Goal: Task Accomplishment & Management: Manage account settings

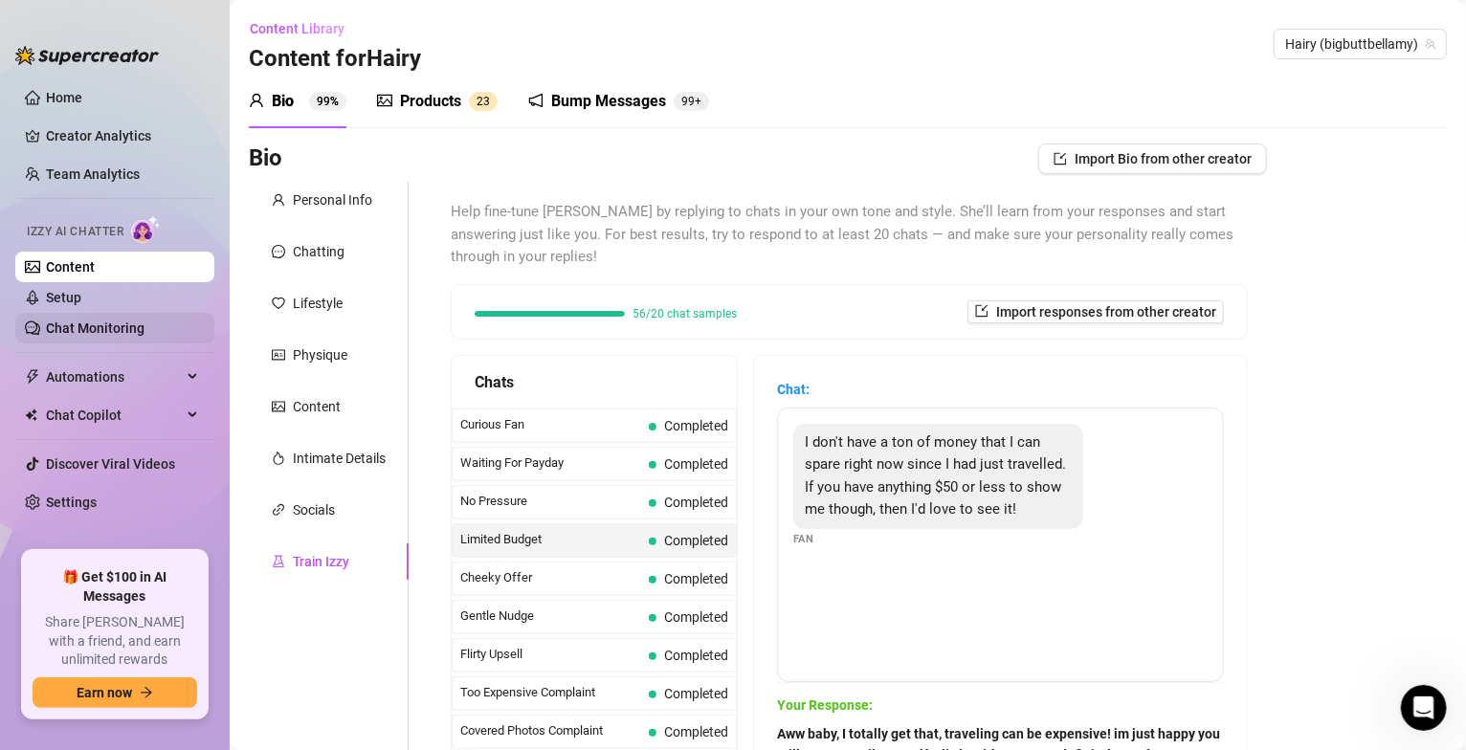
scroll to position [1329, 0]
click at [69, 290] on link "Setup" at bounding box center [63, 297] width 35 height 15
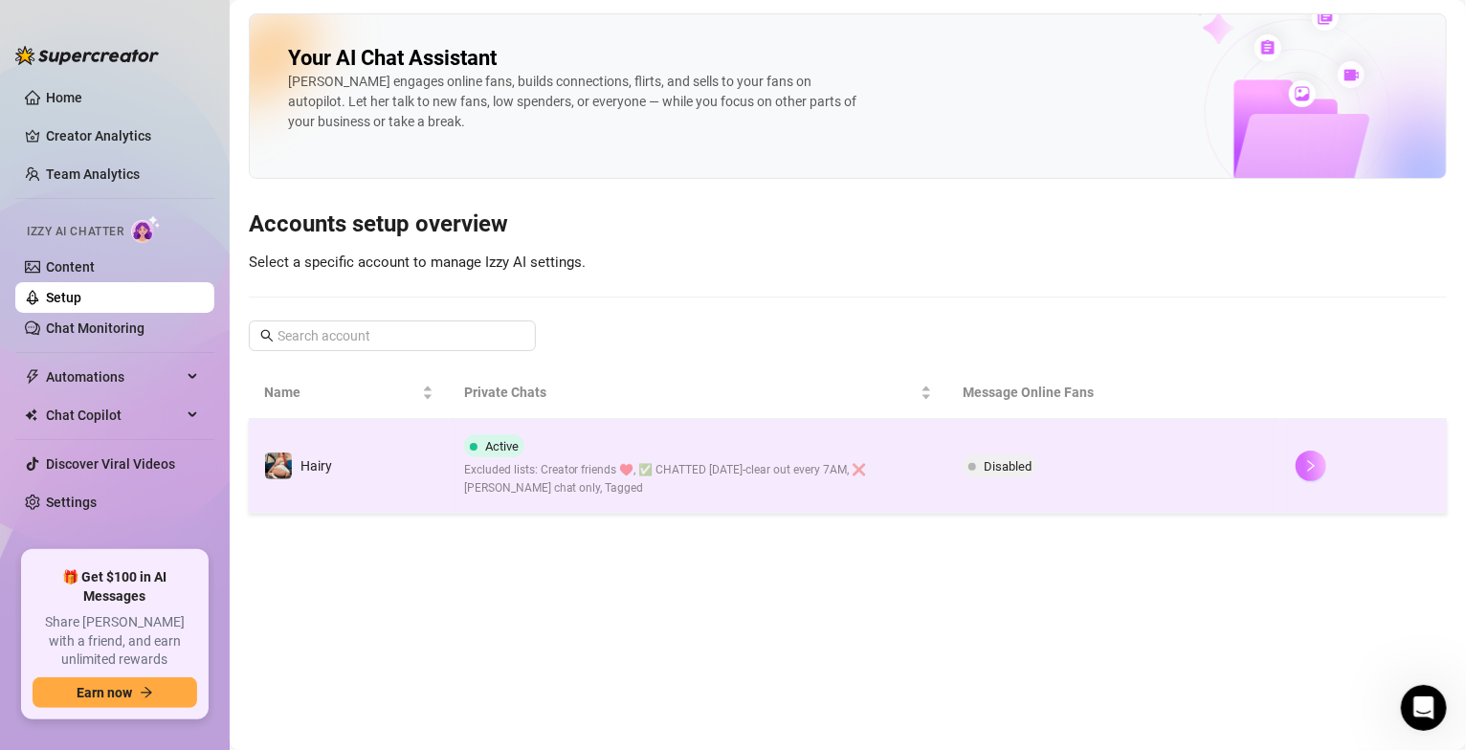
click at [1307, 474] on button "button" at bounding box center [1311, 466] width 31 height 31
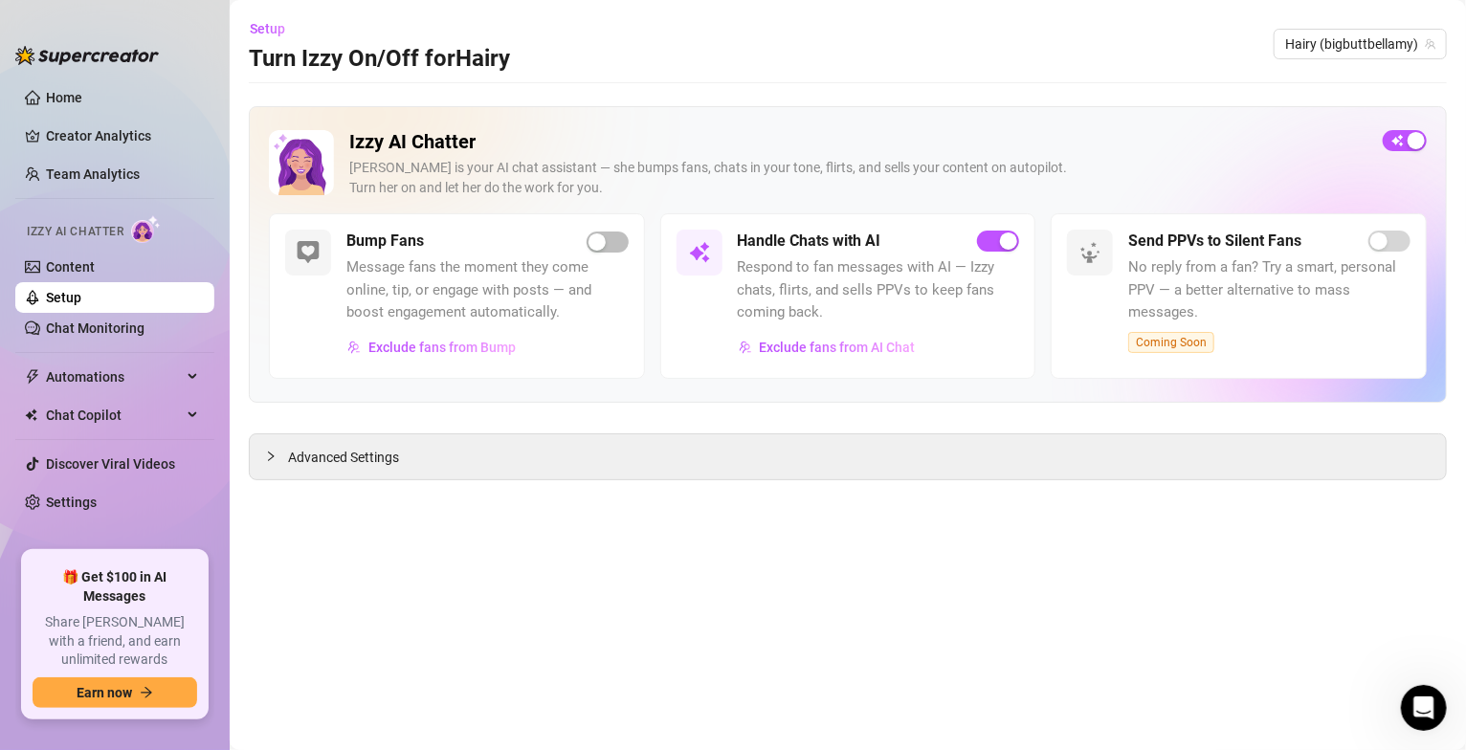
click at [1012, 248] on div "button" at bounding box center [1008, 241] width 17 height 17
click at [52, 264] on link "Content" at bounding box center [70, 266] width 49 height 15
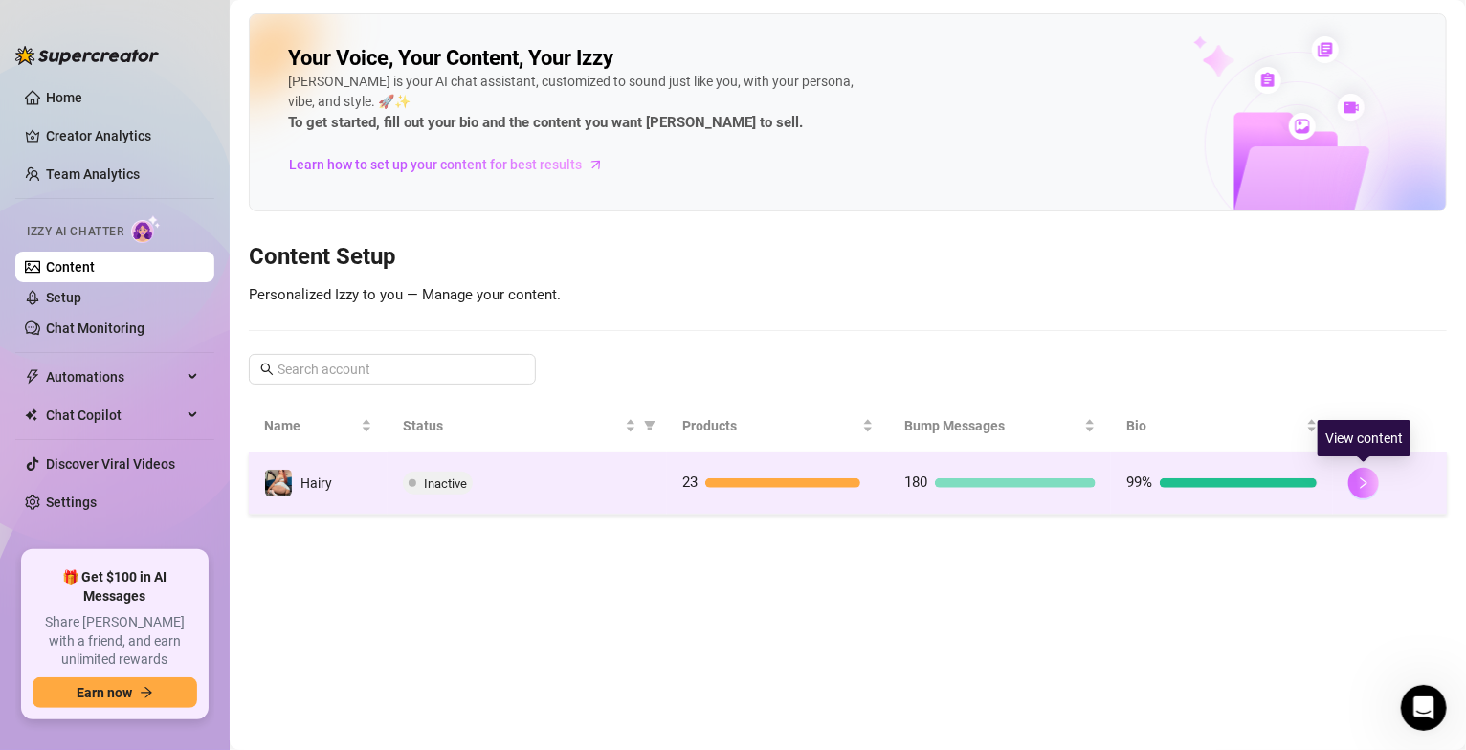
click at [1362, 495] on button "button" at bounding box center [1364, 483] width 31 height 31
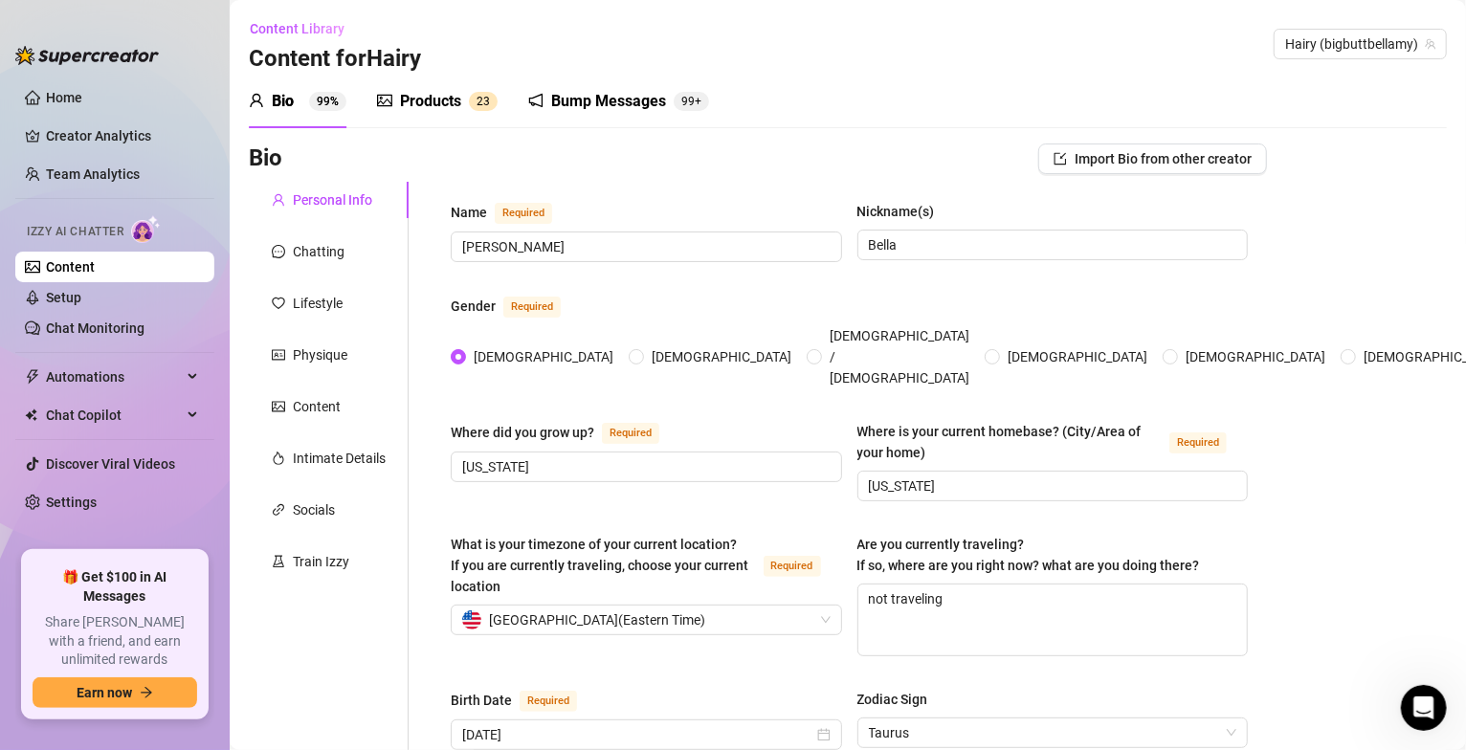
click at [630, 101] on div "Bump Messages" at bounding box center [608, 101] width 115 height 23
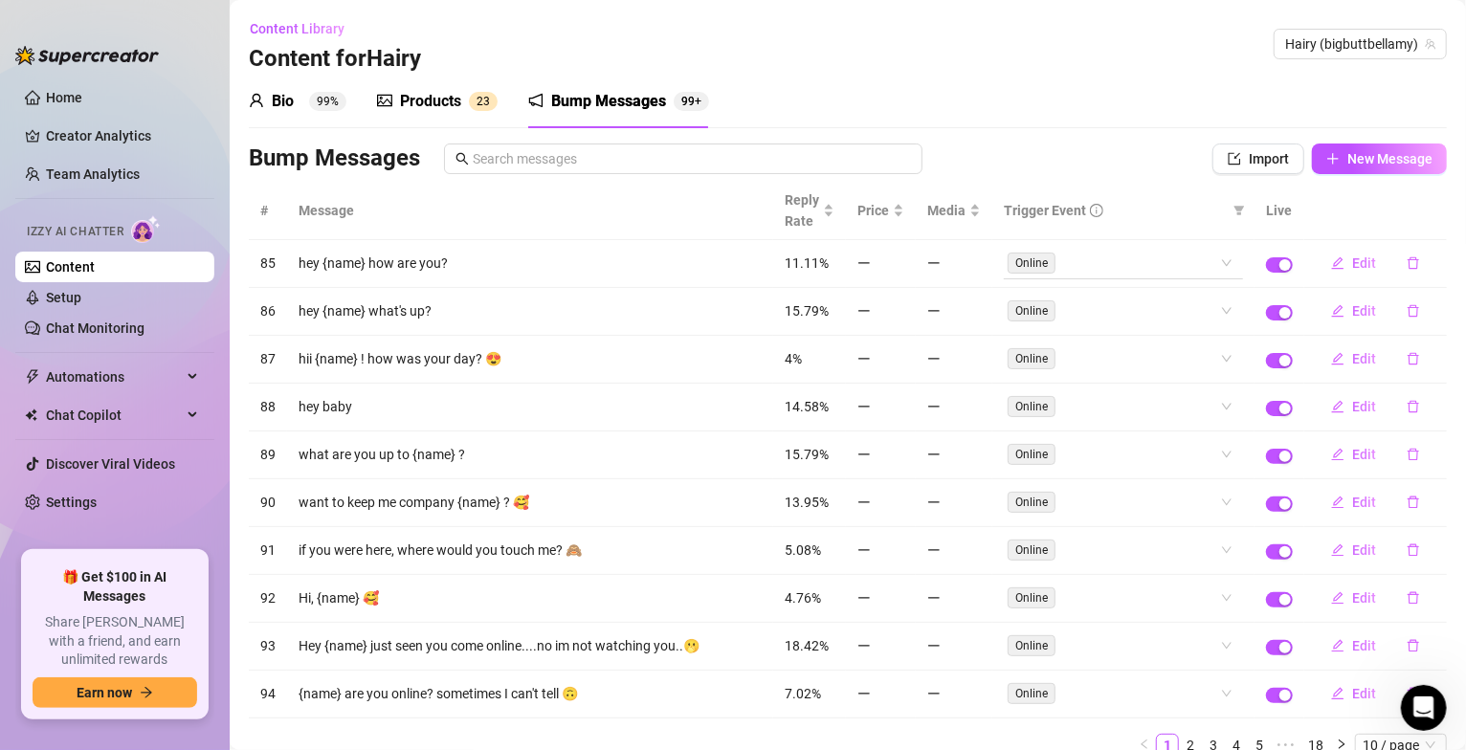
click at [1015, 270] on span "Online" at bounding box center [1032, 263] width 48 height 21
click at [1352, 260] on span "Edit" at bounding box center [1364, 263] width 24 height 15
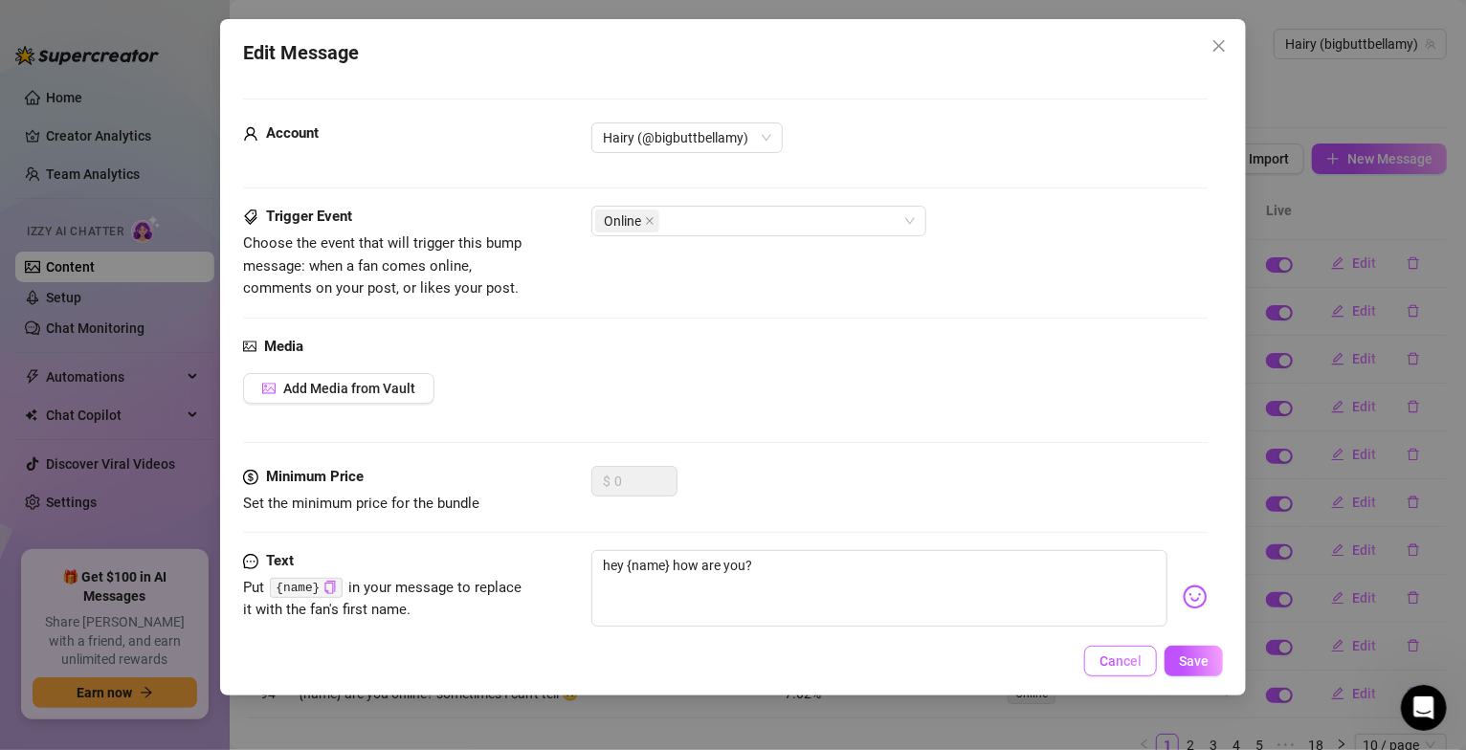
click at [1097, 662] on button "Cancel" at bounding box center [1120, 661] width 73 height 31
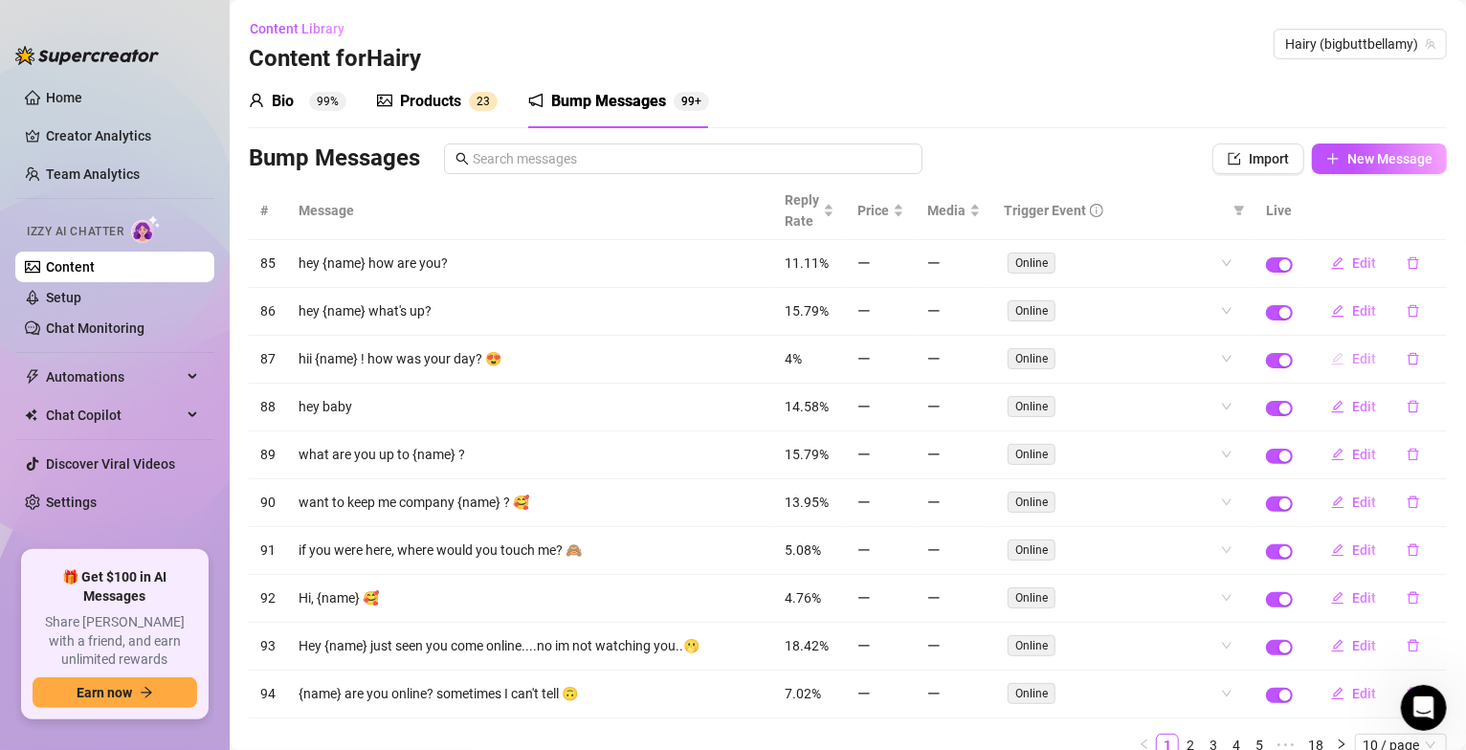
click at [1352, 365] on span "Edit" at bounding box center [1364, 358] width 24 height 15
type textarea "hii {name} ! how was your day? 😍"
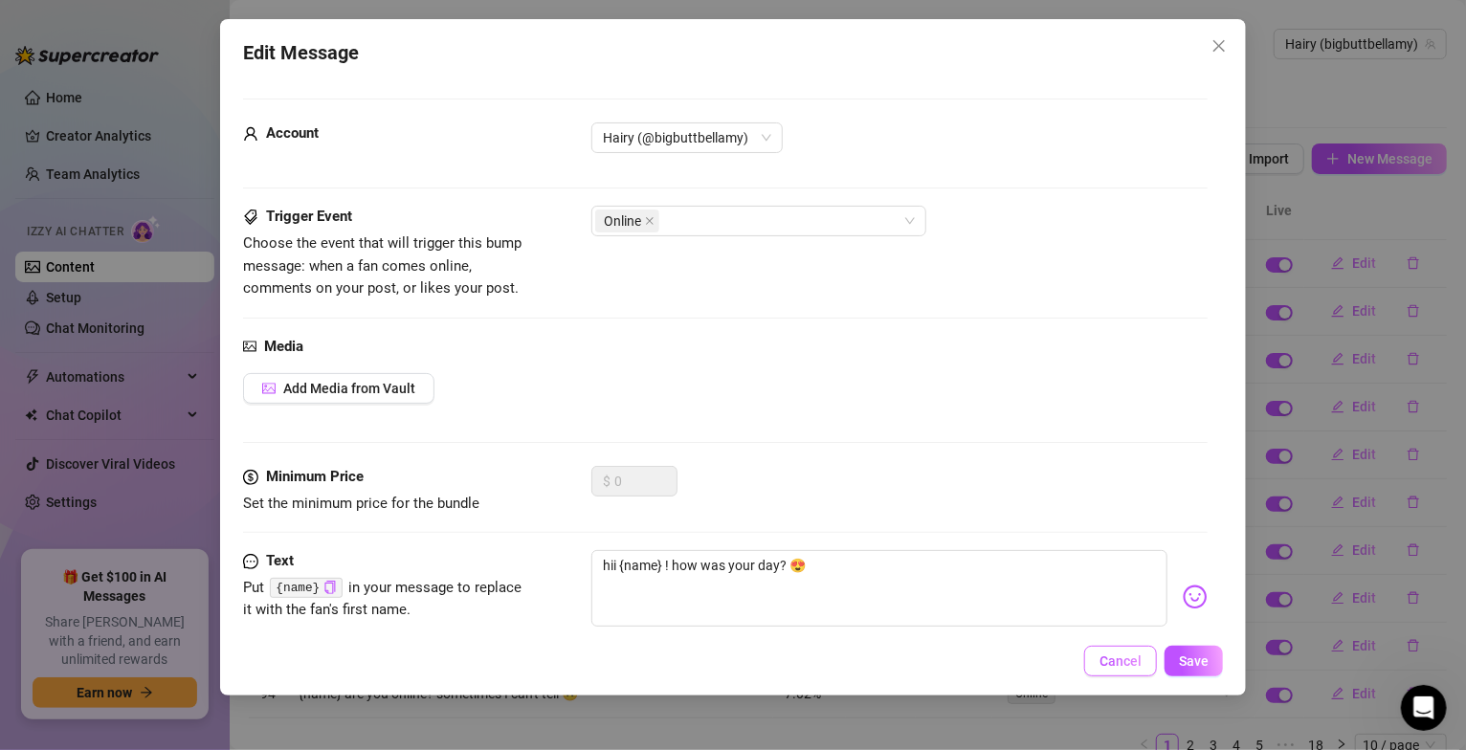
click at [1114, 651] on button "Cancel" at bounding box center [1120, 661] width 73 height 31
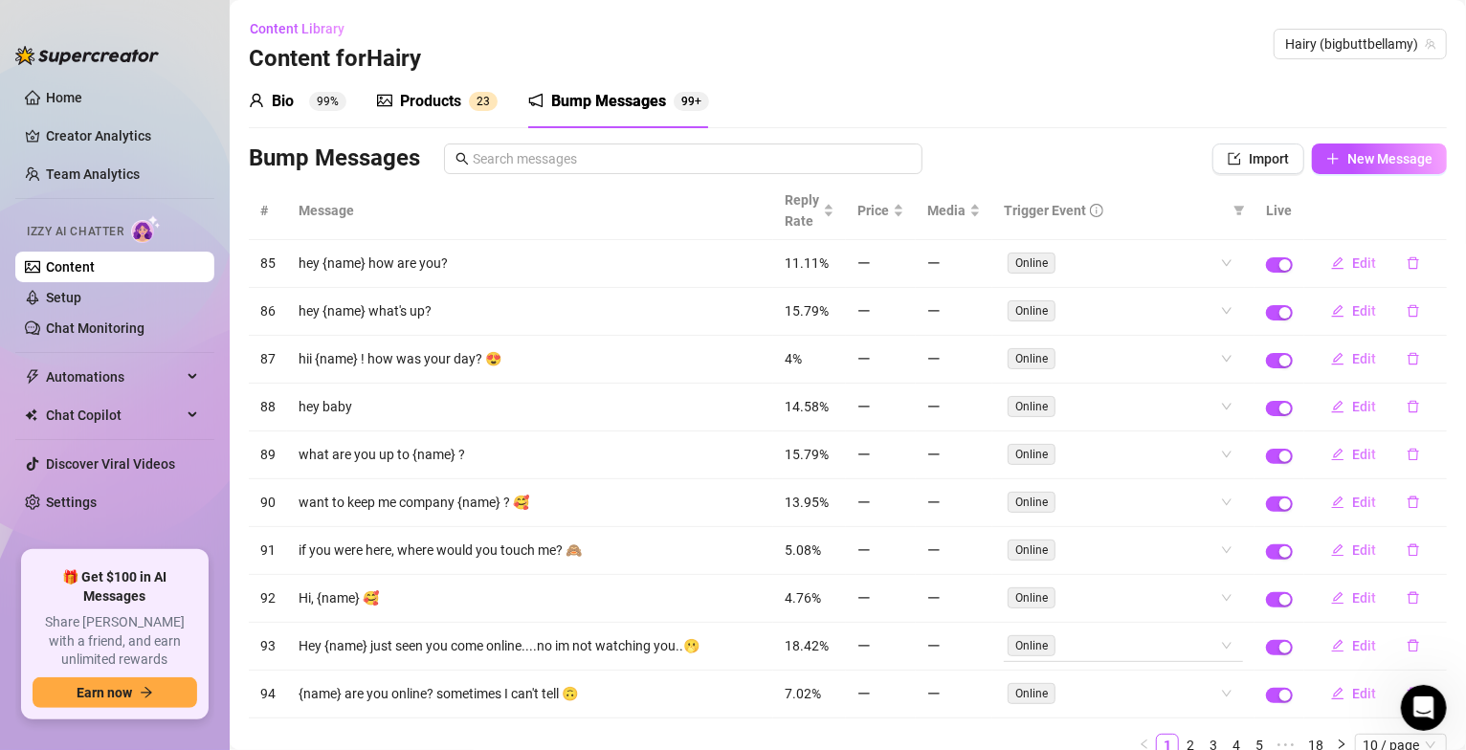
scroll to position [86, 0]
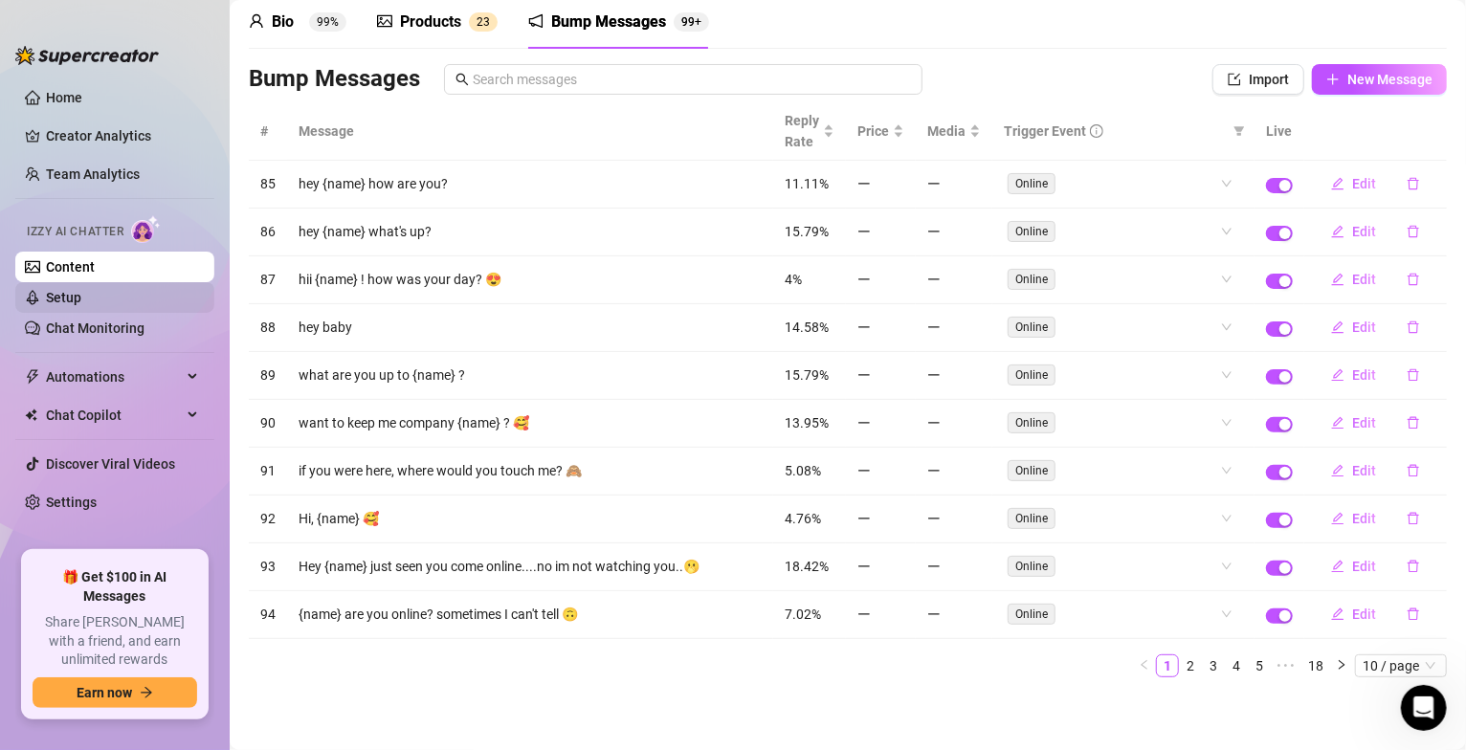
click at [81, 302] on link "Setup" at bounding box center [63, 297] width 35 height 15
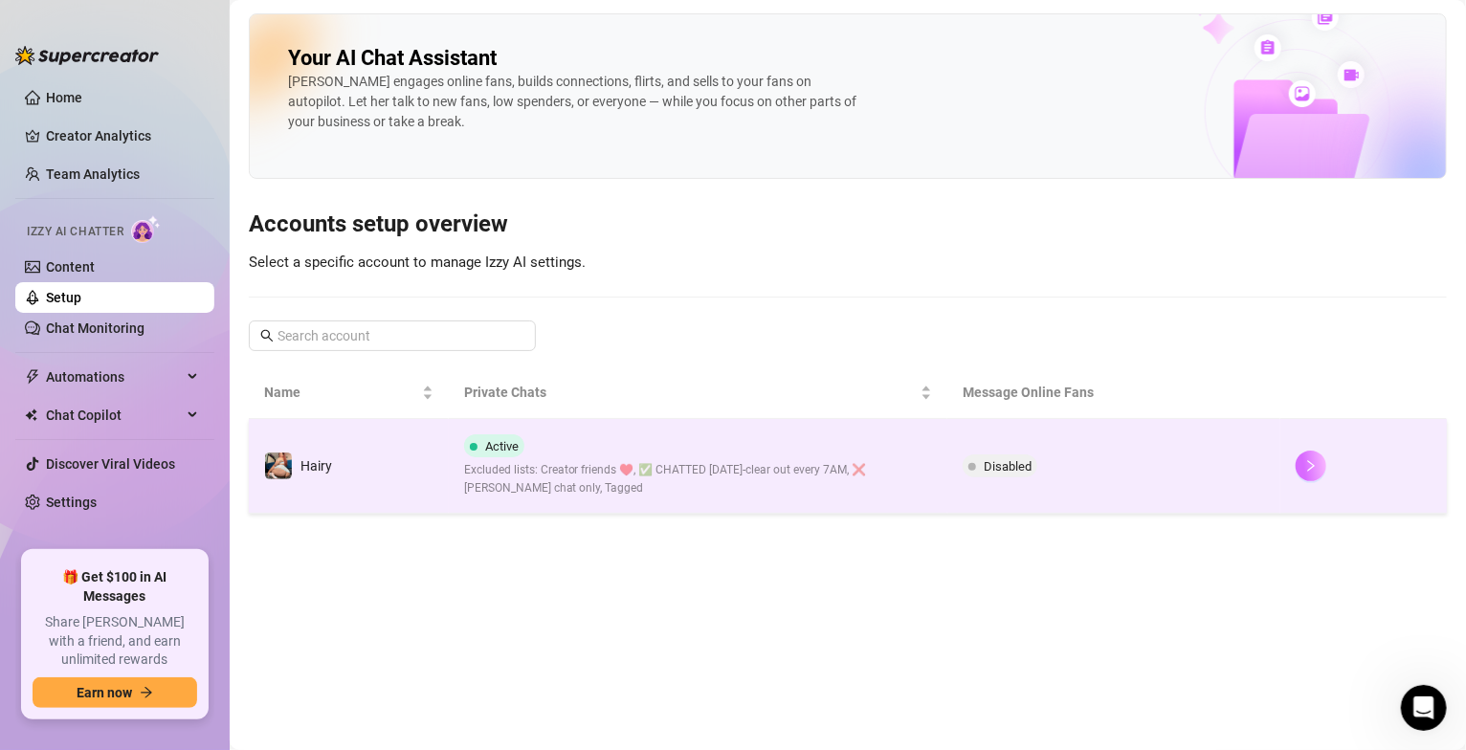
click at [1307, 467] on icon "right" at bounding box center [1311, 465] width 13 height 13
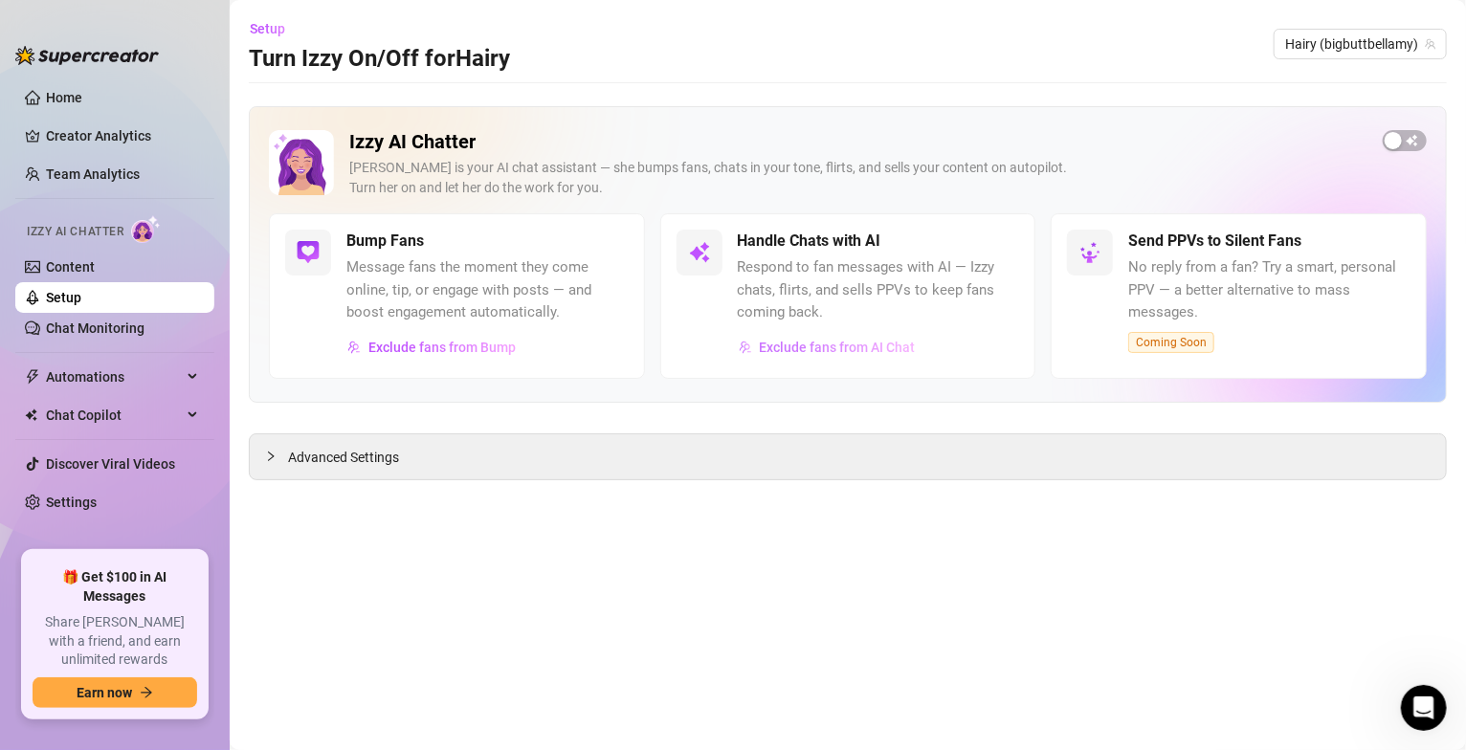
click at [841, 352] on span "Exclude fans from AI Chat" at bounding box center [838, 347] width 156 height 15
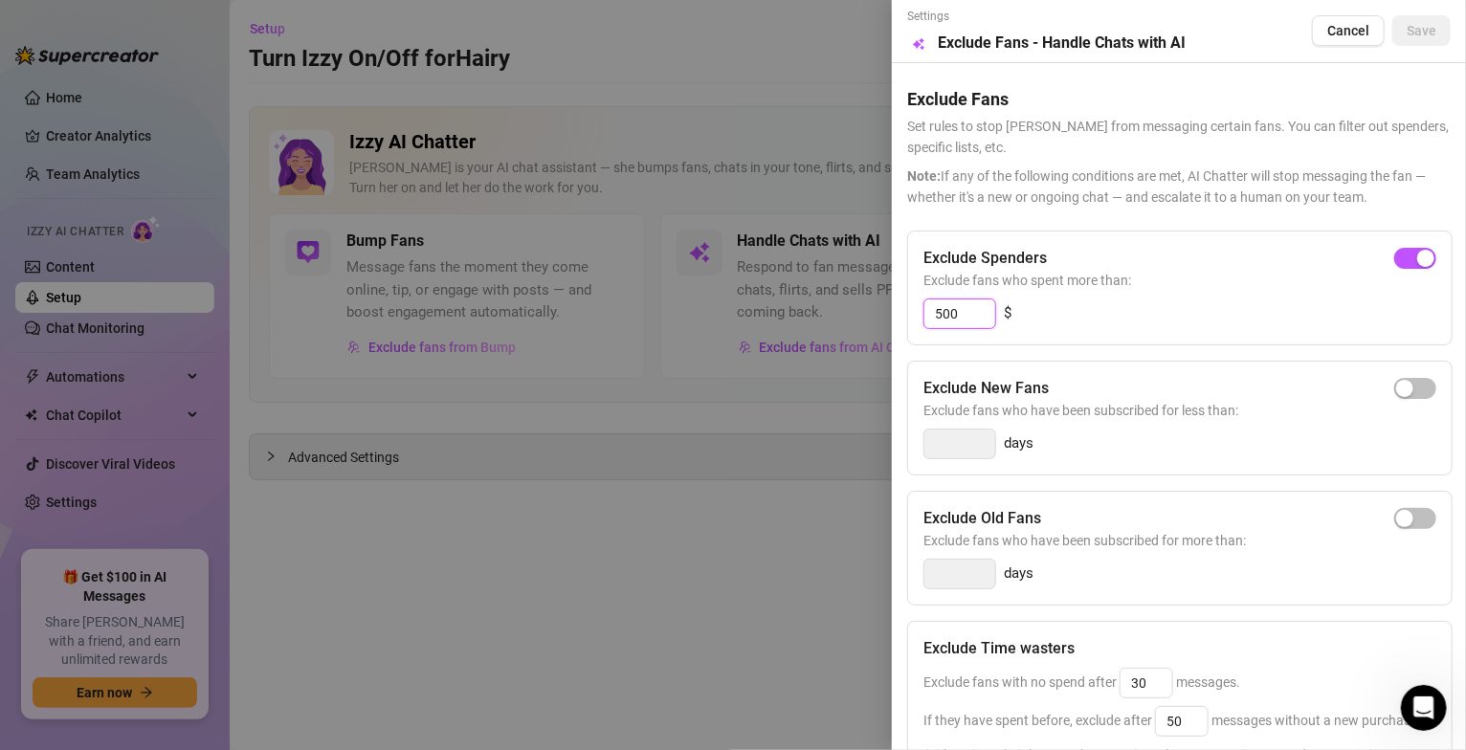
drag, startPoint x: 960, startPoint y: 316, endPoint x: 893, endPoint y: 306, distance: 67.7
click at [893, 306] on div "Settings Preview Exclude Fans - Handle Chats with AI Cancel Save Exclude Fans S…" at bounding box center [1179, 375] width 574 height 750
click at [1398, 258] on span "button" at bounding box center [1416, 258] width 42 height 21
click at [967, 316] on input "300" at bounding box center [960, 314] width 71 height 29
click at [1048, 327] on div "30 $" at bounding box center [1180, 314] width 513 height 31
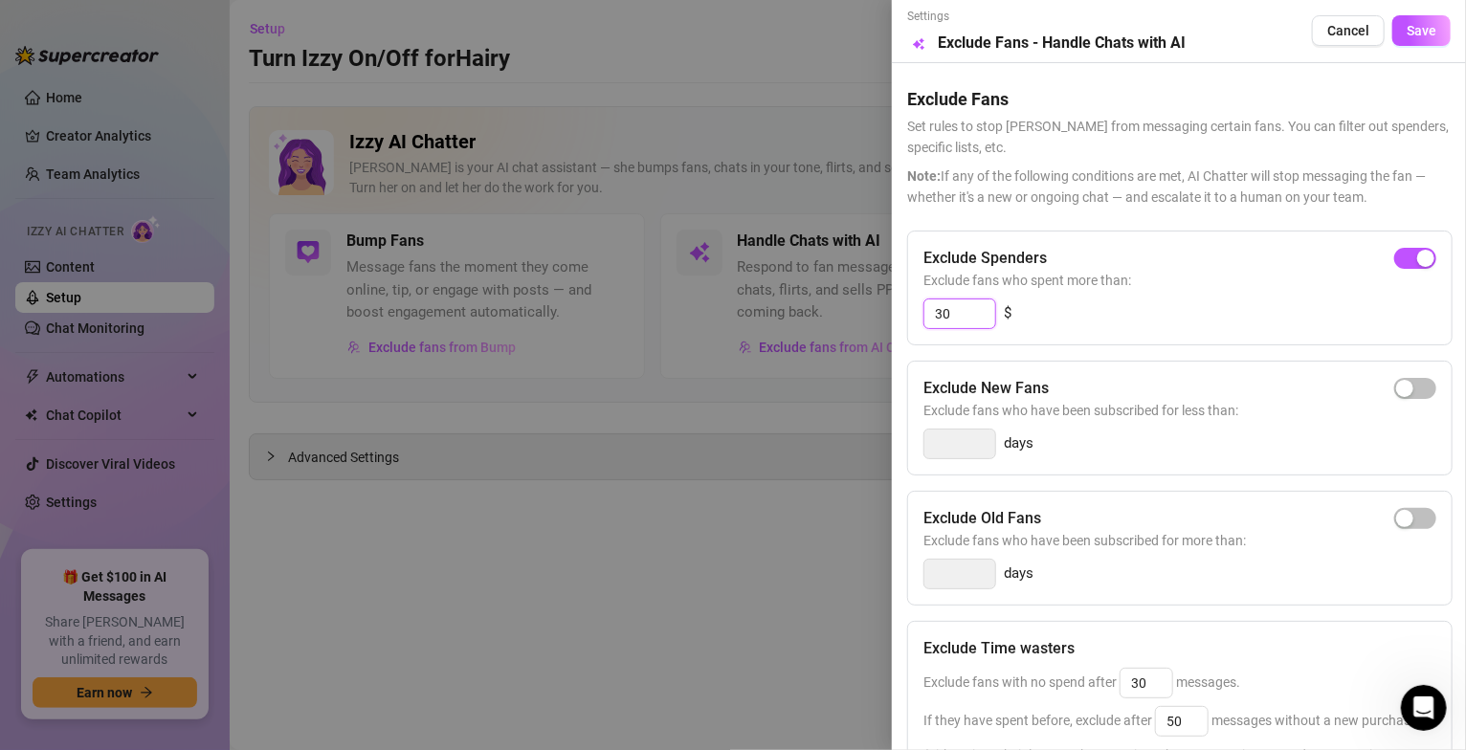
click at [967, 308] on input "30" at bounding box center [960, 314] width 71 height 29
type input "3"
click at [1071, 328] on div "3 $" at bounding box center [1180, 314] width 513 height 31
click at [1072, 324] on div "3 $" at bounding box center [1180, 314] width 513 height 31
click at [955, 312] on input "3" at bounding box center [960, 314] width 71 height 29
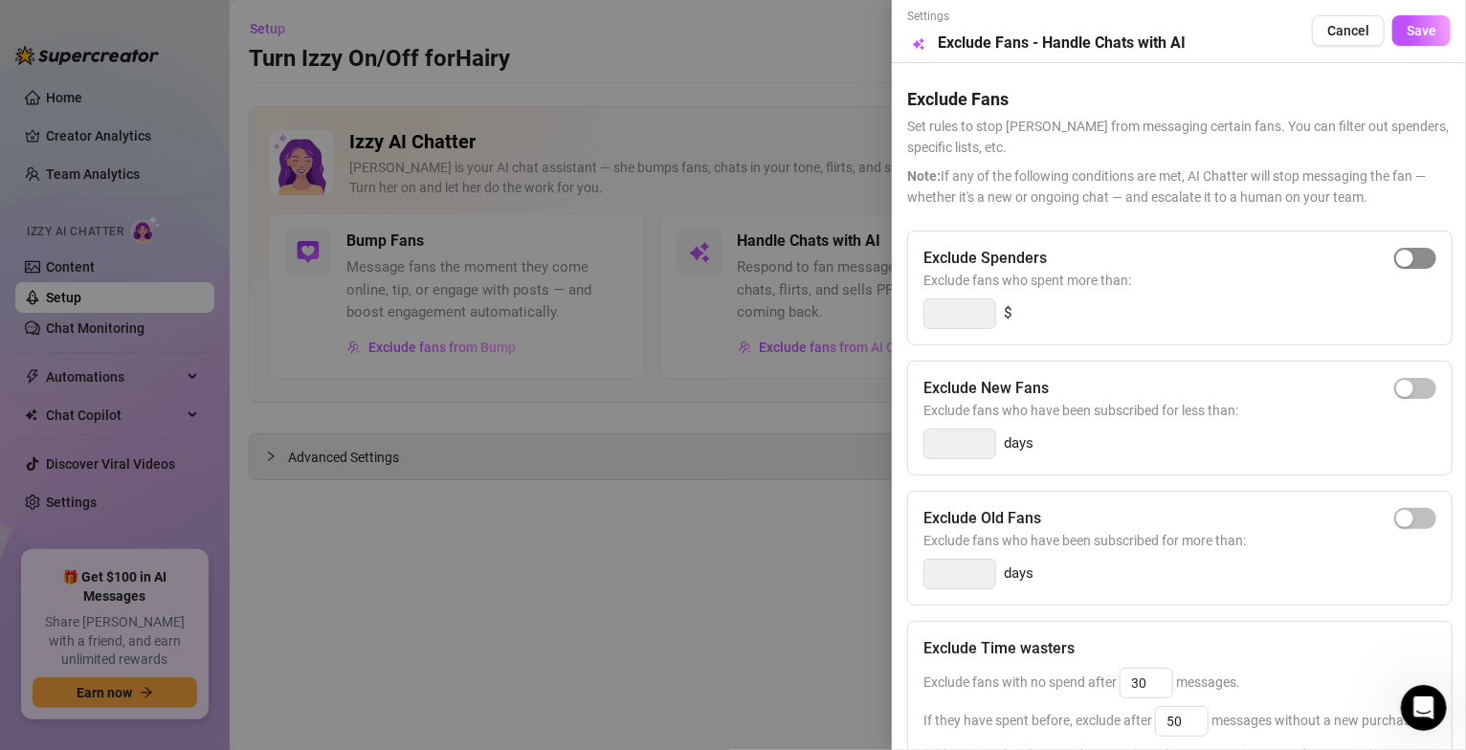
click at [1402, 257] on span "button" at bounding box center [1416, 258] width 42 height 21
drag, startPoint x: 965, startPoint y: 311, endPoint x: 926, endPoint y: 311, distance: 39.2
click at [926, 311] on input "300" at bounding box center [960, 314] width 71 height 29
type input "100"
click at [1252, 314] on div "100 $" at bounding box center [1180, 314] width 513 height 31
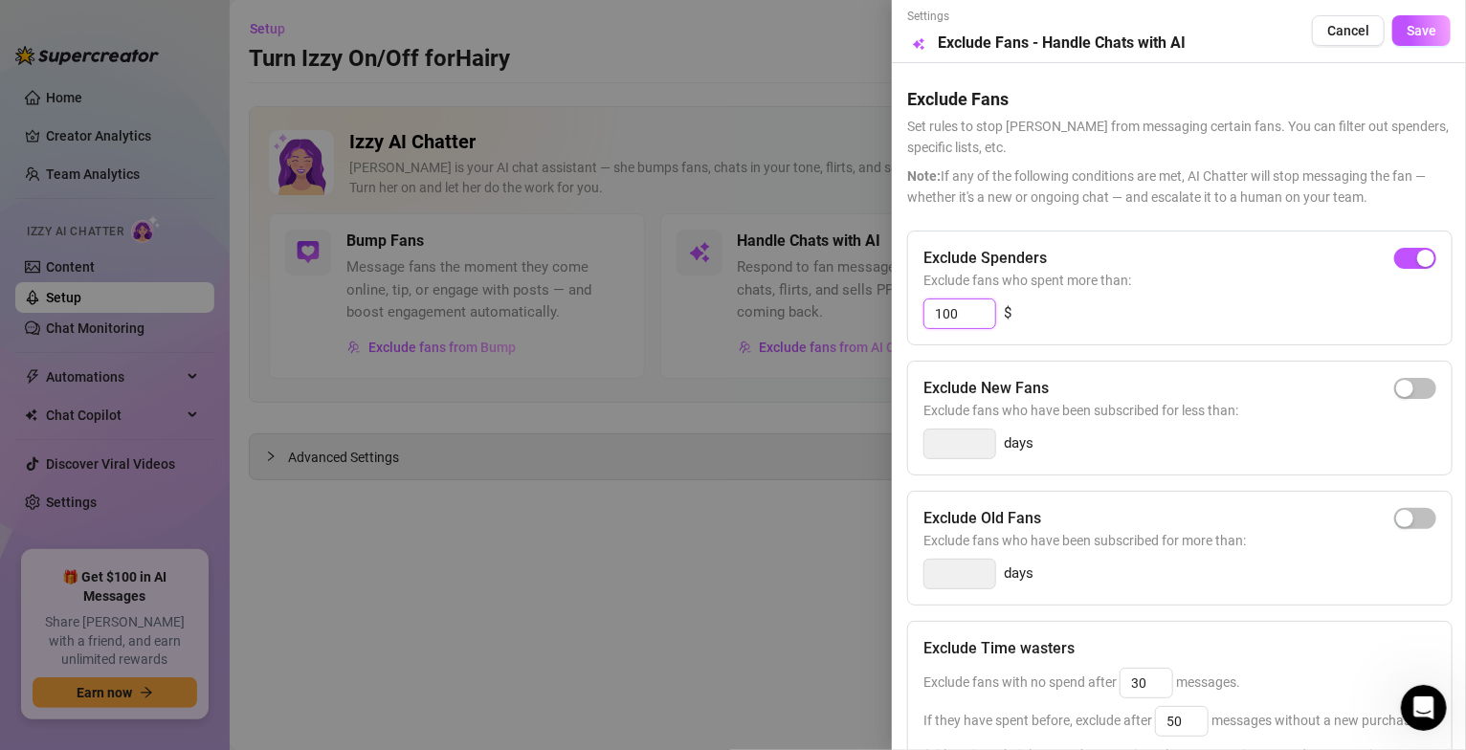
drag, startPoint x: 965, startPoint y: 312, endPoint x: 921, endPoint y: 310, distance: 44.1
click at [921, 310] on div "Exclude Spenders Exclude fans who spent more than: 100 $" at bounding box center [1180, 288] width 546 height 115
click at [1397, 261] on span "button" at bounding box center [1416, 258] width 42 height 21
drag, startPoint x: 969, startPoint y: 310, endPoint x: 945, endPoint y: 310, distance: 23.9
click at [945, 310] on input "300" at bounding box center [960, 314] width 71 height 29
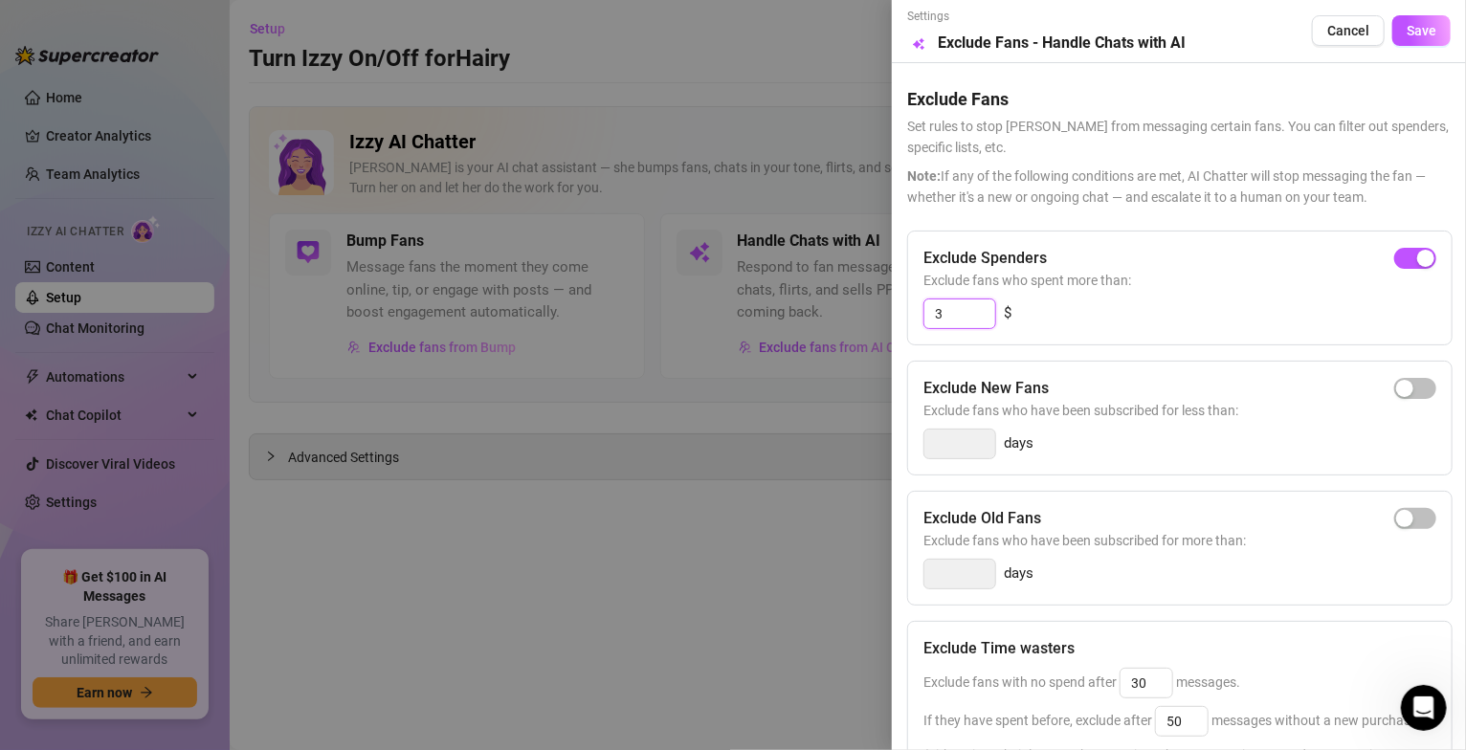
type input "3"
click at [1282, 259] on div "Exclude Spenders" at bounding box center [1180, 258] width 513 height 23
click at [1279, 259] on div "Exclude Spenders" at bounding box center [1180, 258] width 513 height 23
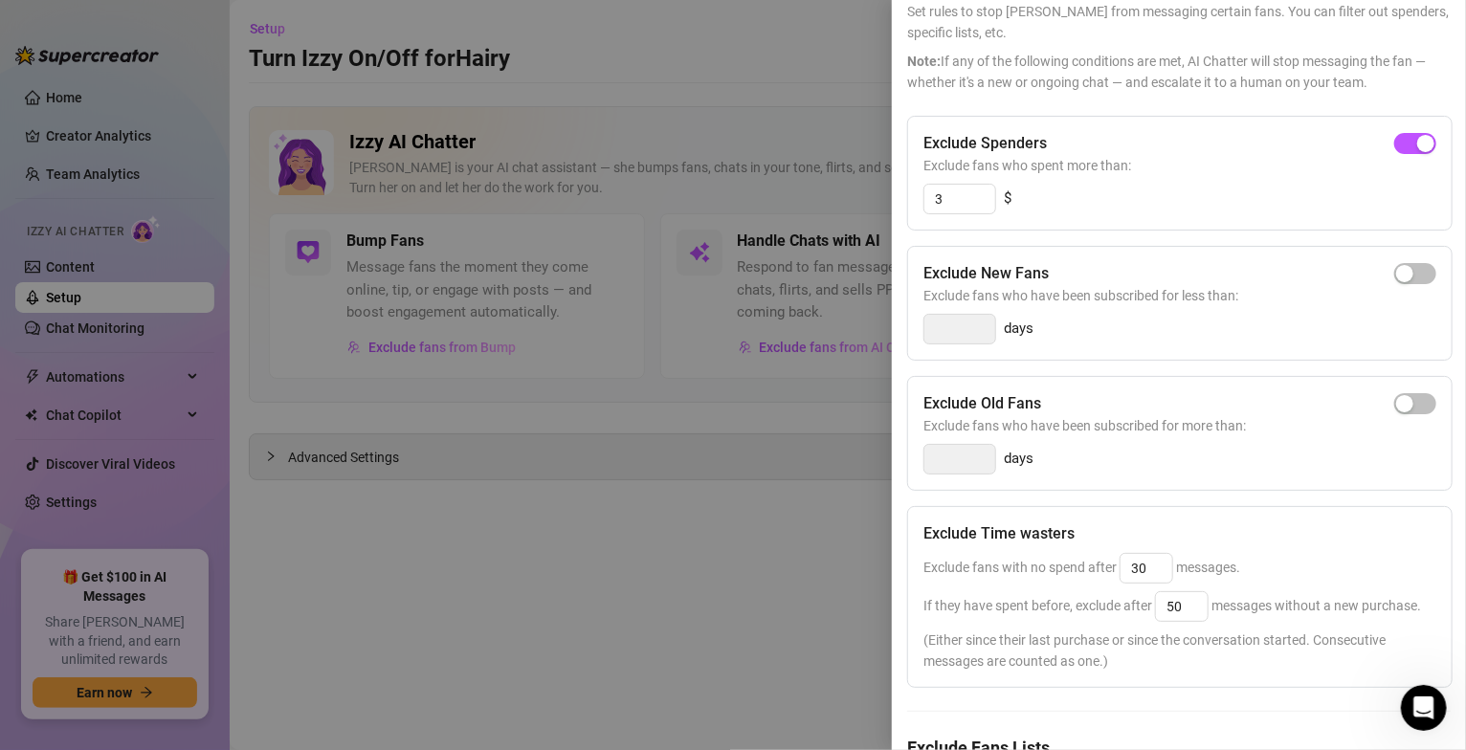
scroll to position [358, 0]
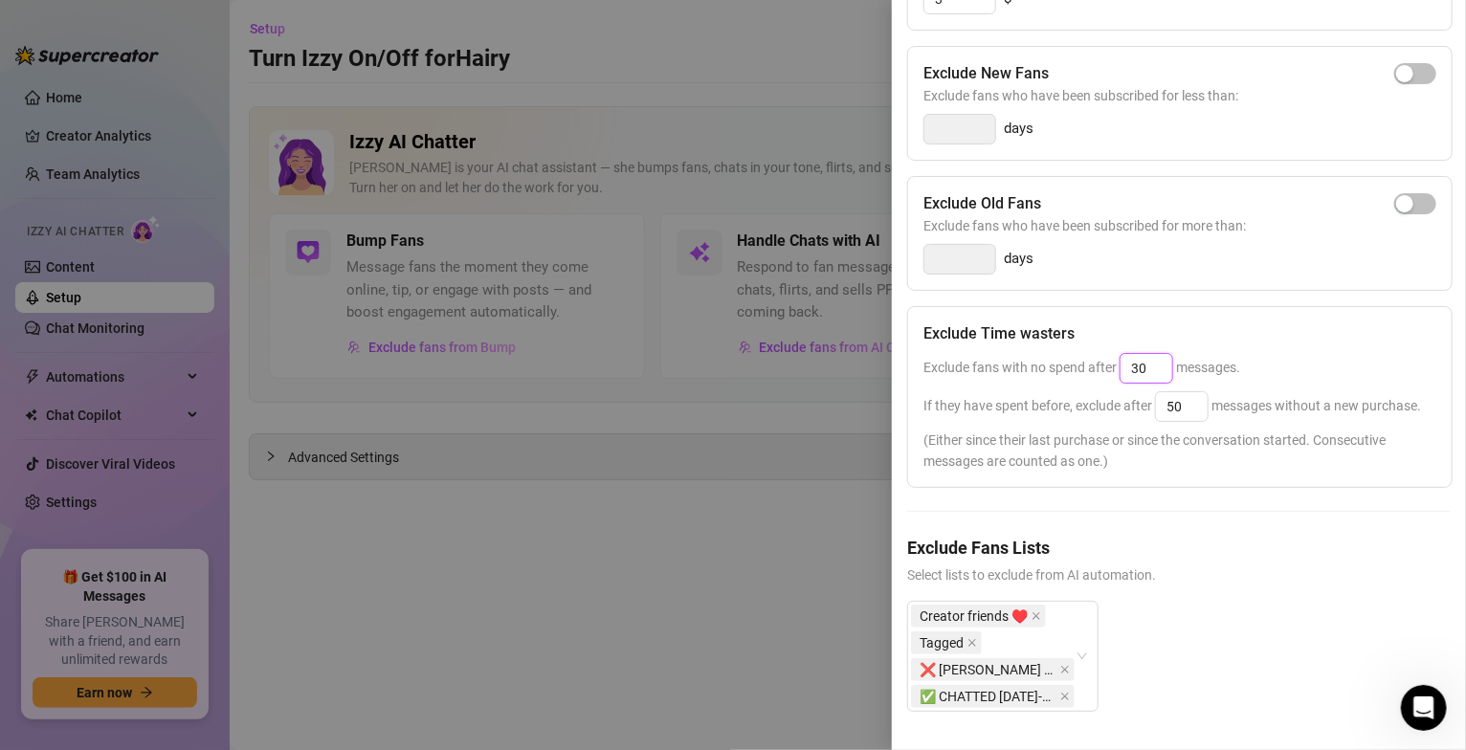
drag, startPoint x: 1157, startPoint y: 328, endPoint x: 1110, endPoint y: 328, distance: 46.9
click at [1110, 360] on span "Exclude fans with no spend after 30 messages." at bounding box center [1082, 367] width 317 height 15
type input "50"
click at [1150, 391] on div "If they have spent before, exclude after 50 messages without a new purchase." at bounding box center [1180, 406] width 513 height 31
drag, startPoint x: 1200, startPoint y: 365, endPoint x: 1154, endPoint y: 350, distance: 48.1
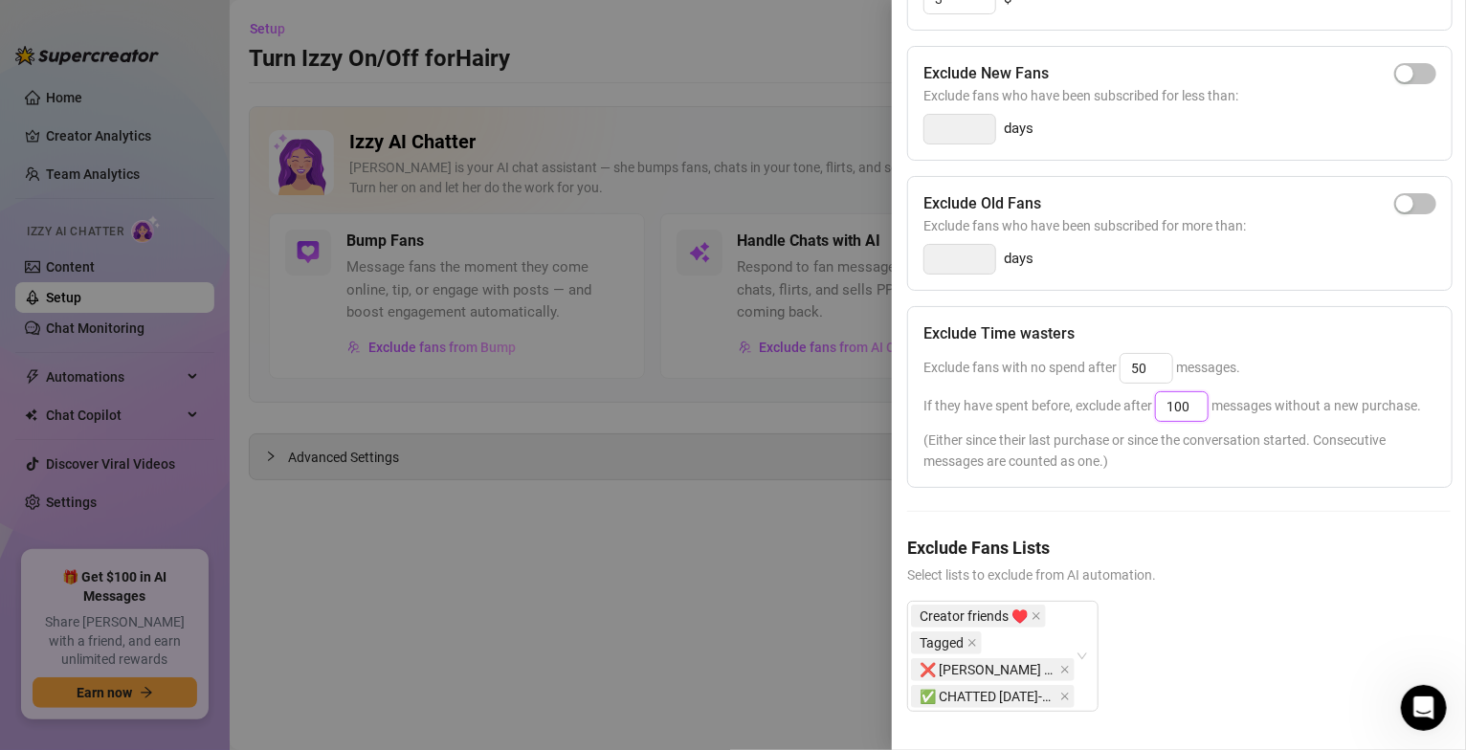
click at [1154, 391] on div "If they have spent before, exclude after 100 messages without a new purchase." at bounding box center [1180, 406] width 513 height 31
type input "80"
click at [1310, 511] on div at bounding box center [1179, 511] width 544 height 1
click at [1072, 603] on div "Creator friends ♥️ Tagged ❌ [PERSON_NAME] chat only ✅ CHATTED [DATE]-clear out …" at bounding box center [993, 656] width 164 height 107
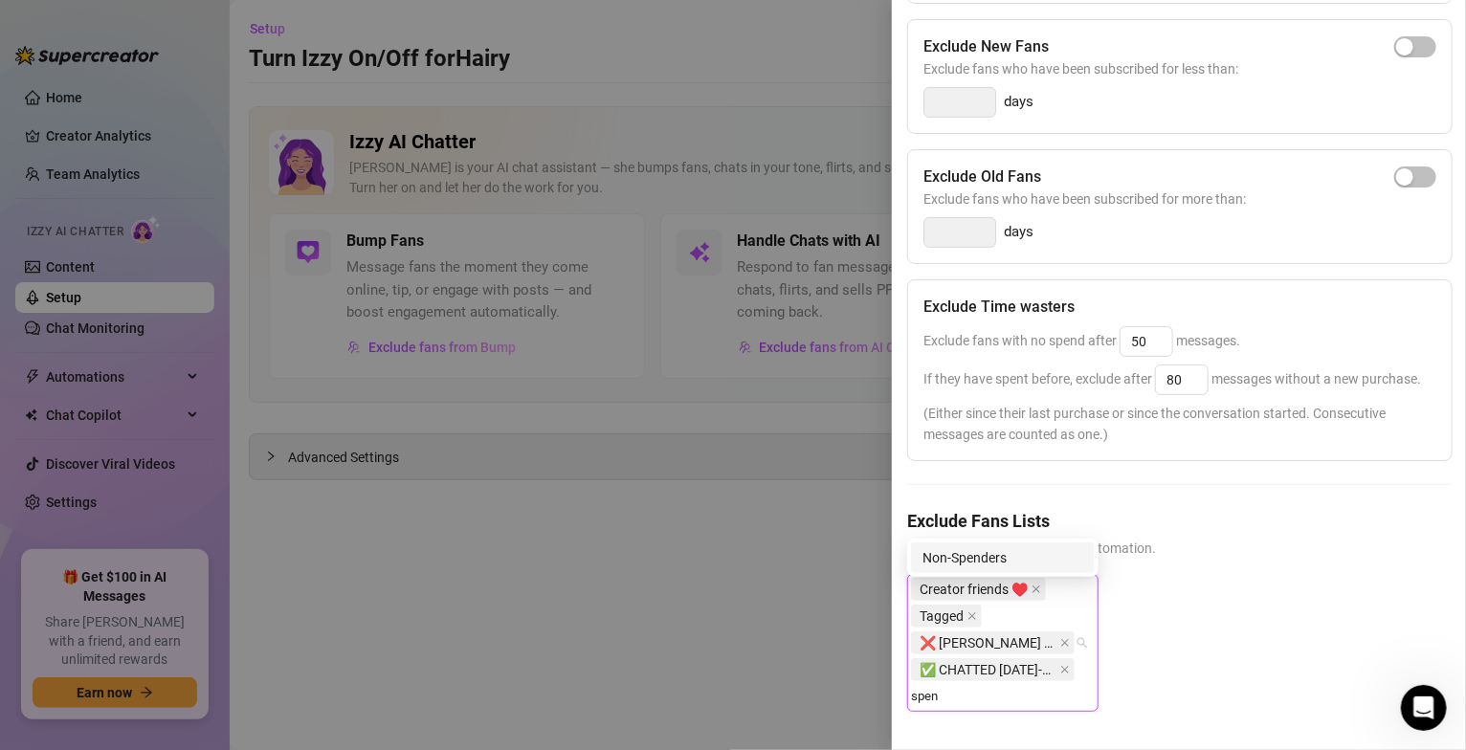
type input "spend"
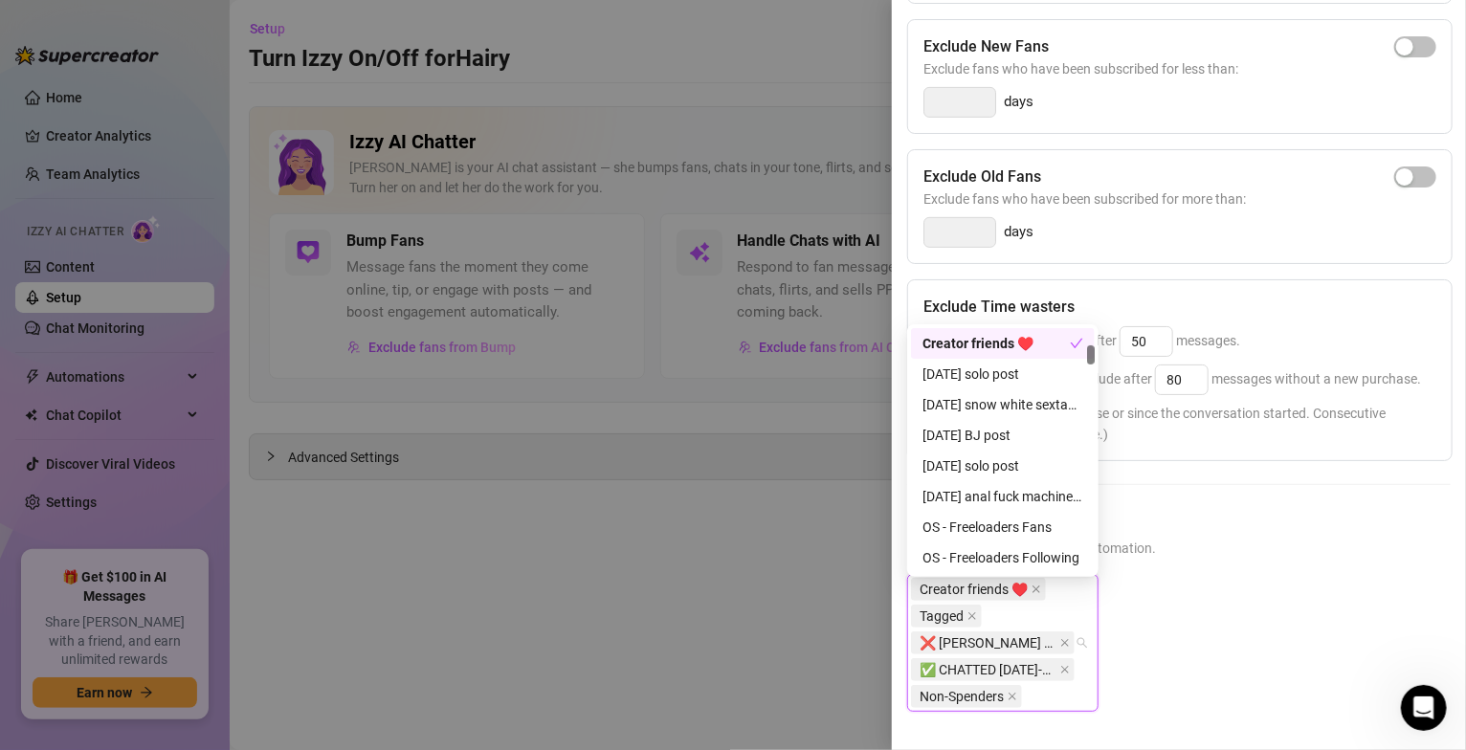
scroll to position [689, 0]
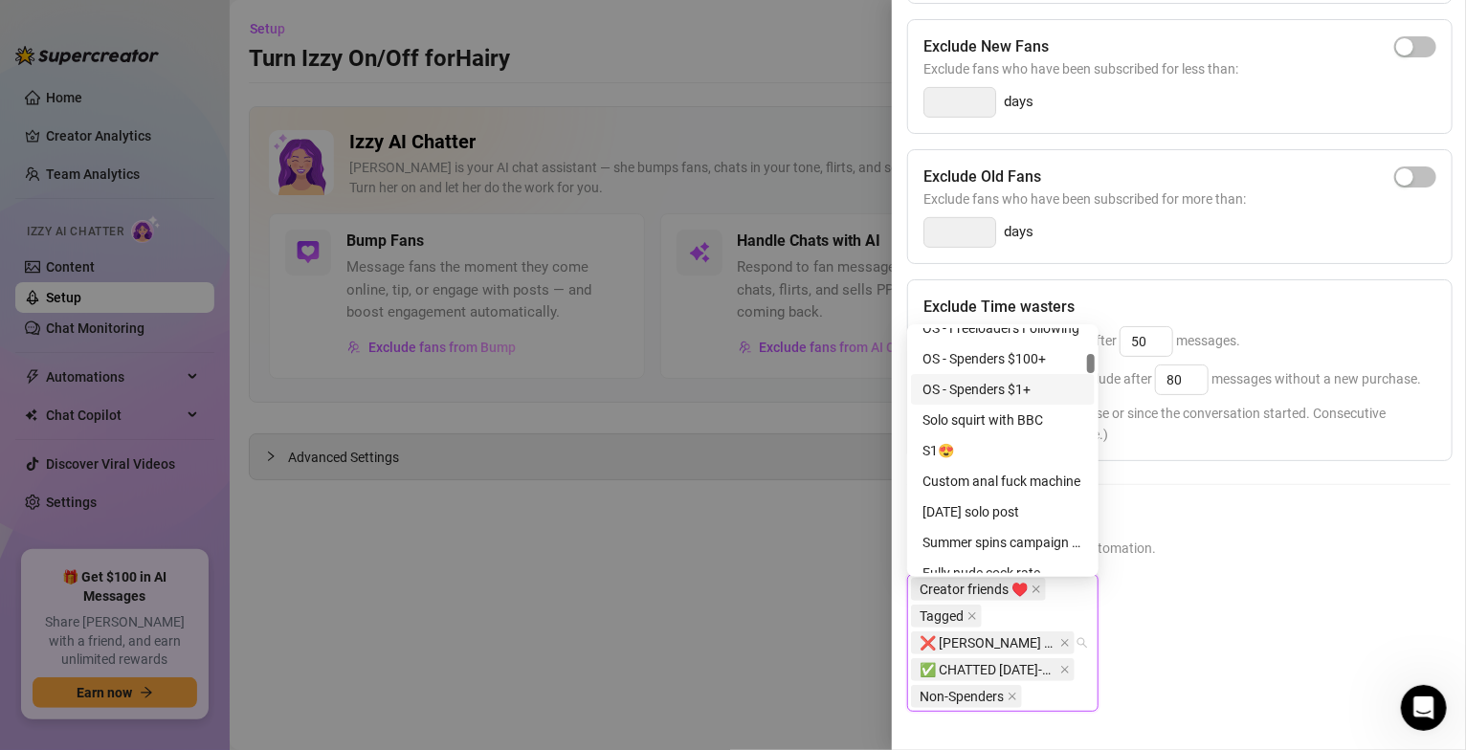
click at [1006, 387] on div "OS - Spenders $1+" at bounding box center [1003, 389] width 161 height 21
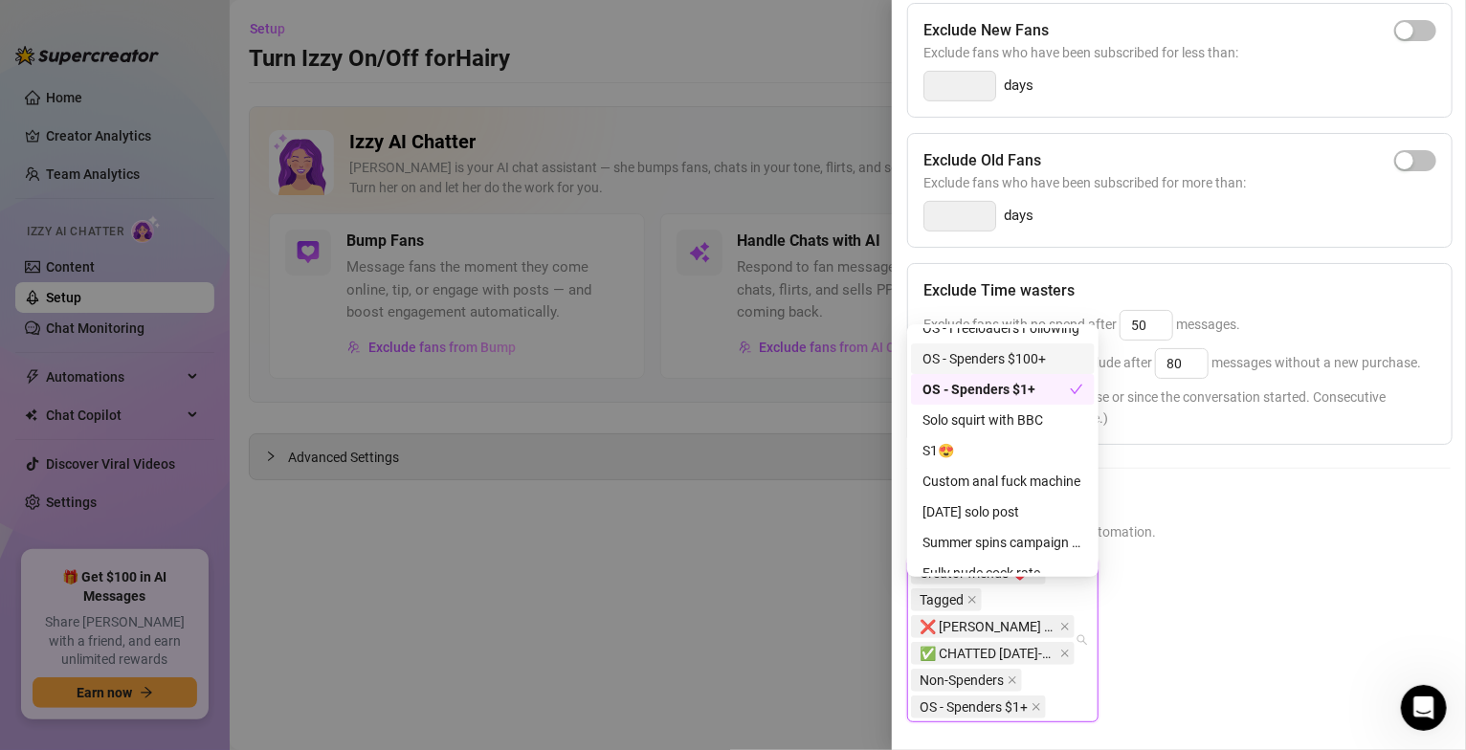
click at [983, 357] on div "OS - Spenders $100+" at bounding box center [1003, 358] width 161 height 21
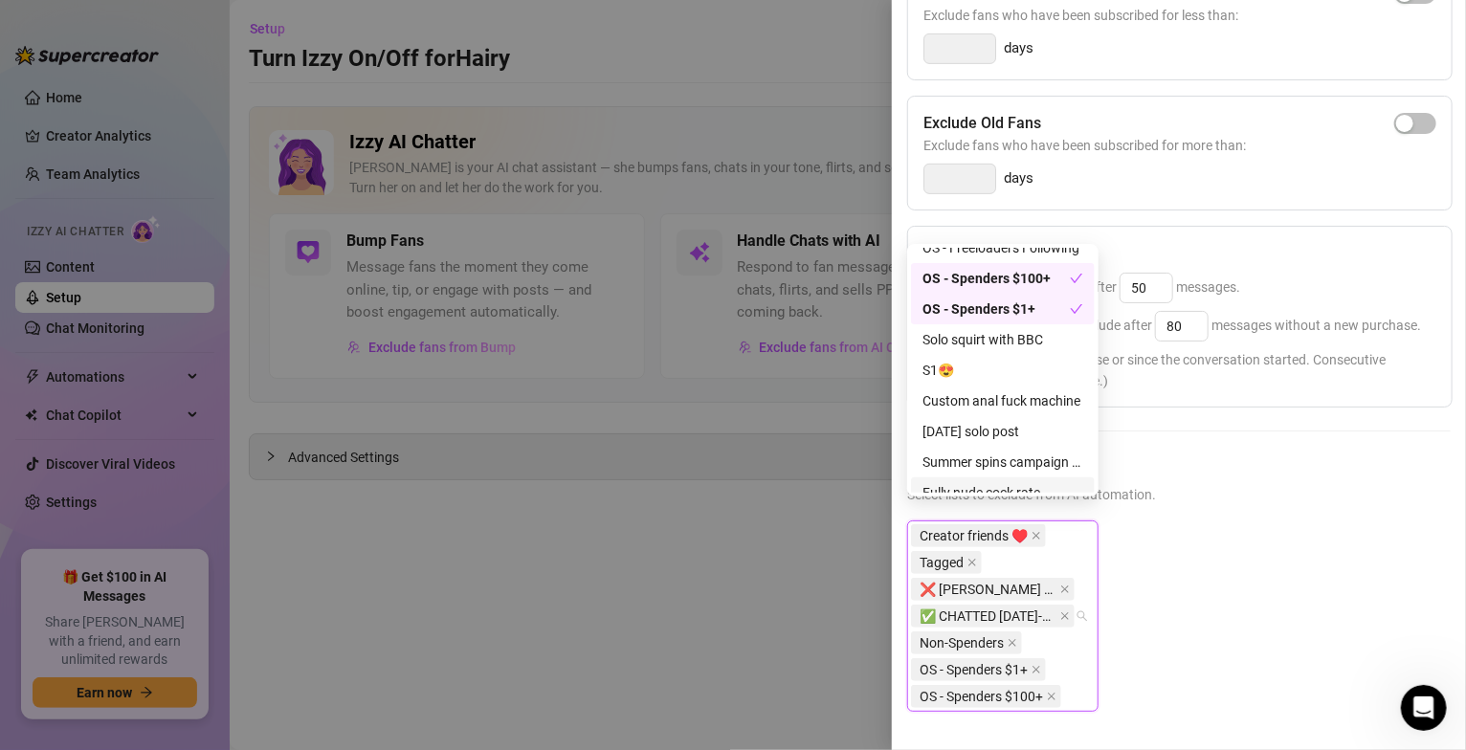
scroll to position [438, 0]
click at [1014, 638] on icon "close" at bounding box center [1013, 643] width 10 height 10
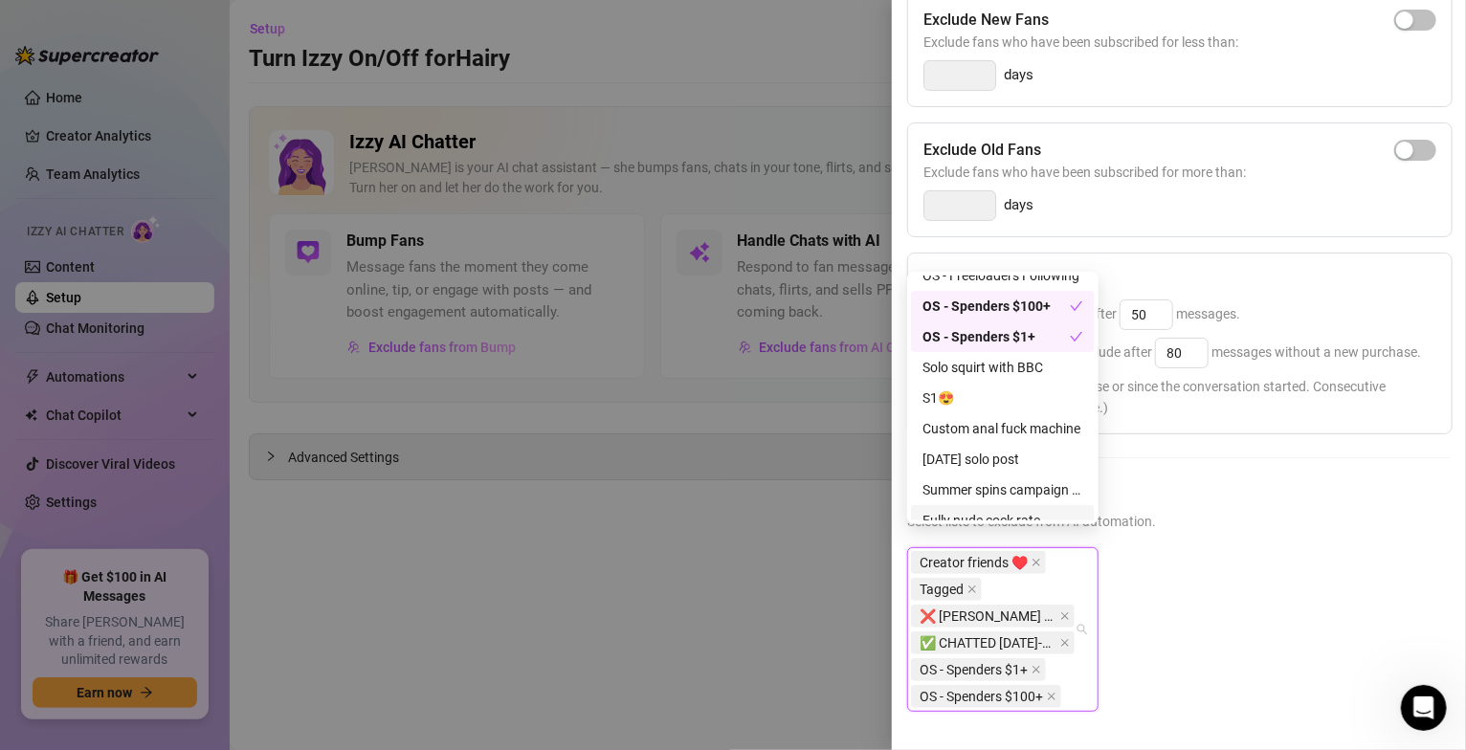
scroll to position [411, 0]
click at [1231, 681] on div "Creator friends ♥️ Tagged ❌ [PERSON_NAME] chat only ✅ CHATTED [DATE]-clear out …" at bounding box center [1179, 645] width 544 height 195
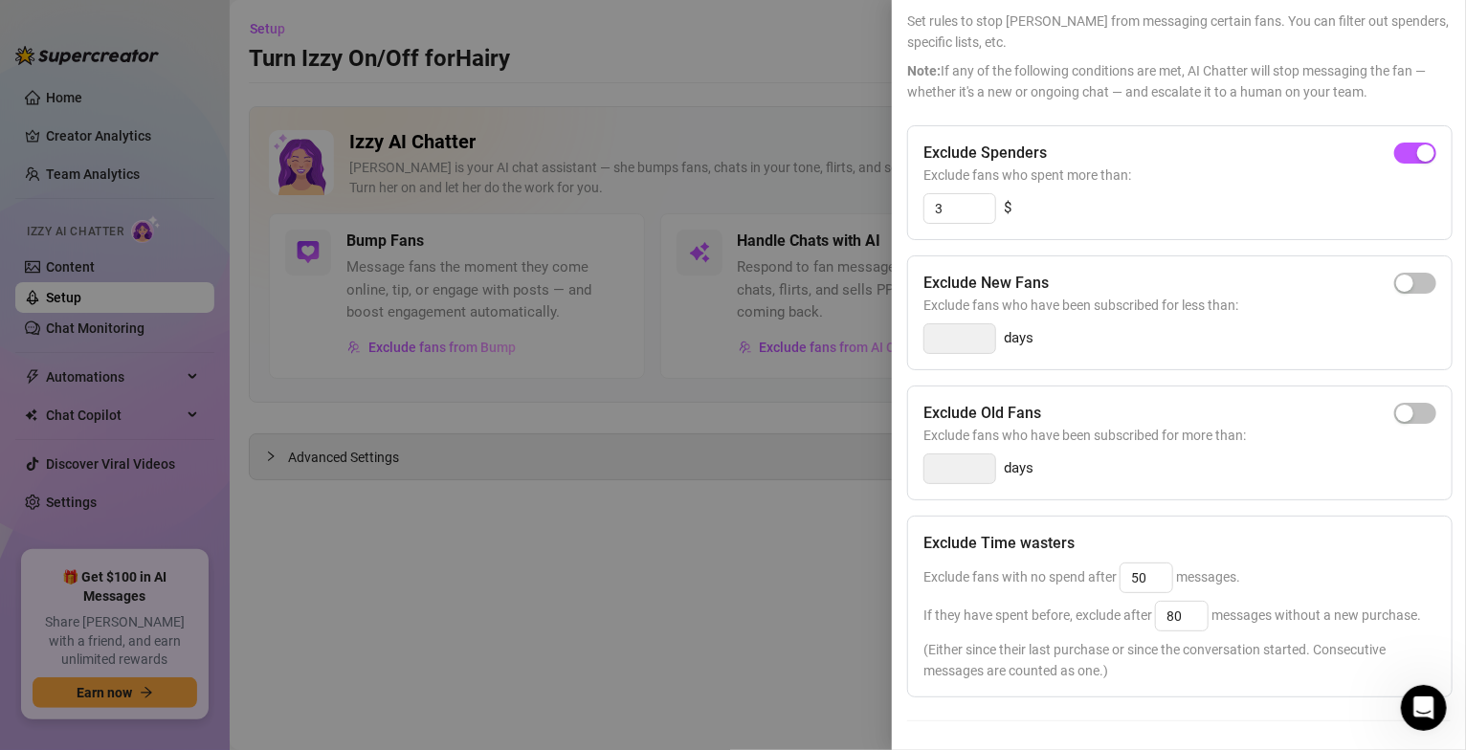
scroll to position [0, 0]
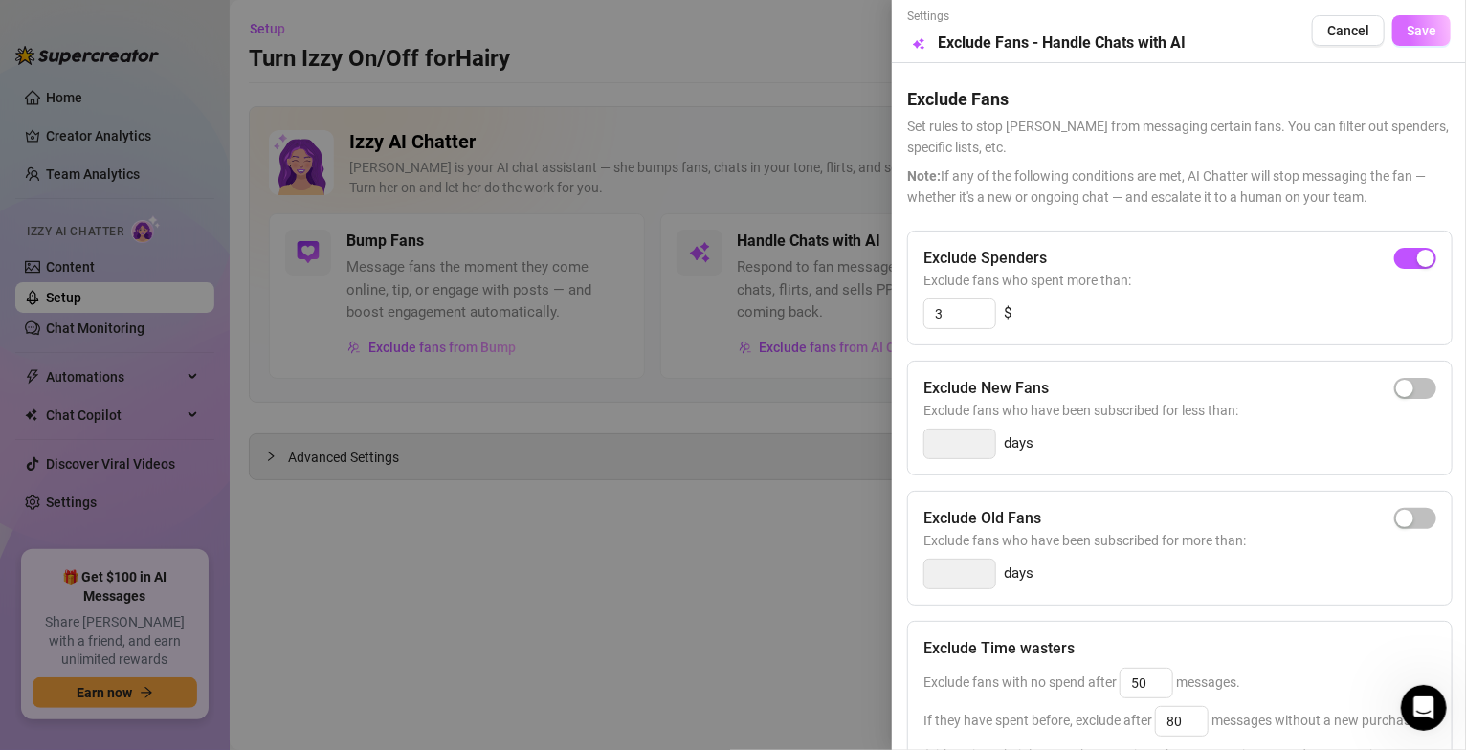
click at [1407, 31] on span "Save" at bounding box center [1422, 30] width 30 height 15
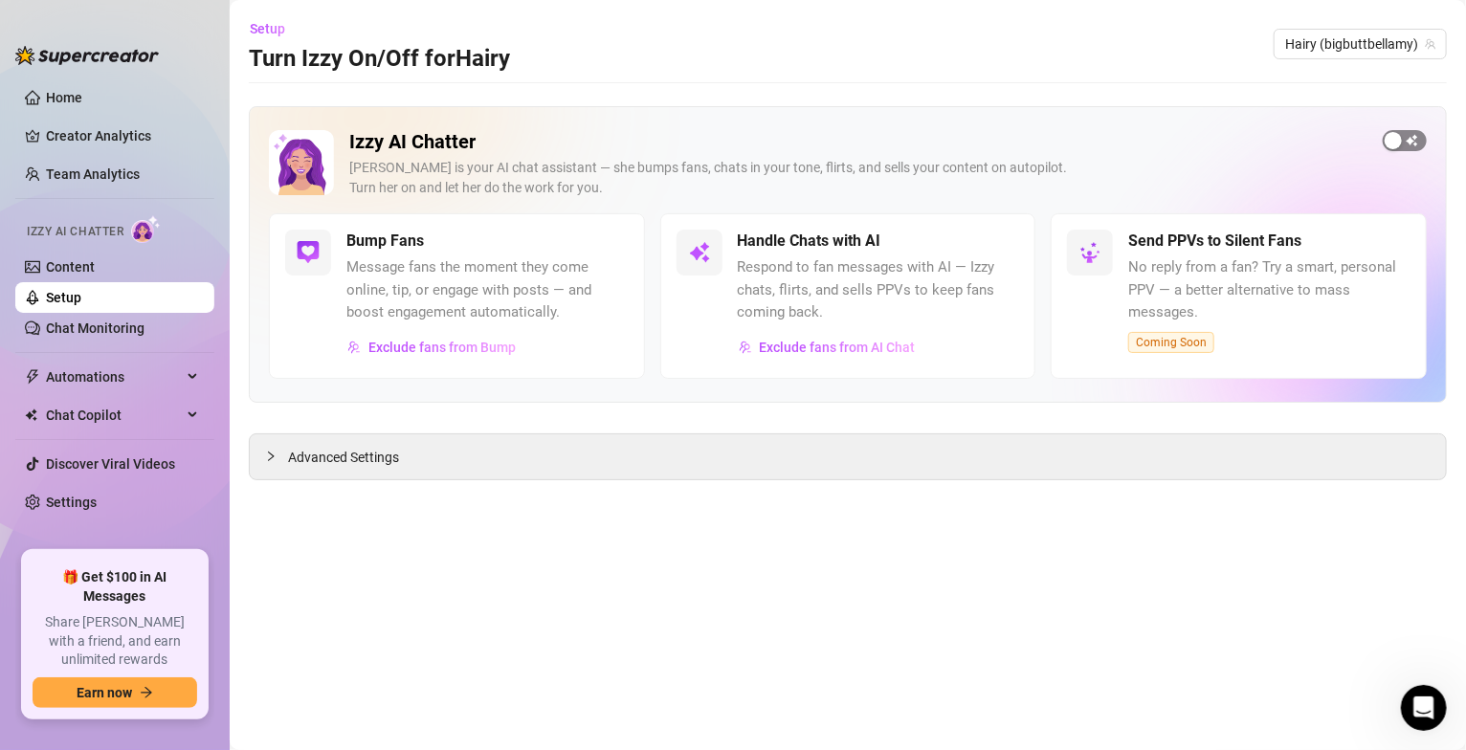
click at [1397, 142] on div "button" at bounding box center [1393, 140] width 17 height 17
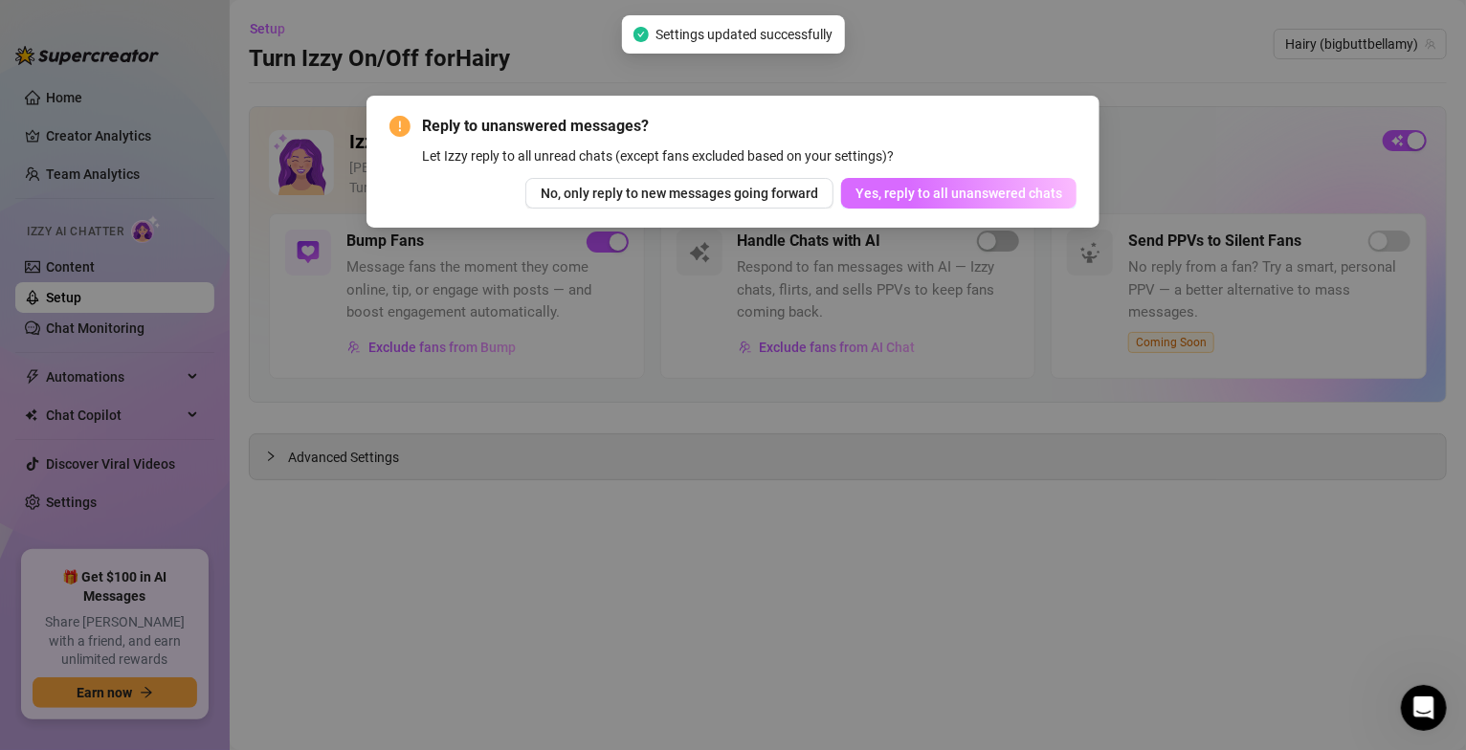
click at [1053, 195] on span "Yes, reply to all unanswered chats" at bounding box center [959, 193] width 207 height 15
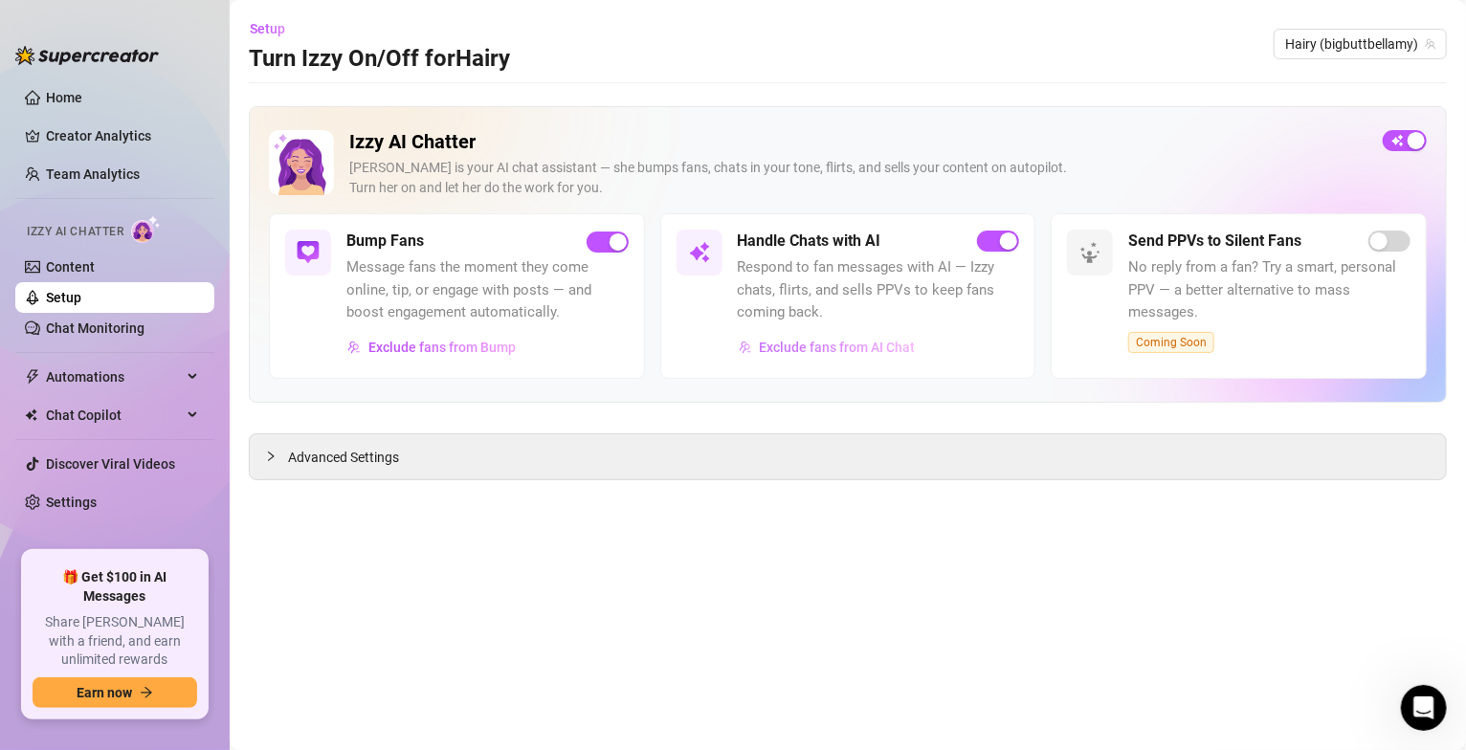
click at [861, 350] on span "Exclude fans from AI Chat" at bounding box center [838, 347] width 156 height 15
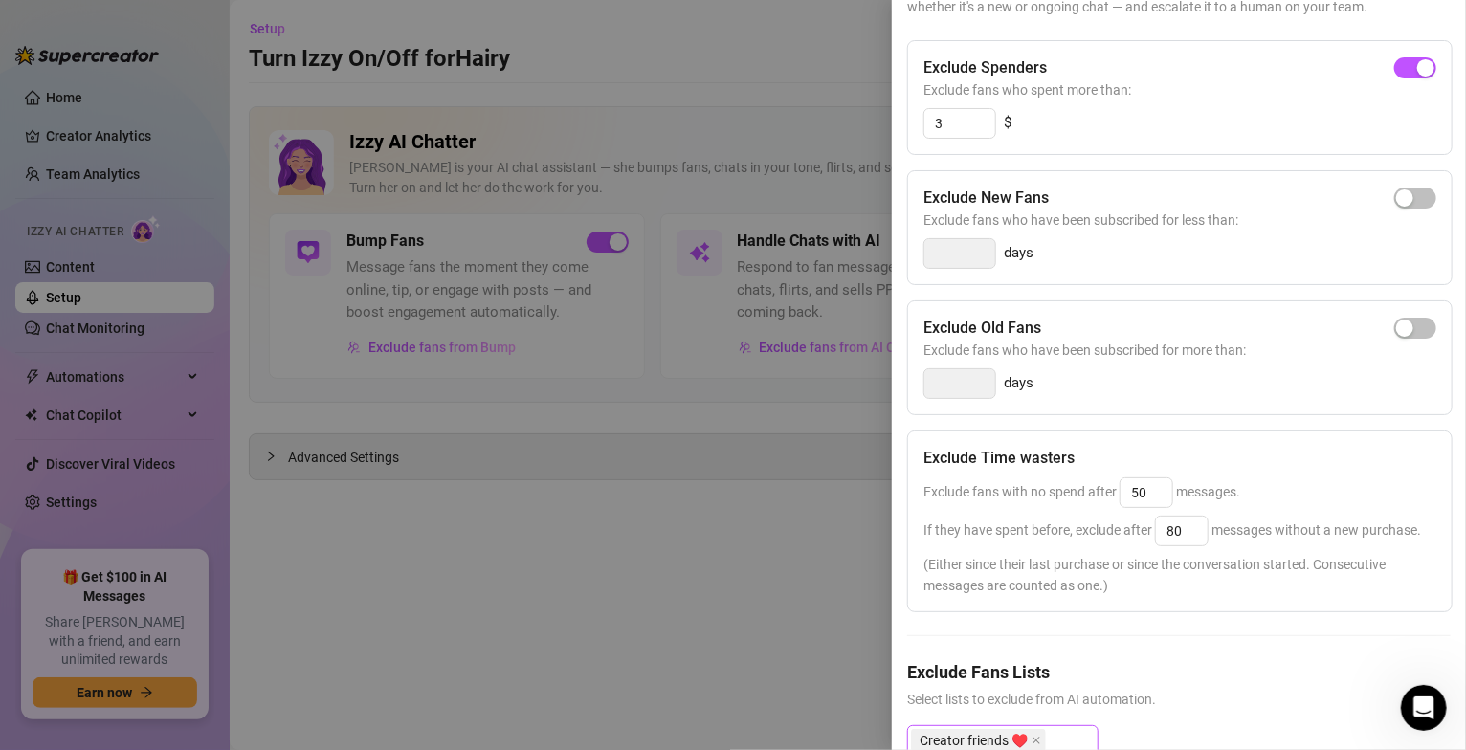
scroll to position [230, 0]
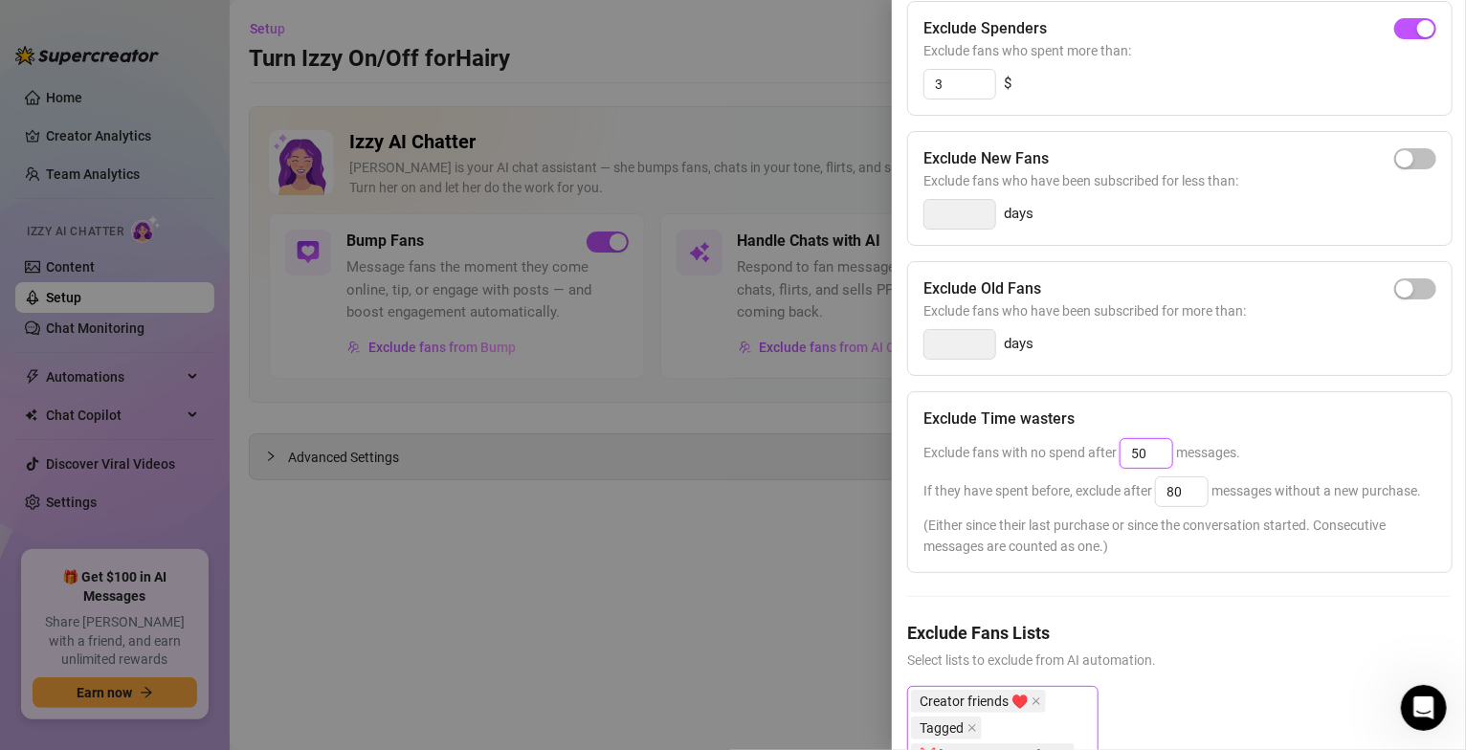
drag, startPoint x: 1147, startPoint y: 454, endPoint x: 1104, endPoint y: 454, distance: 43.1
click at [1104, 454] on span "Exclude fans with no spend after 50 messages." at bounding box center [1082, 452] width 317 height 15
type input "25"
click at [1327, 422] on div "Exclude Time wasters" at bounding box center [1180, 419] width 513 height 23
drag, startPoint x: 1198, startPoint y: 496, endPoint x: 1139, endPoint y: 488, distance: 59.8
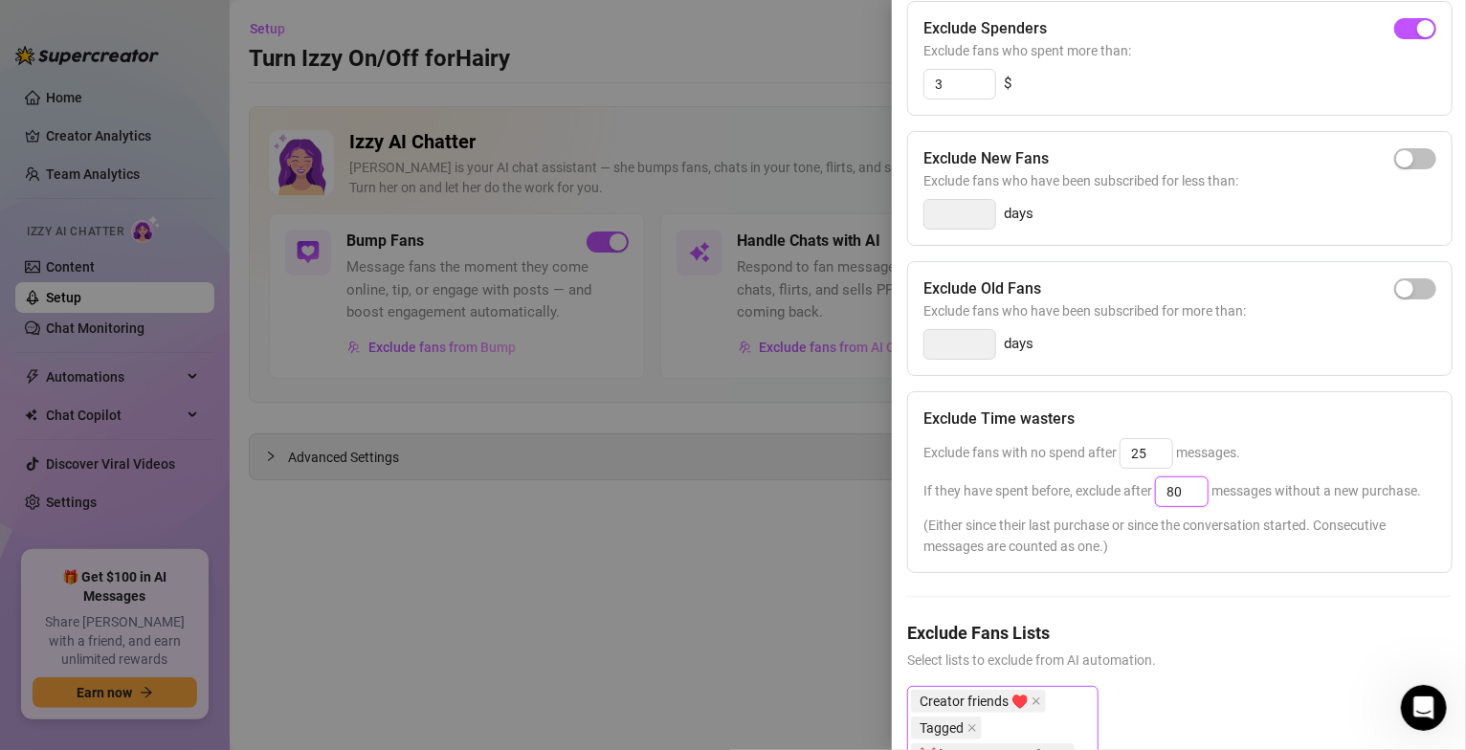
click at [1139, 488] on span "If they have spent before, exclude after 80 messages without a new purchase." at bounding box center [1173, 490] width 498 height 15
type input "50"
click at [1330, 444] on div "Exclude fans with no spend after 25 messages." at bounding box center [1180, 453] width 513 height 31
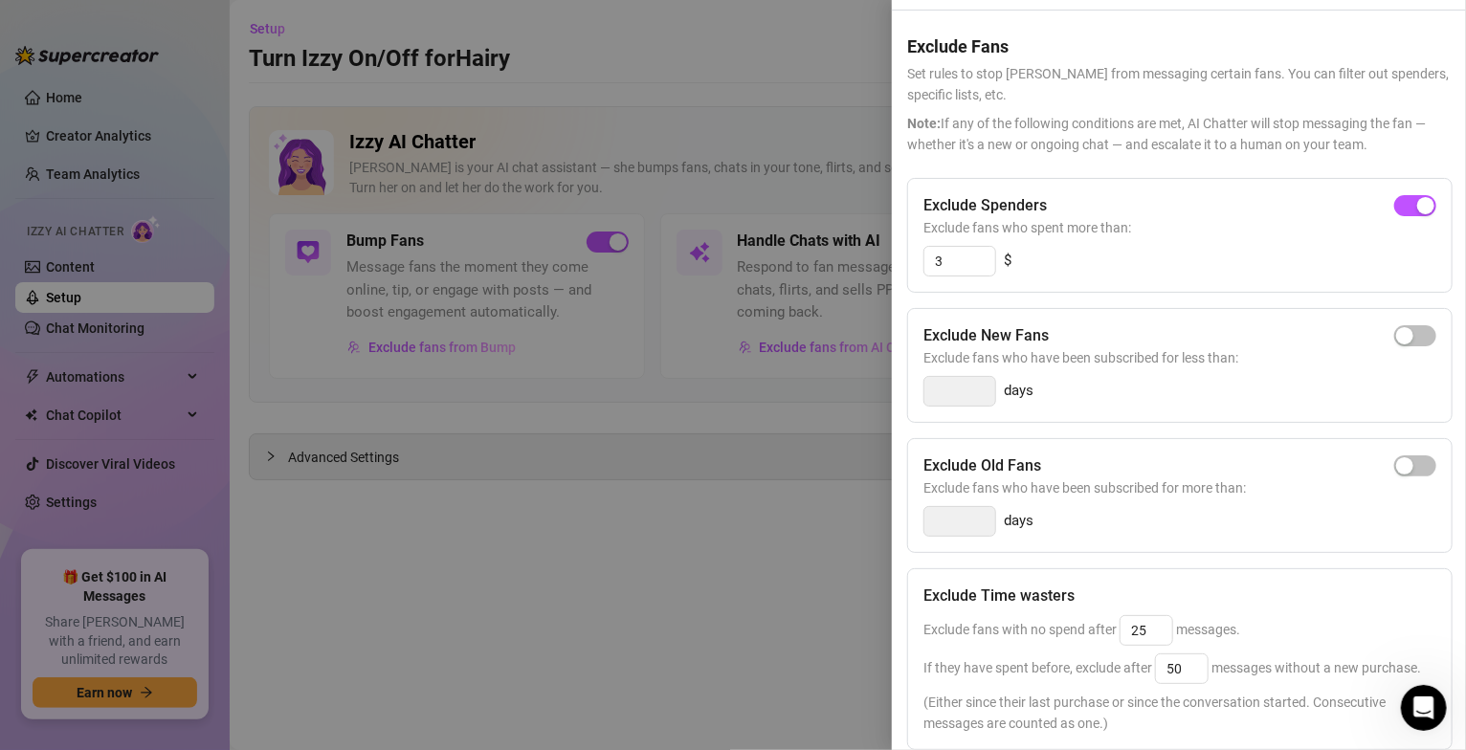
scroll to position [0, 0]
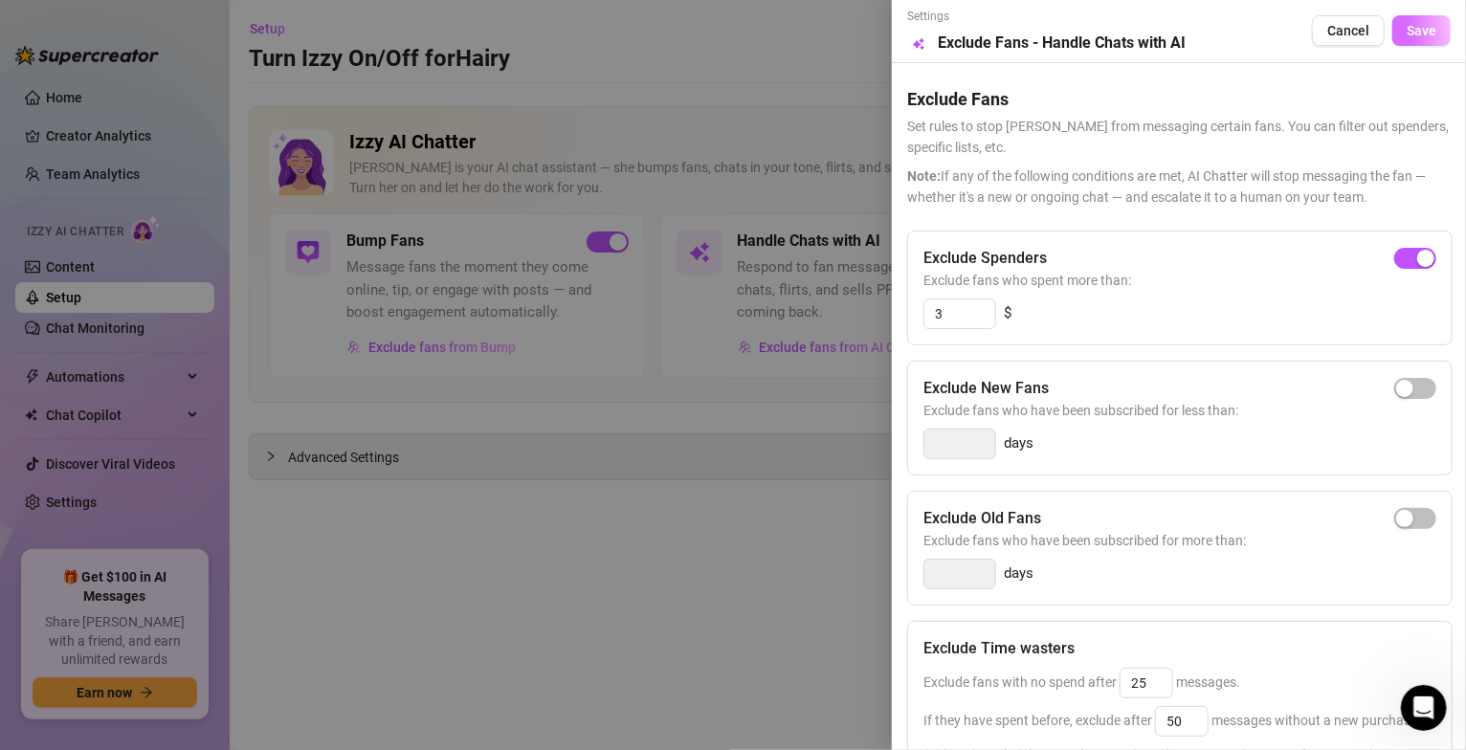
click at [1410, 32] on span "Save" at bounding box center [1422, 30] width 30 height 15
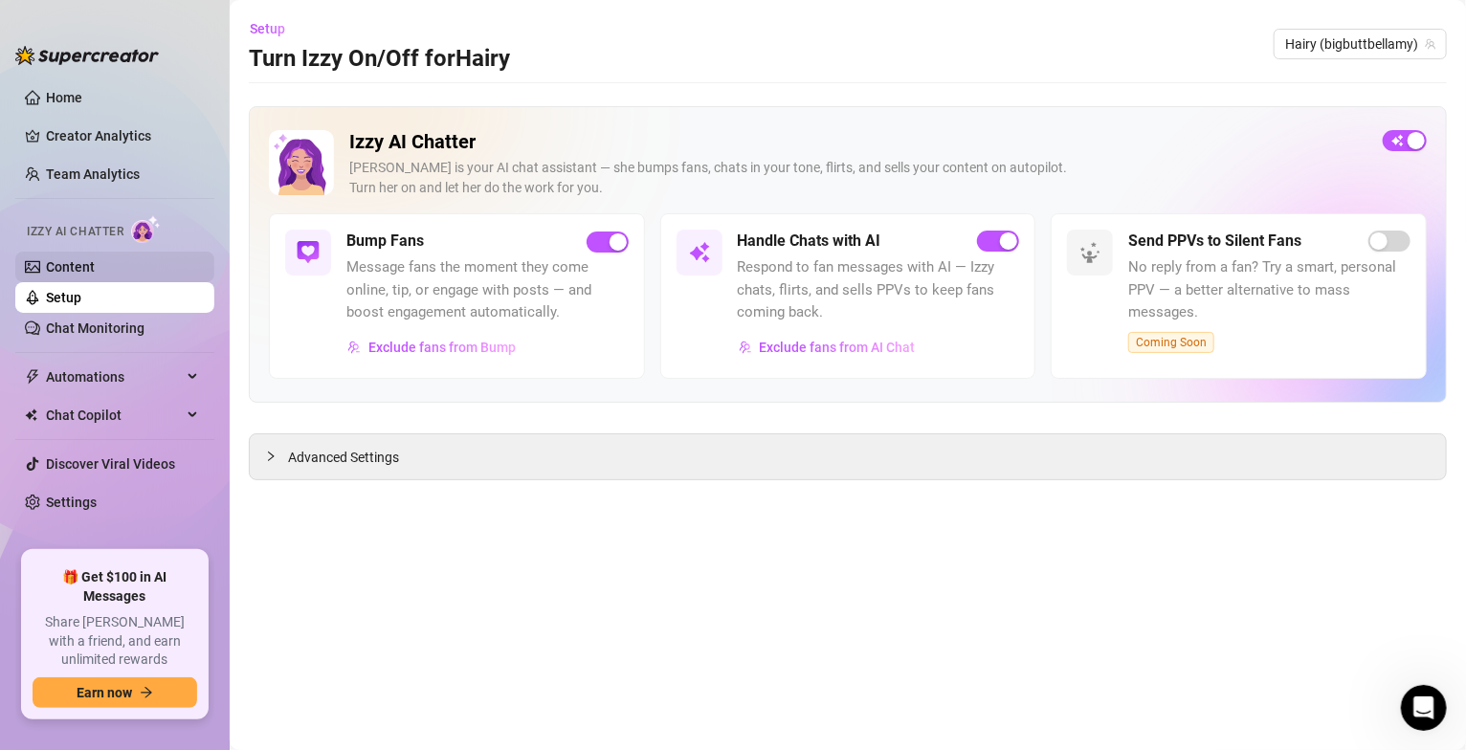
click at [95, 273] on link "Content" at bounding box center [70, 266] width 49 height 15
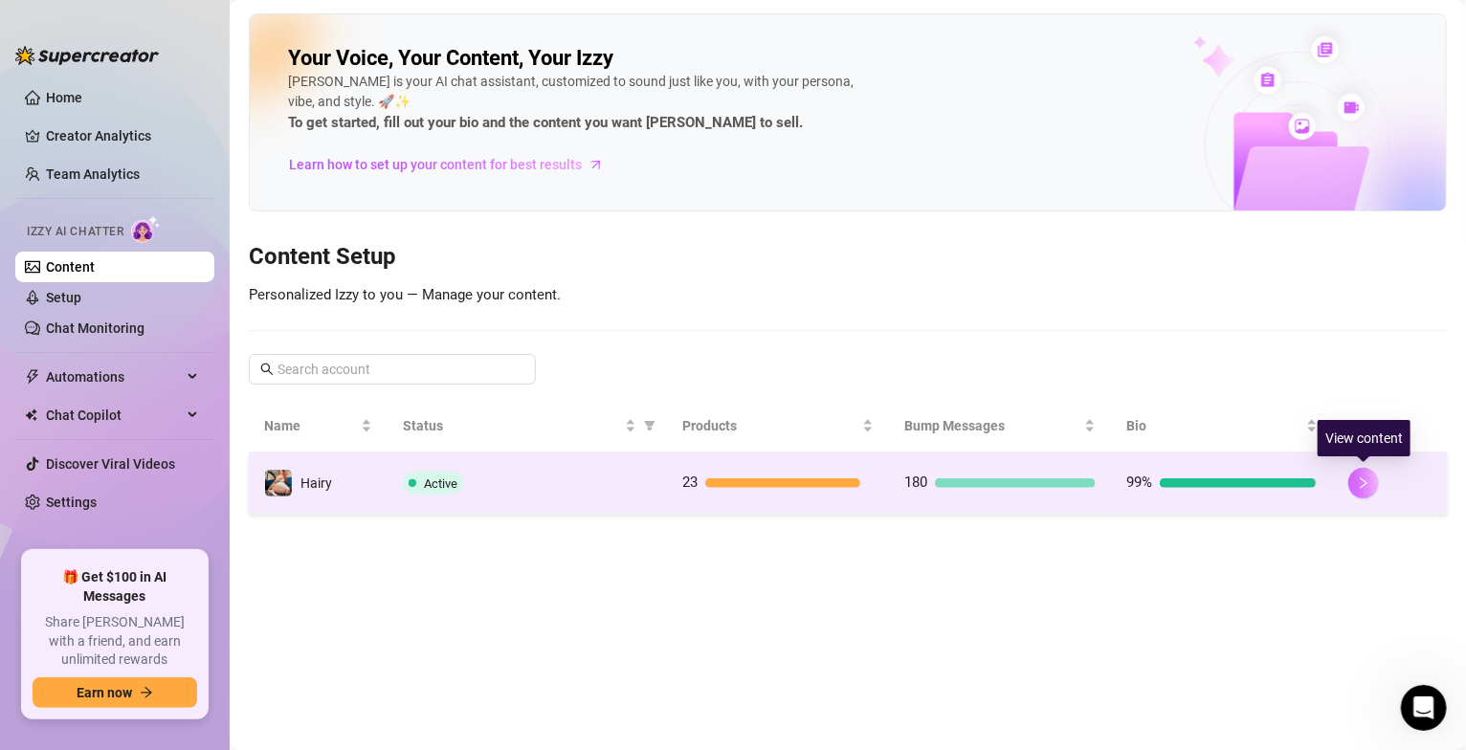
click at [1359, 484] on icon "right" at bounding box center [1363, 483] width 13 height 13
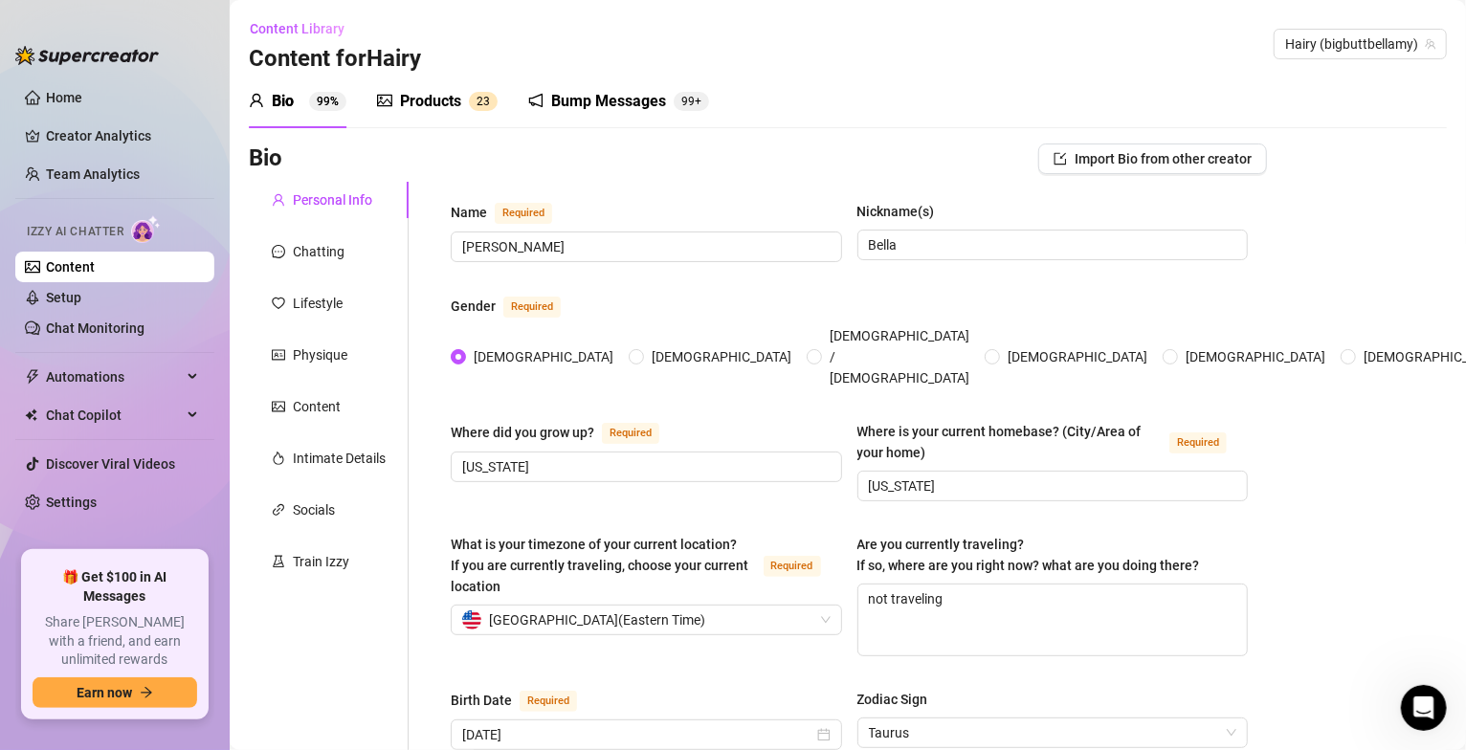
click at [626, 101] on div "Bump Messages" at bounding box center [608, 101] width 115 height 23
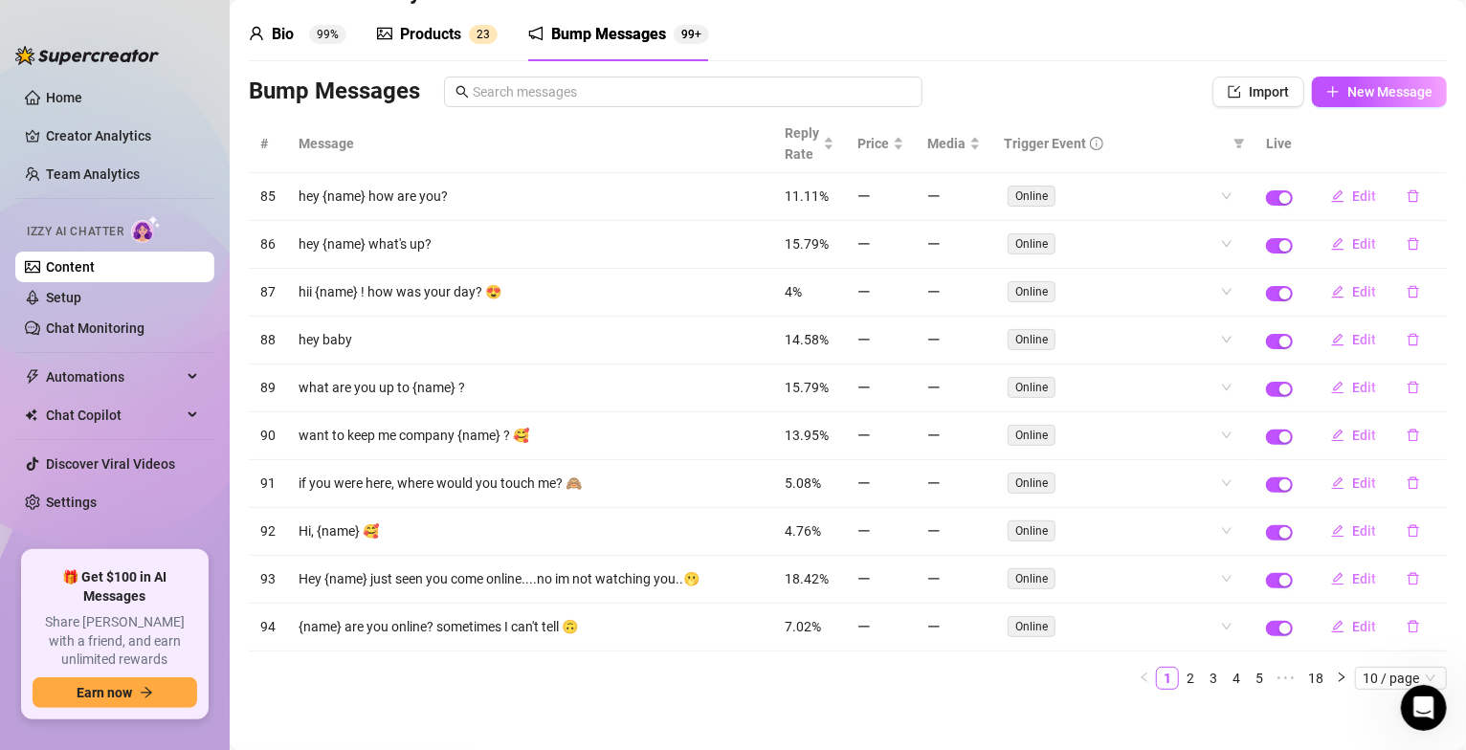
scroll to position [86, 0]
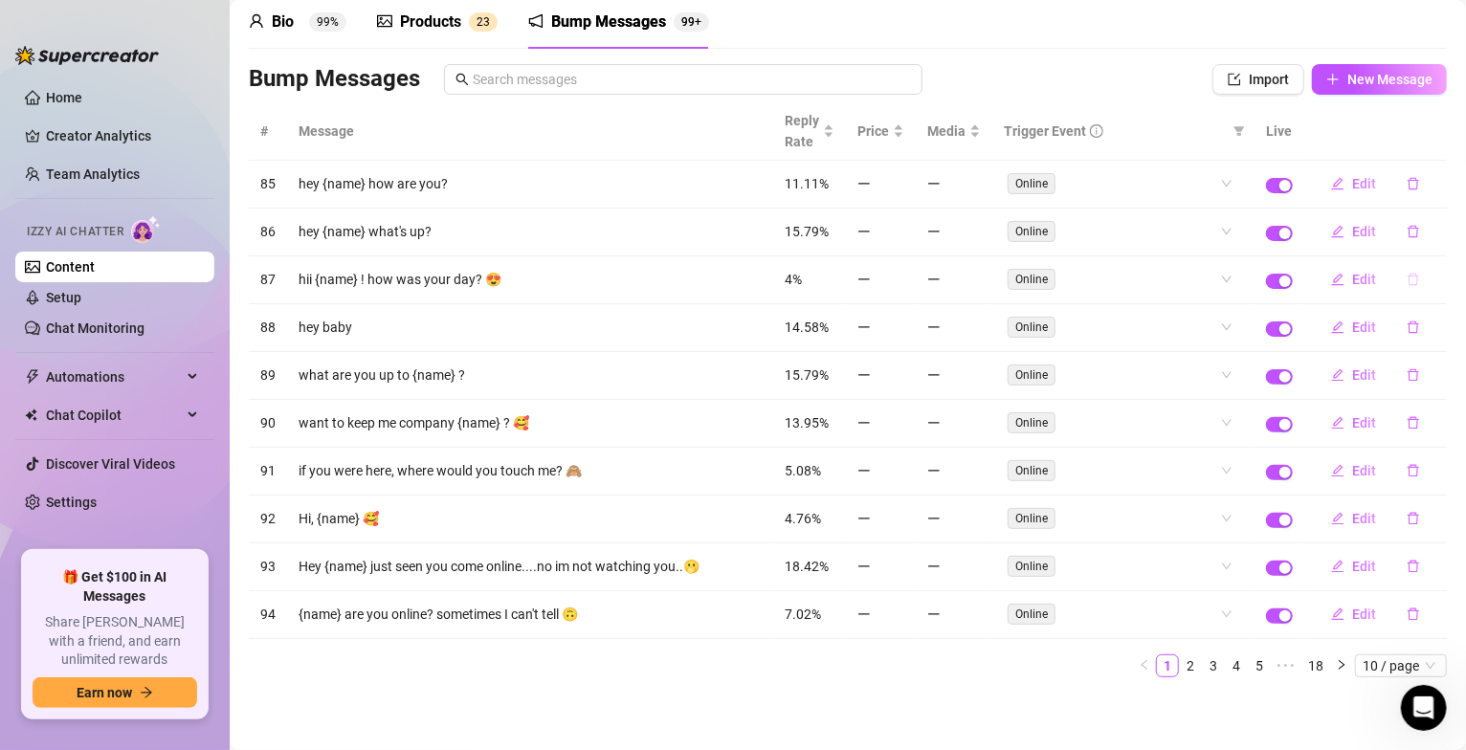
click at [1408, 274] on icon "delete" at bounding box center [1413, 280] width 11 height 12
click at [1437, 224] on span "Yes" at bounding box center [1433, 224] width 23 height 15
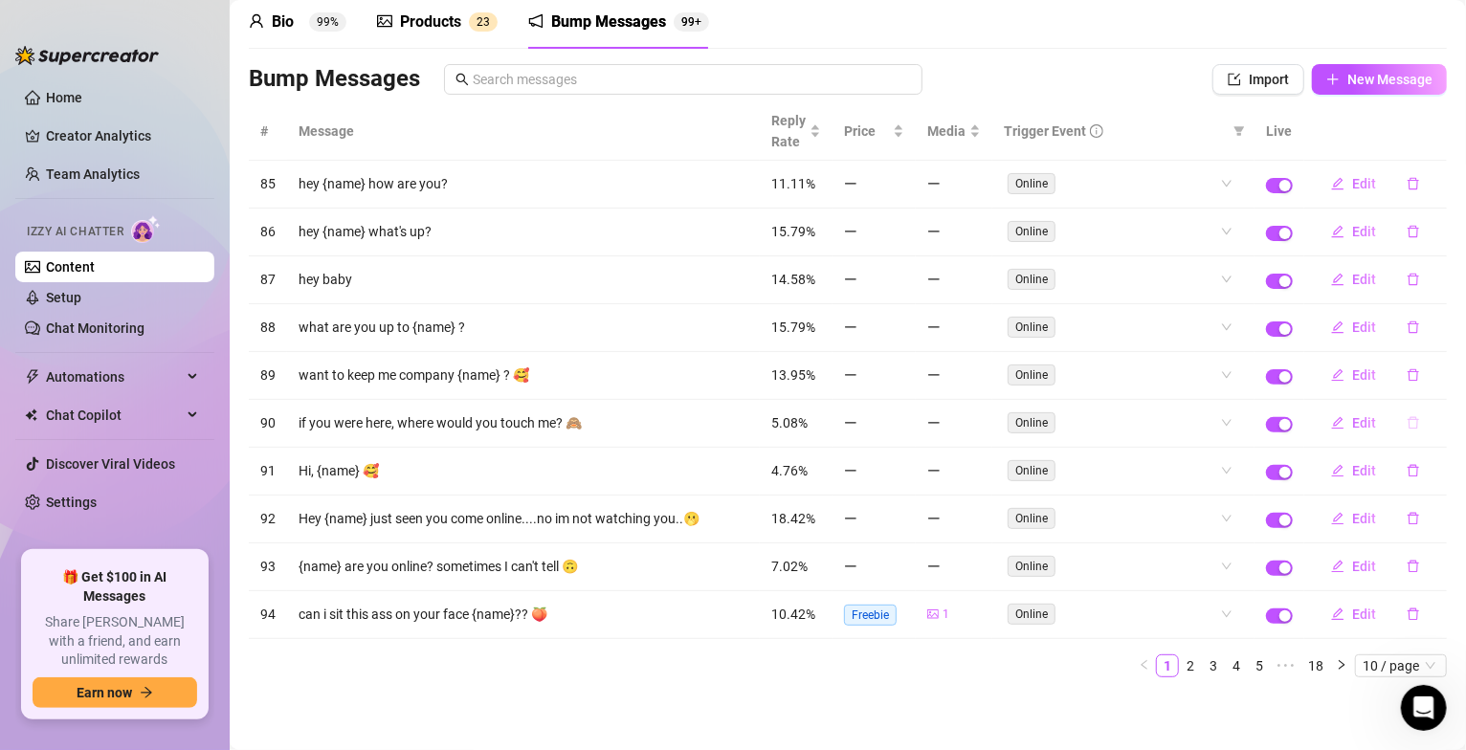
click at [1408, 426] on icon "delete" at bounding box center [1413, 423] width 11 height 12
click at [1430, 376] on span "Yes" at bounding box center [1433, 370] width 23 height 15
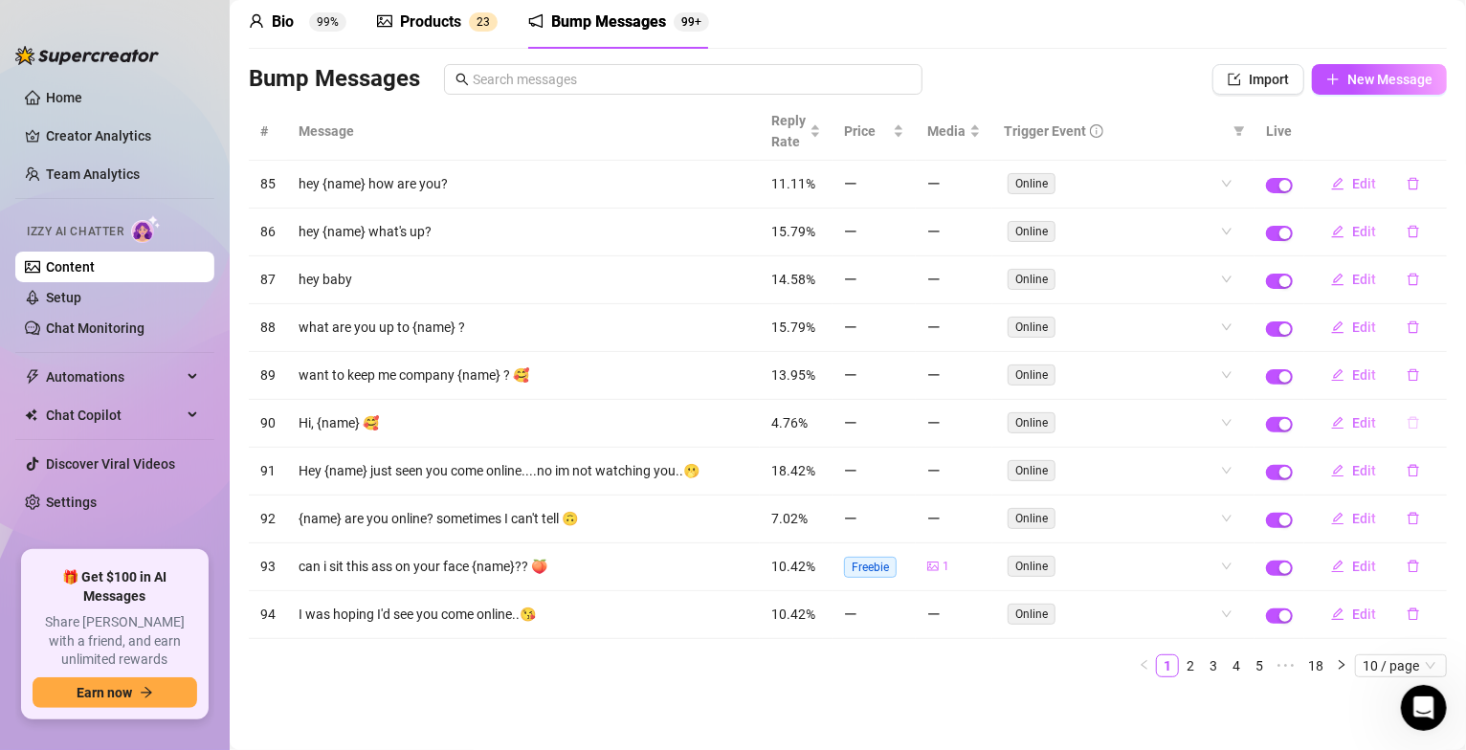
click at [1407, 419] on icon "delete" at bounding box center [1413, 422] width 13 height 13
click at [1431, 377] on span "Yes" at bounding box center [1433, 370] width 23 height 15
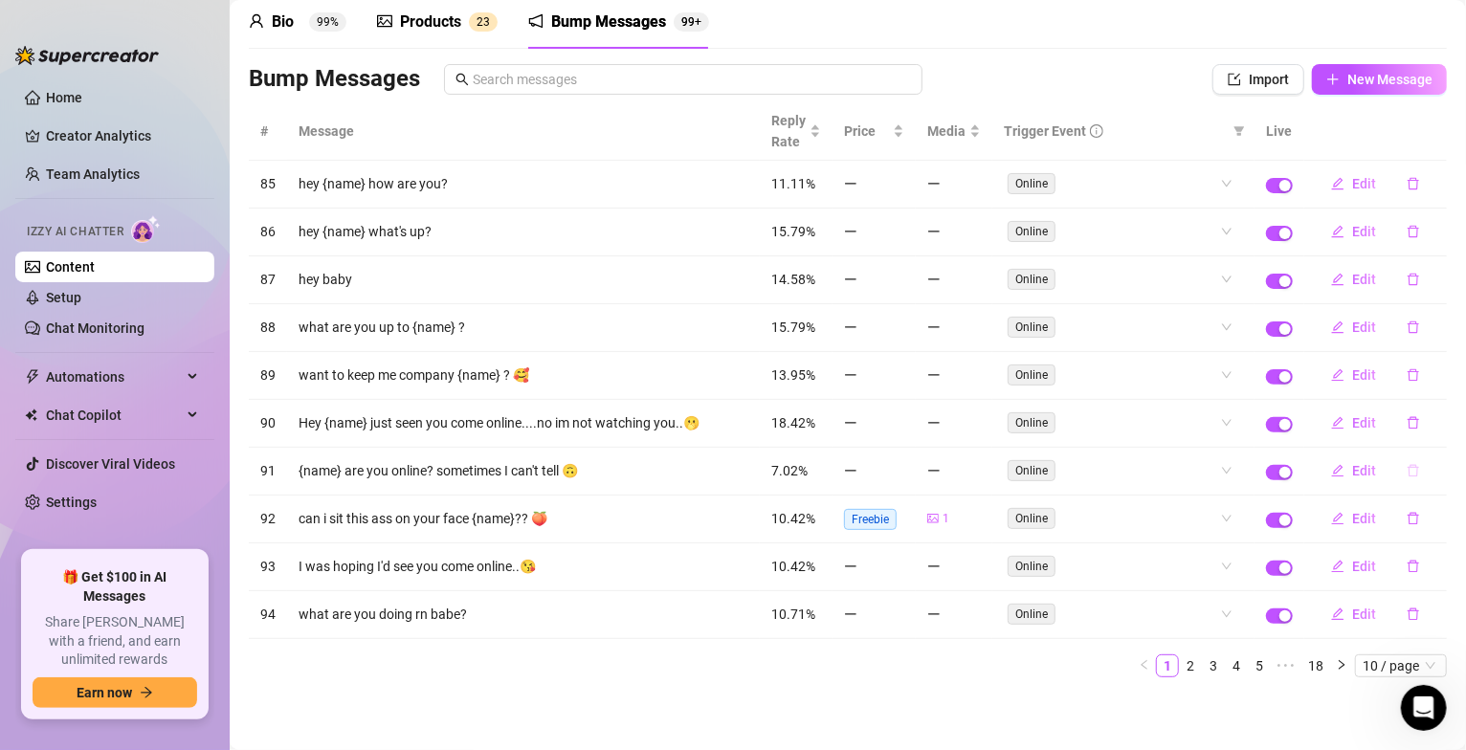
click at [1407, 473] on icon "delete" at bounding box center [1413, 470] width 13 height 13
click at [1426, 423] on span "Yes" at bounding box center [1433, 419] width 23 height 15
click at [1180, 669] on link "2" at bounding box center [1190, 666] width 21 height 21
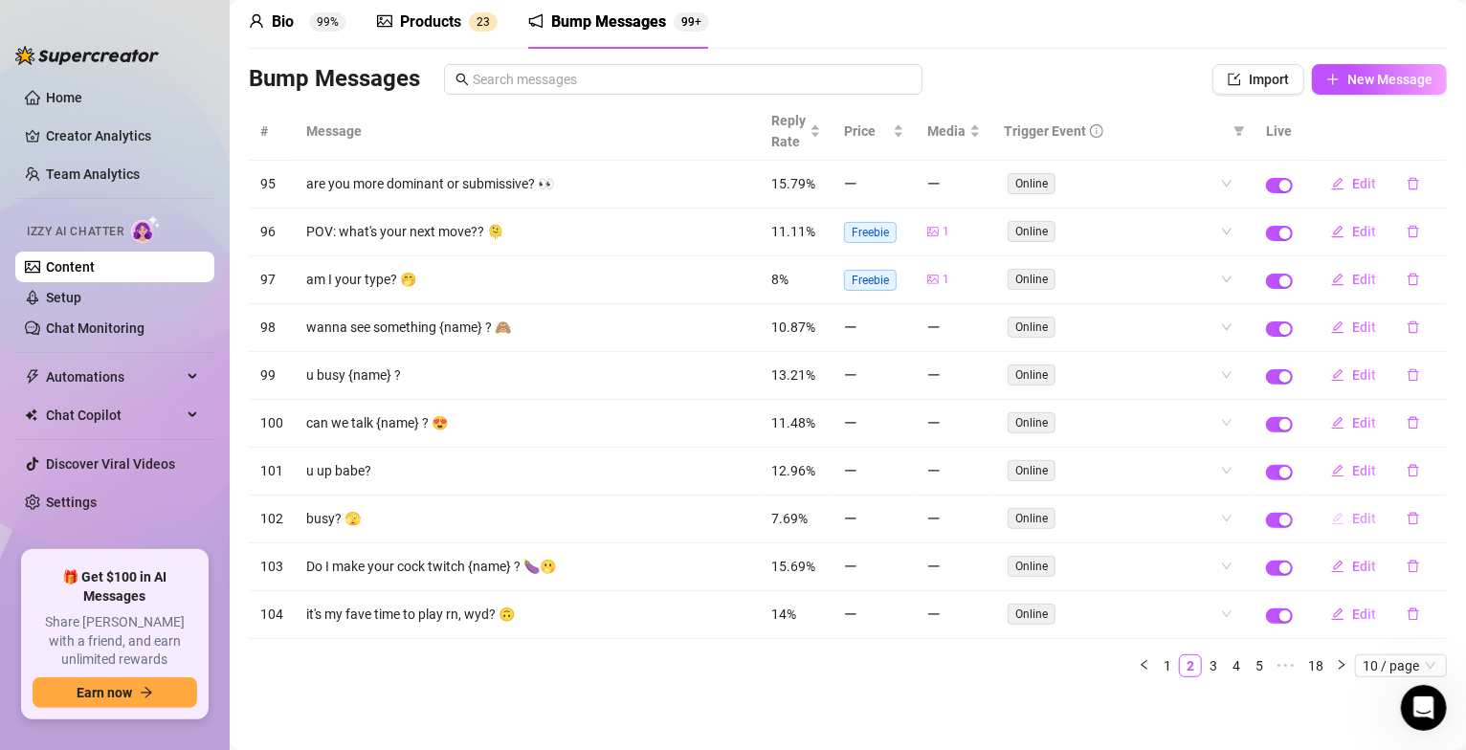
click at [1352, 523] on span "Edit" at bounding box center [1364, 518] width 24 height 15
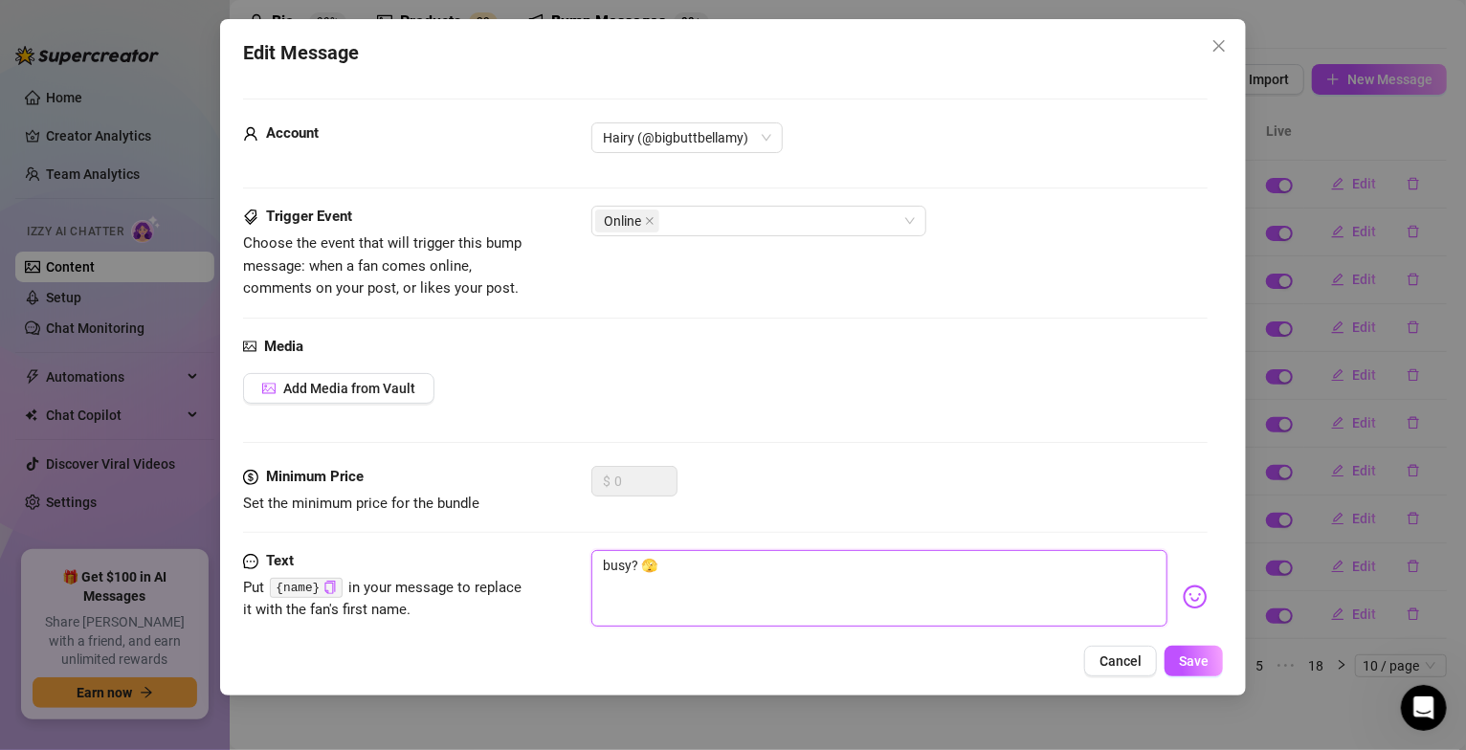
click at [632, 574] on textarea "busy? 🫣" at bounding box center [880, 588] width 576 height 77
type textarea "busy ? 🫣"
click at [328, 589] on icon "copy" at bounding box center [330, 587] width 12 height 12
click at [635, 569] on textarea "busy ? 🫣" at bounding box center [880, 588] width 576 height 77
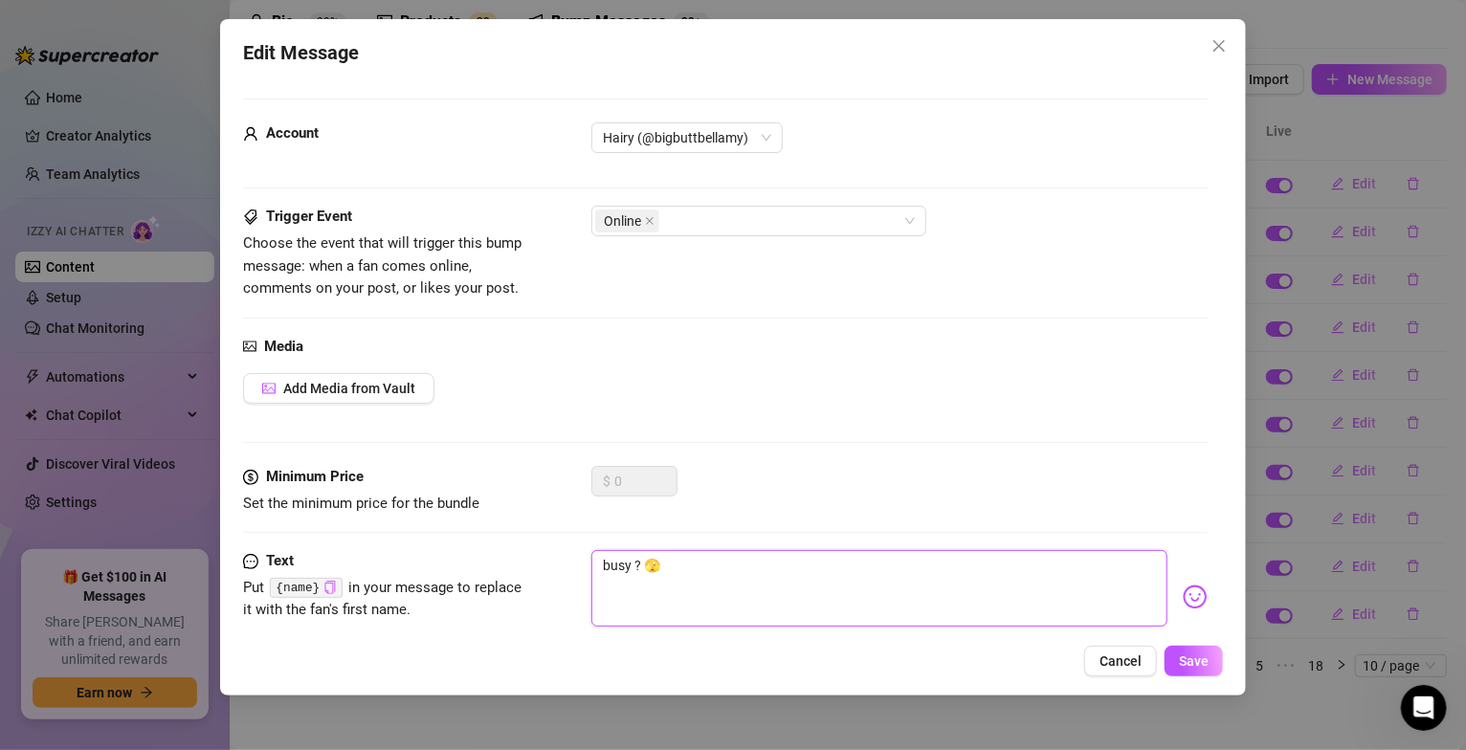
paste textarea "{name}"
type textarea "busy {name}? 🫣"
click at [1174, 660] on button "Save" at bounding box center [1194, 661] width 58 height 31
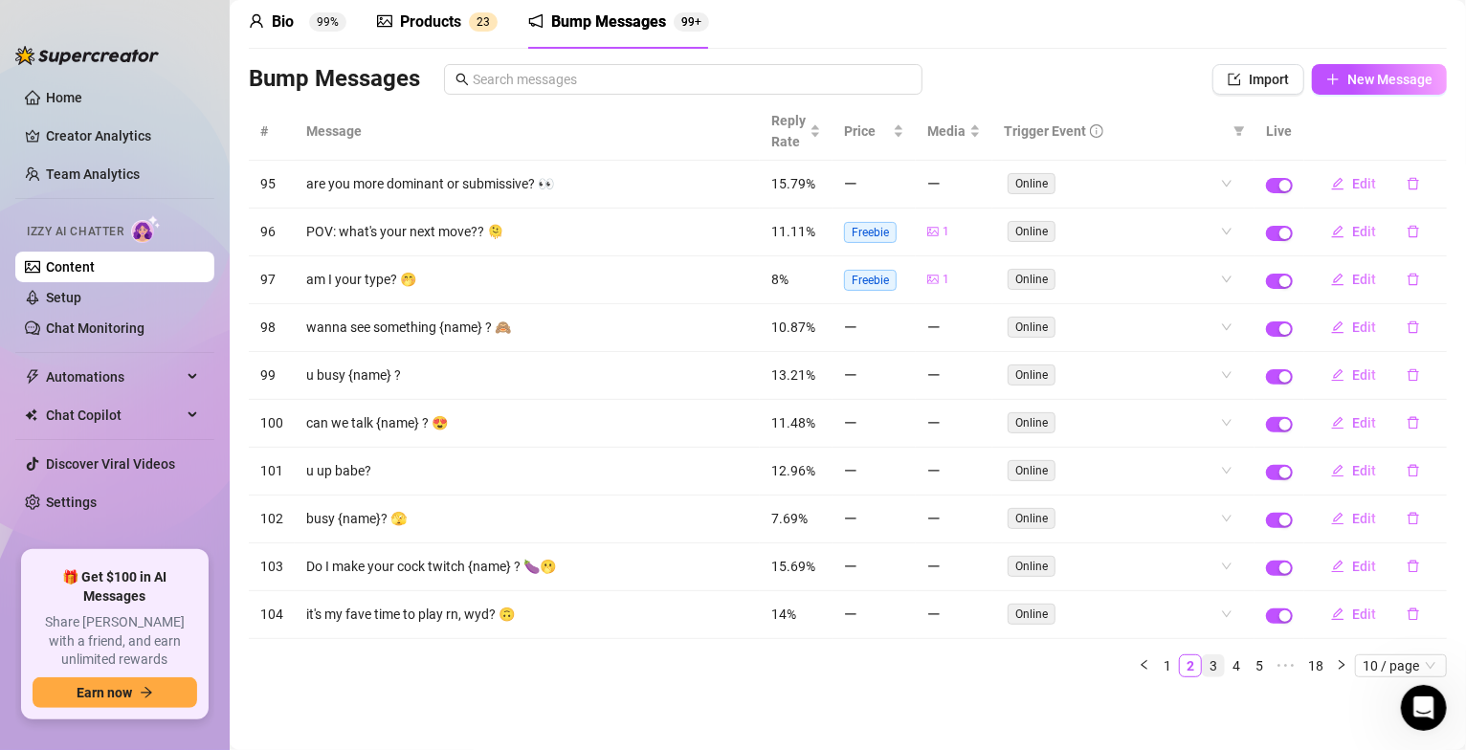
click at [1203, 669] on link "3" at bounding box center [1213, 666] width 21 height 21
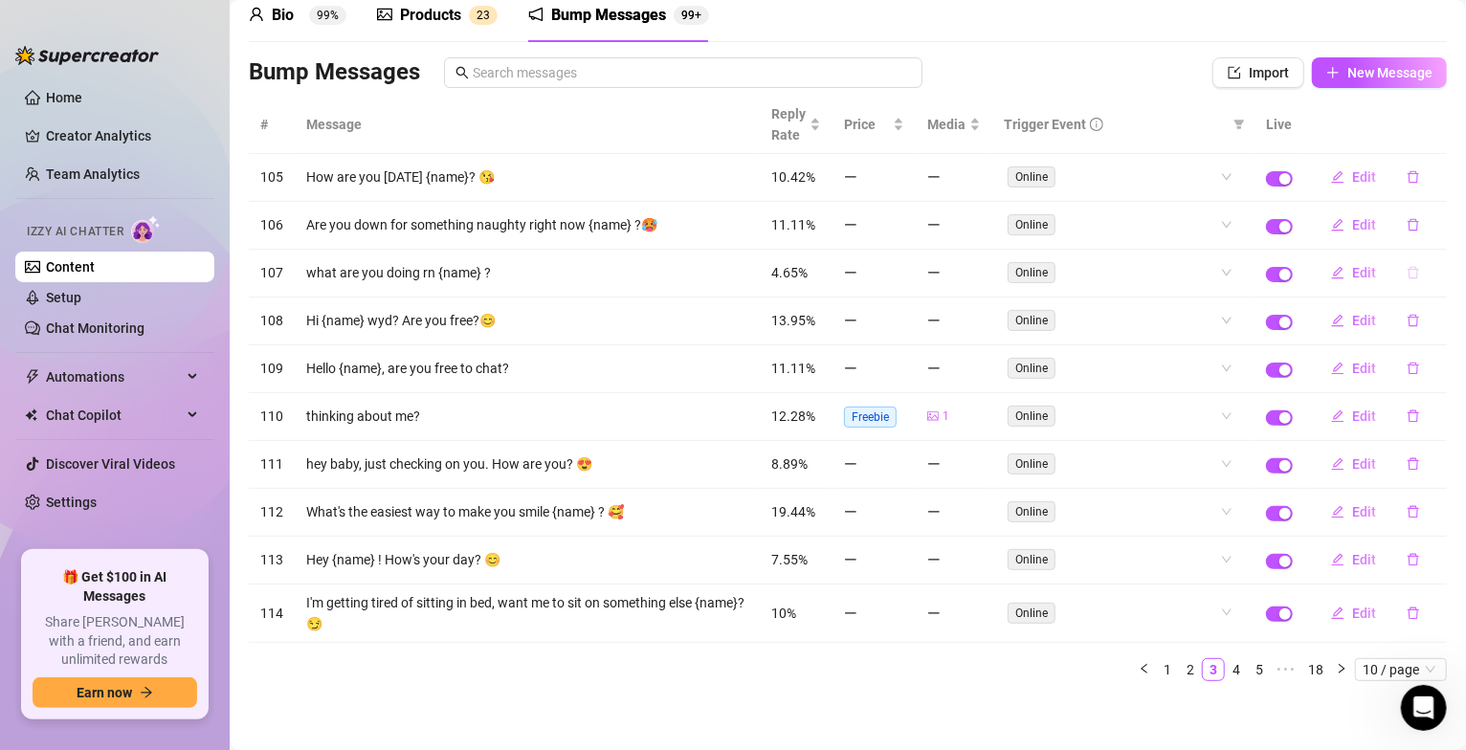
click at [1407, 274] on icon "delete" at bounding box center [1413, 272] width 13 height 13
click at [1428, 221] on span "Yes" at bounding box center [1433, 224] width 23 height 15
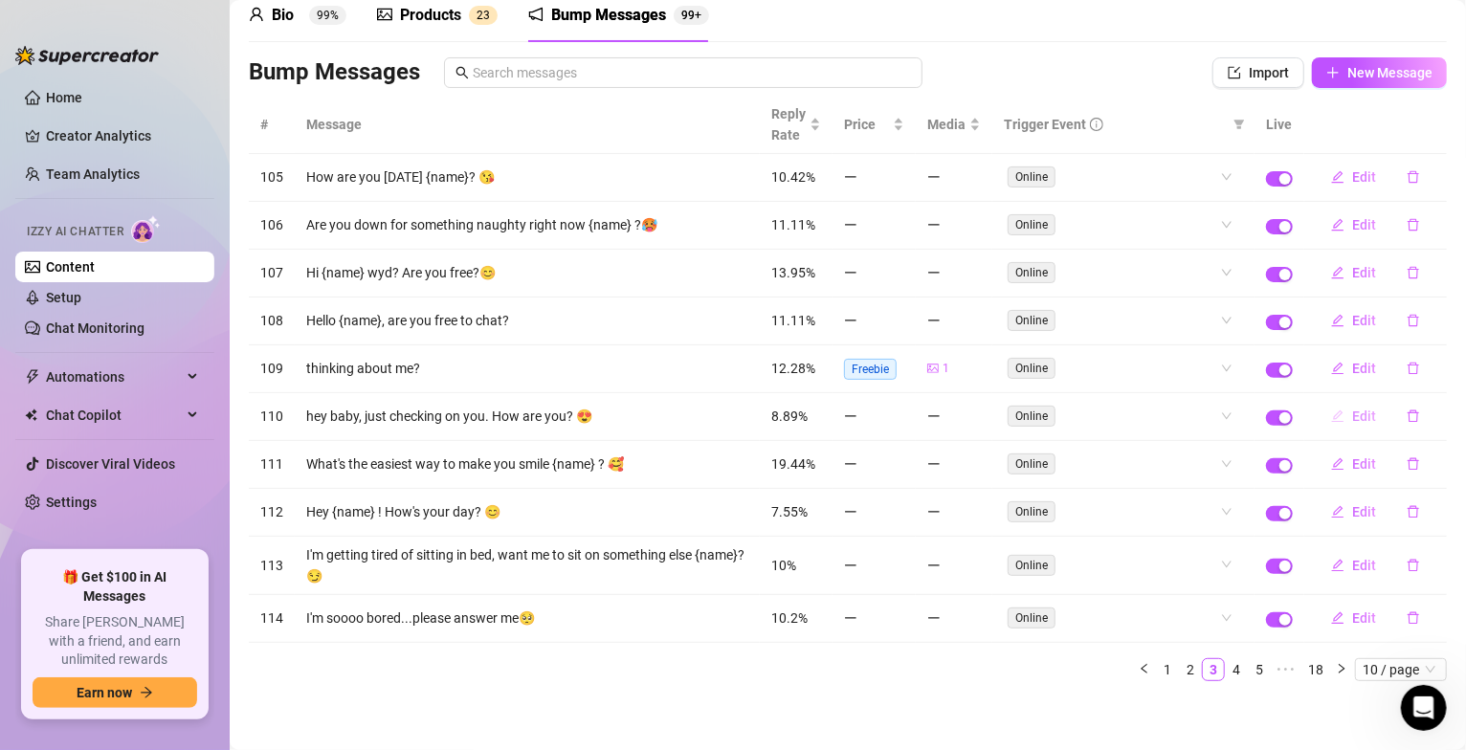
click at [1352, 417] on span "Edit" at bounding box center [1364, 416] width 24 height 15
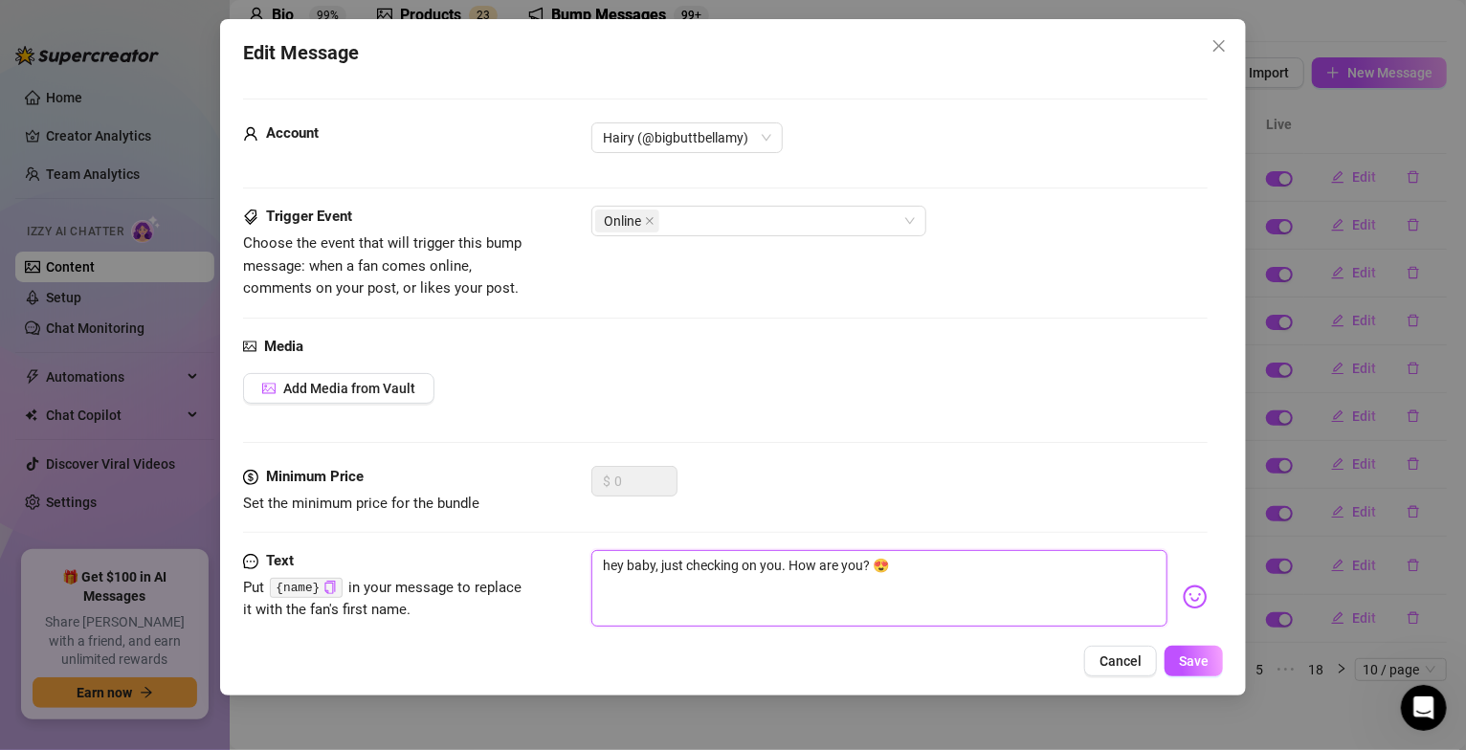
click at [652, 569] on textarea "hey baby, just checking on you. How are you? 😍" at bounding box center [880, 588] width 576 height 77
type textarea "hey bab, just checking on you. How are you? 😍"
type textarea "hey ba, just checking on you. How are you? 😍"
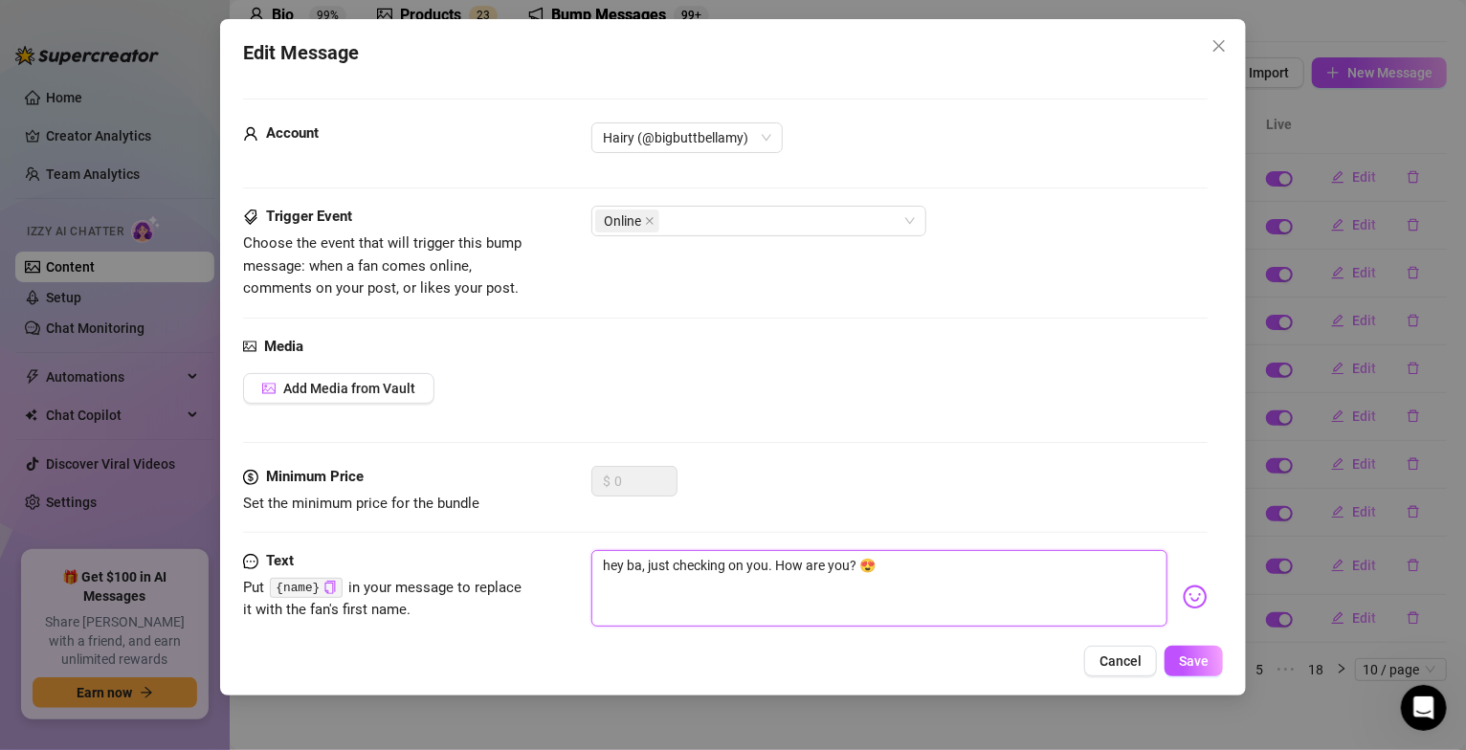
type textarea "hey b, just checking on you. How are you? 😍"
type textarea "hey , just checking on you. How are you? 😍"
paste textarea "{name}"
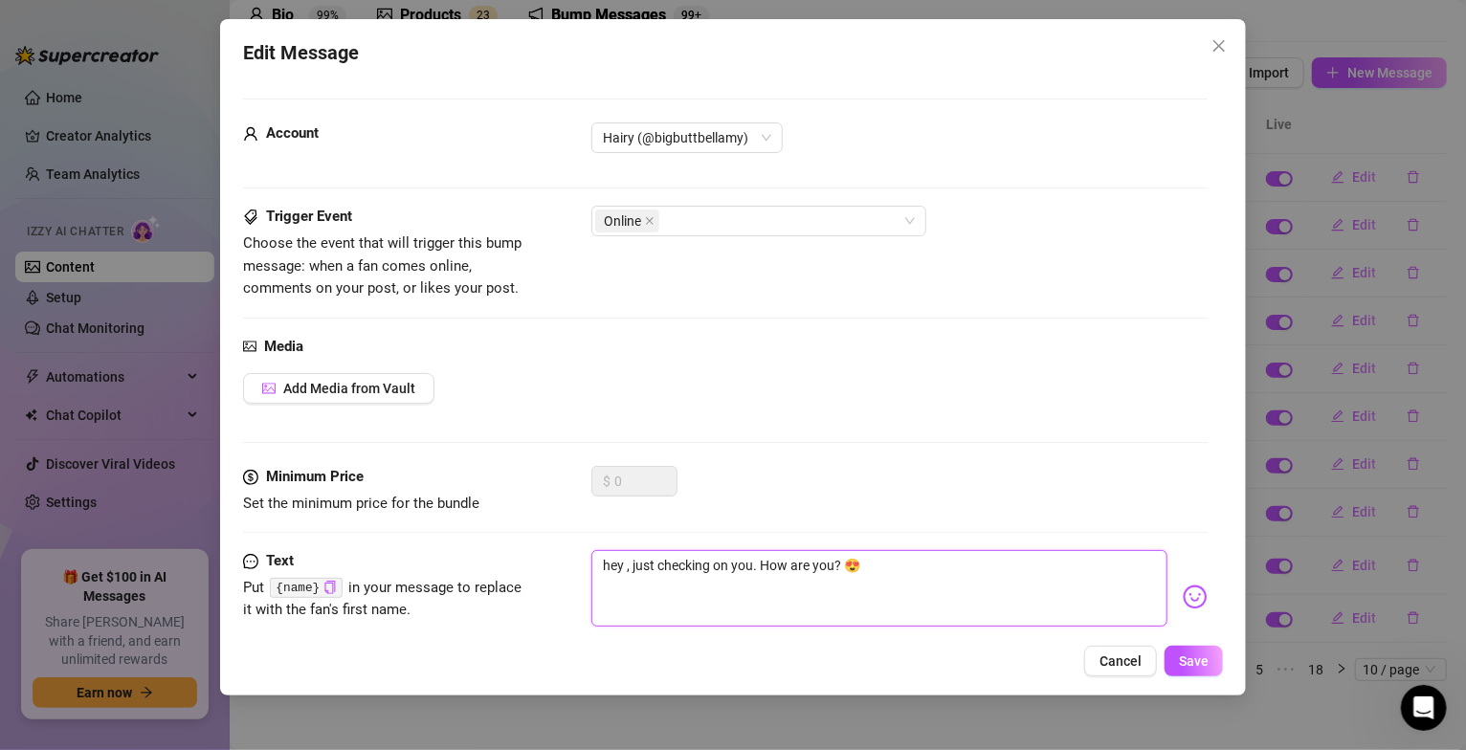
type textarea "hey{name} , just checking on you. How are you? 😍"
click at [622, 580] on textarea "hey{name} , just checking on you. How are you? 😍" at bounding box center [880, 588] width 576 height 77
type textarea "hey {name} , just checking on you. How are you? 😍"
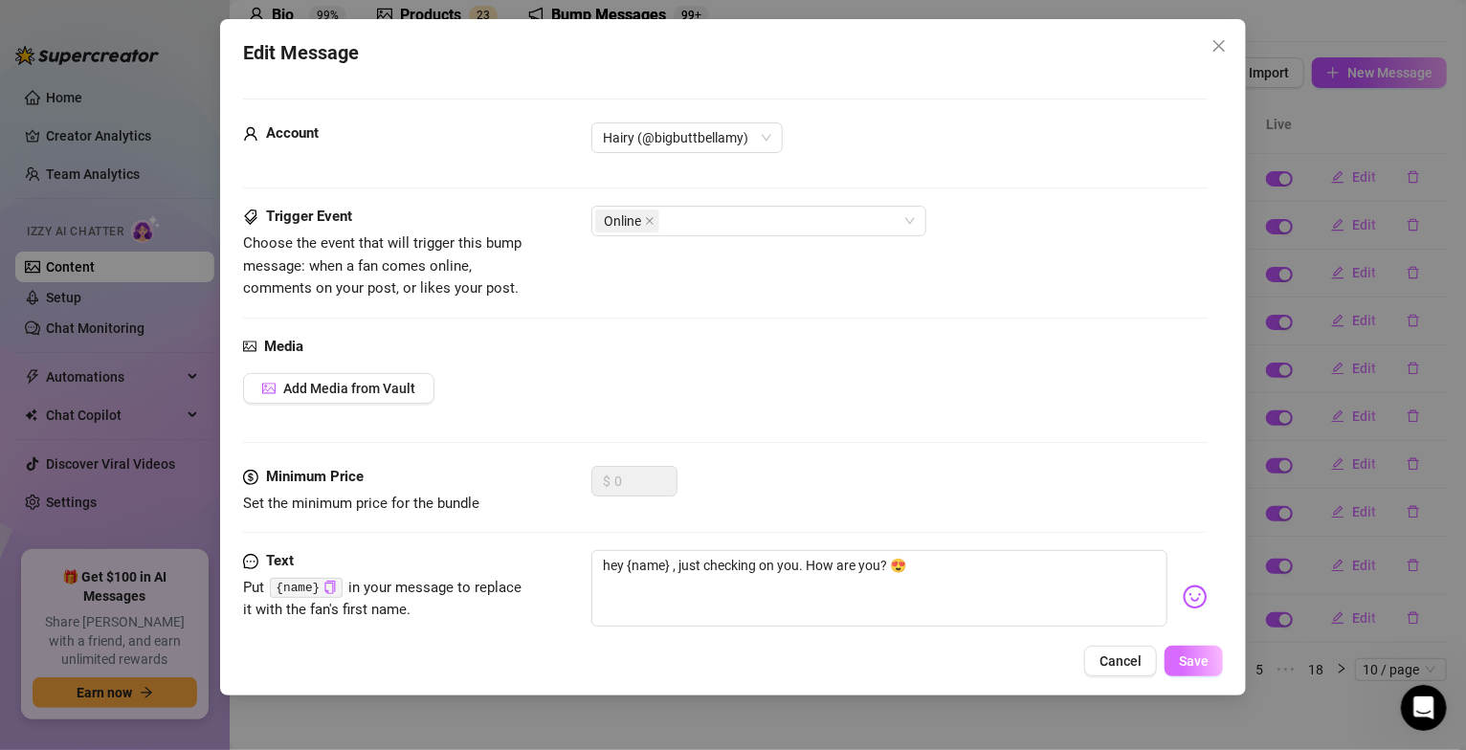
click at [1204, 666] on span "Save" at bounding box center [1194, 661] width 30 height 15
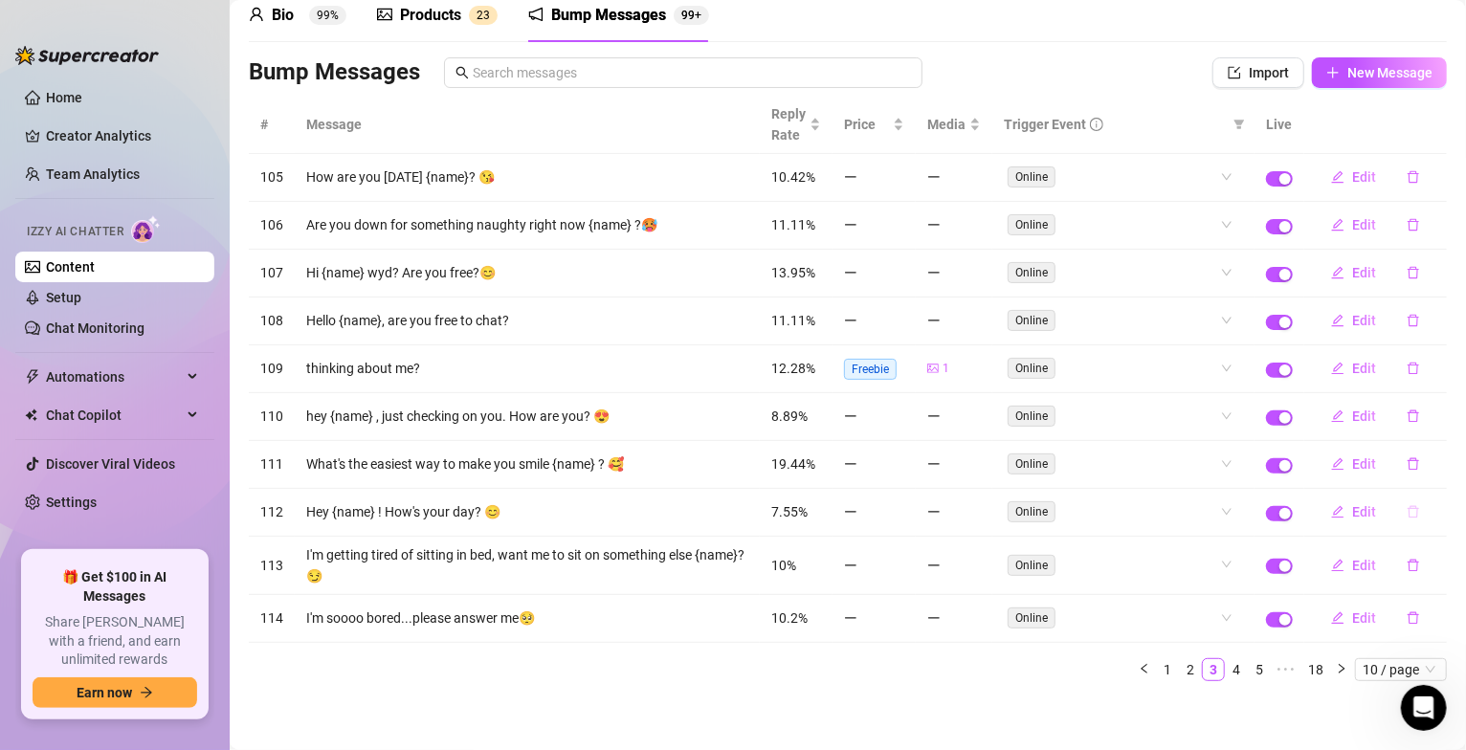
click at [1408, 519] on icon "delete" at bounding box center [1413, 512] width 11 height 12
click at [1439, 474] on span "Yes" at bounding box center [1433, 467] width 23 height 15
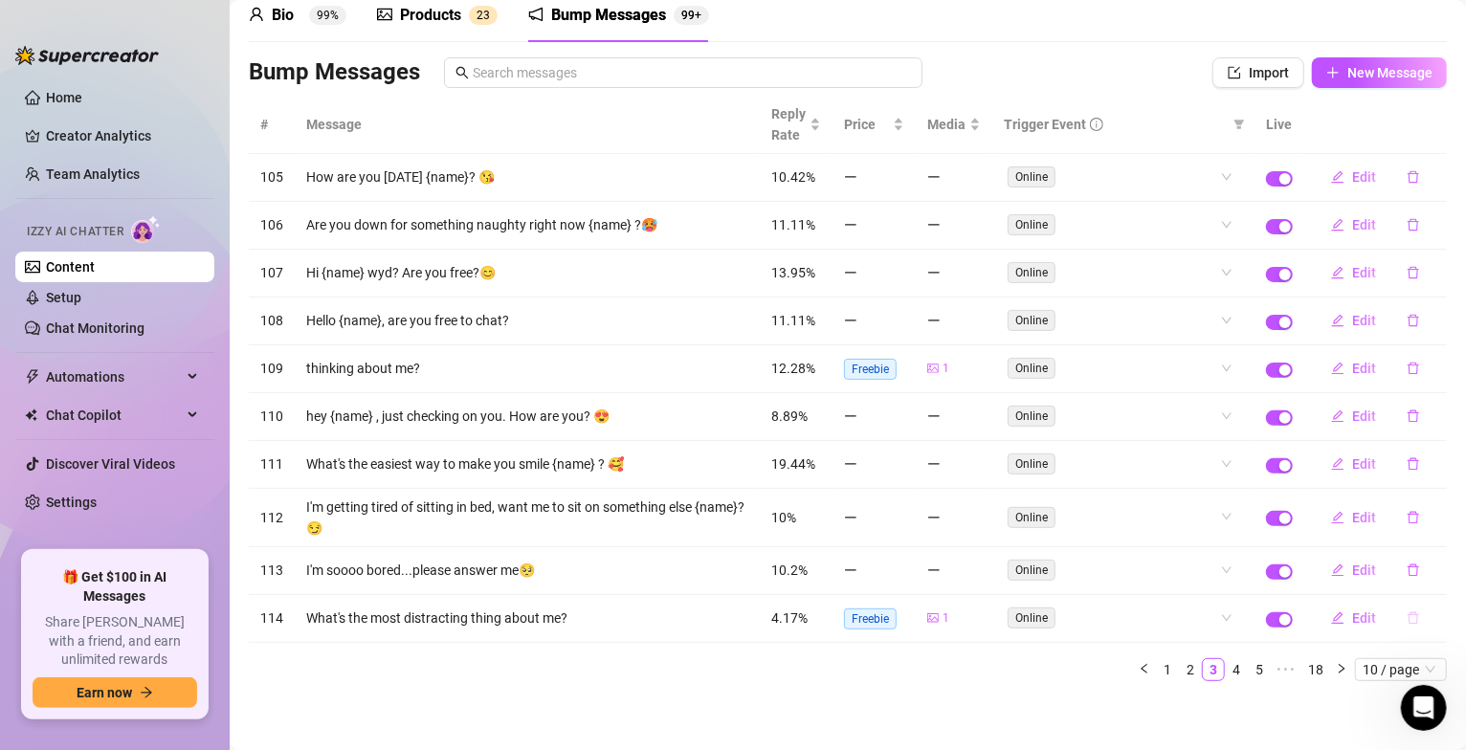
click at [1408, 625] on icon "delete" at bounding box center [1413, 619] width 11 height 12
click at [1437, 576] on span "Yes" at bounding box center [1433, 574] width 23 height 15
click at [1157, 681] on link "1" at bounding box center [1167, 669] width 21 height 21
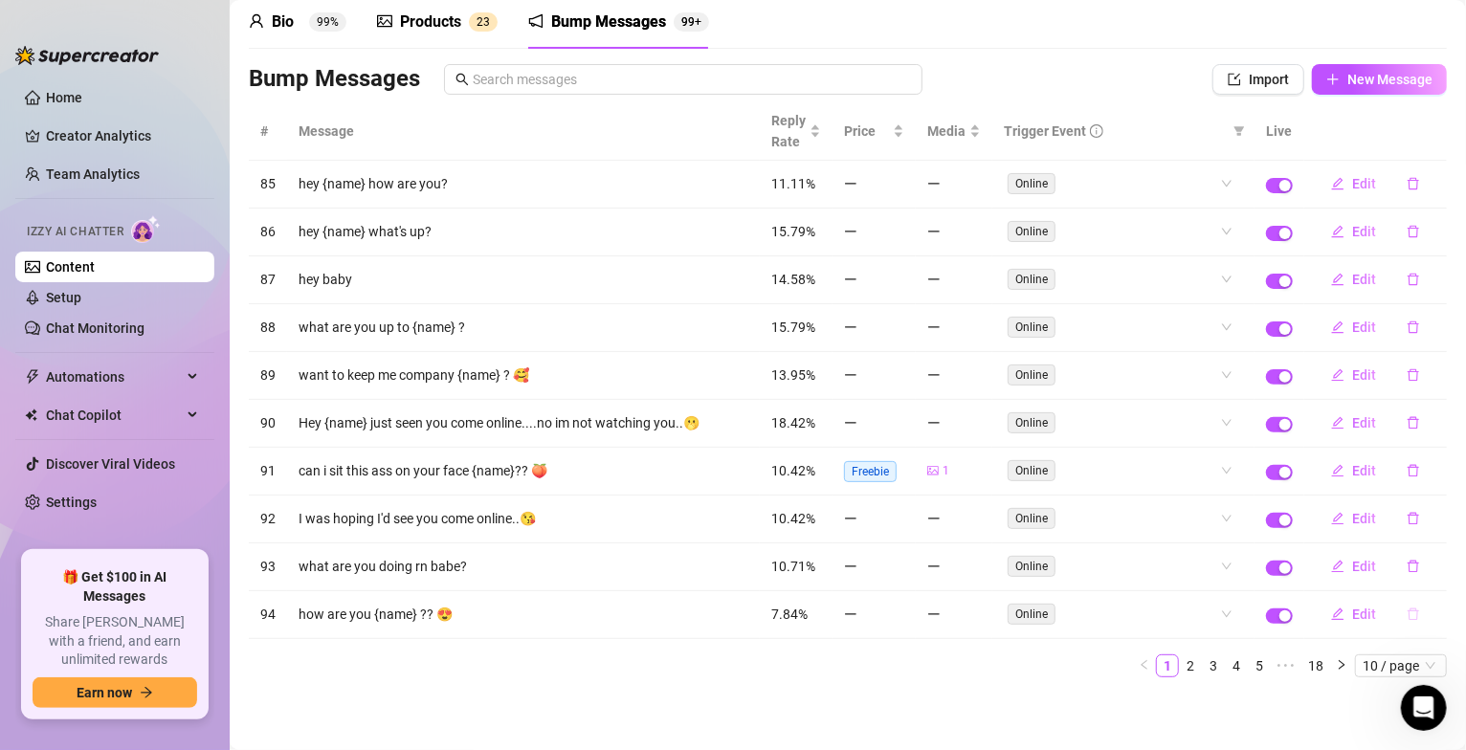
click at [1407, 611] on icon "delete" at bounding box center [1413, 614] width 13 height 13
click at [1445, 565] on span "Yes" at bounding box center [1433, 564] width 23 height 15
click at [1180, 663] on link "2" at bounding box center [1190, 666] width 21 height 21
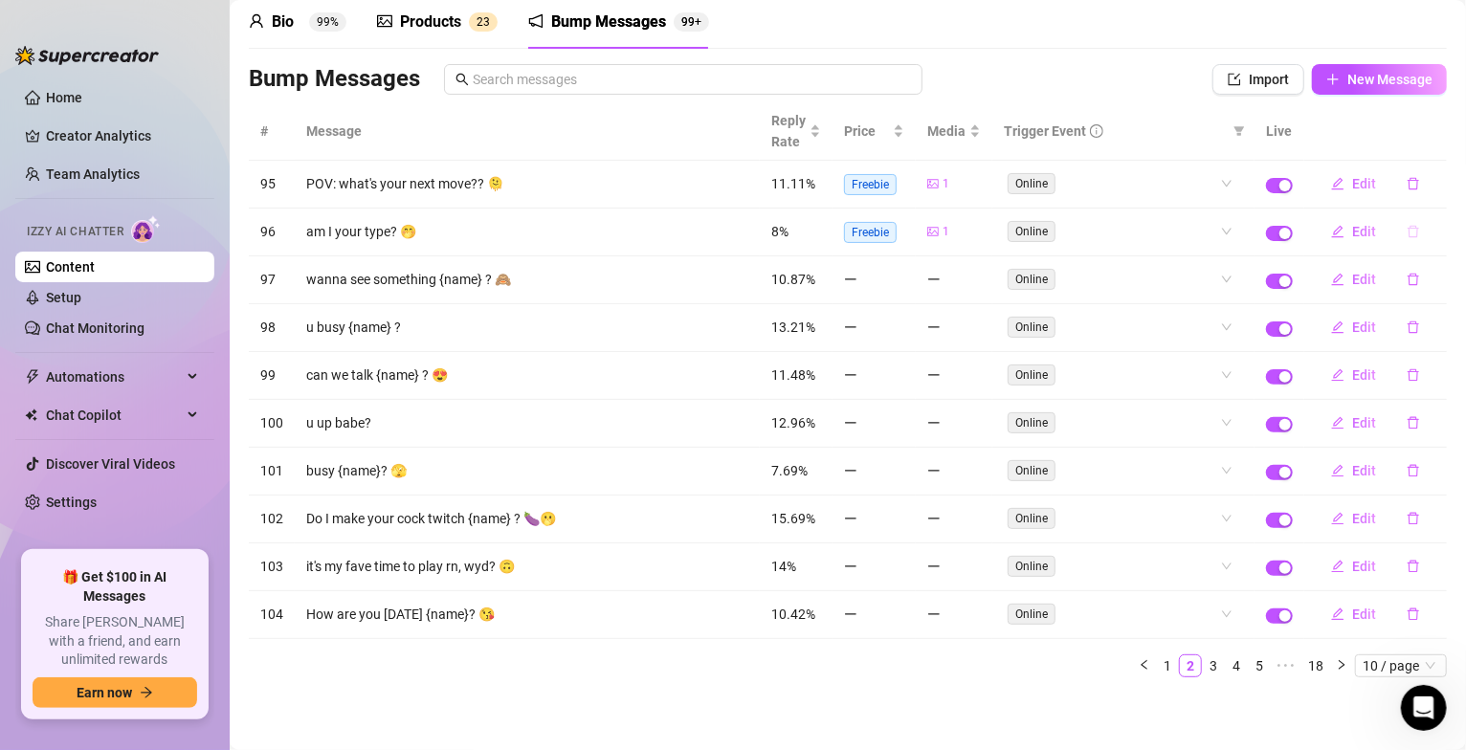
click at [1407, 230] on icon "delete" at bounding box center [1413, 231] width 13 height 13
click at [1433, 180] on span "Yes" at bounding box center [1433, 175] width 23 height 15
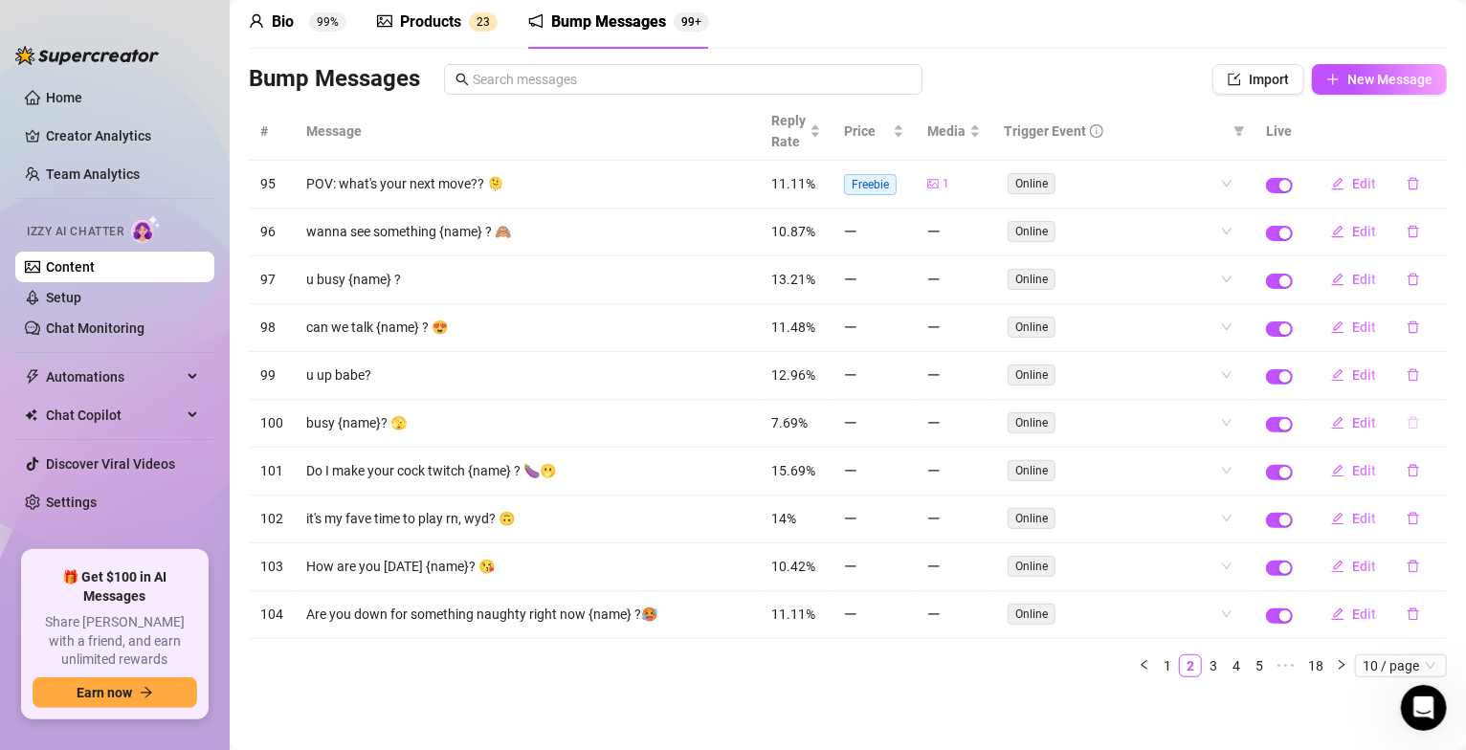
click at [1407, 425] on icon "delete" at bounding box center [1413, 422] width 13 height 13
click at [1427, 369] on span "Yes" at bounding box center [1433, 370] width 23 height 15
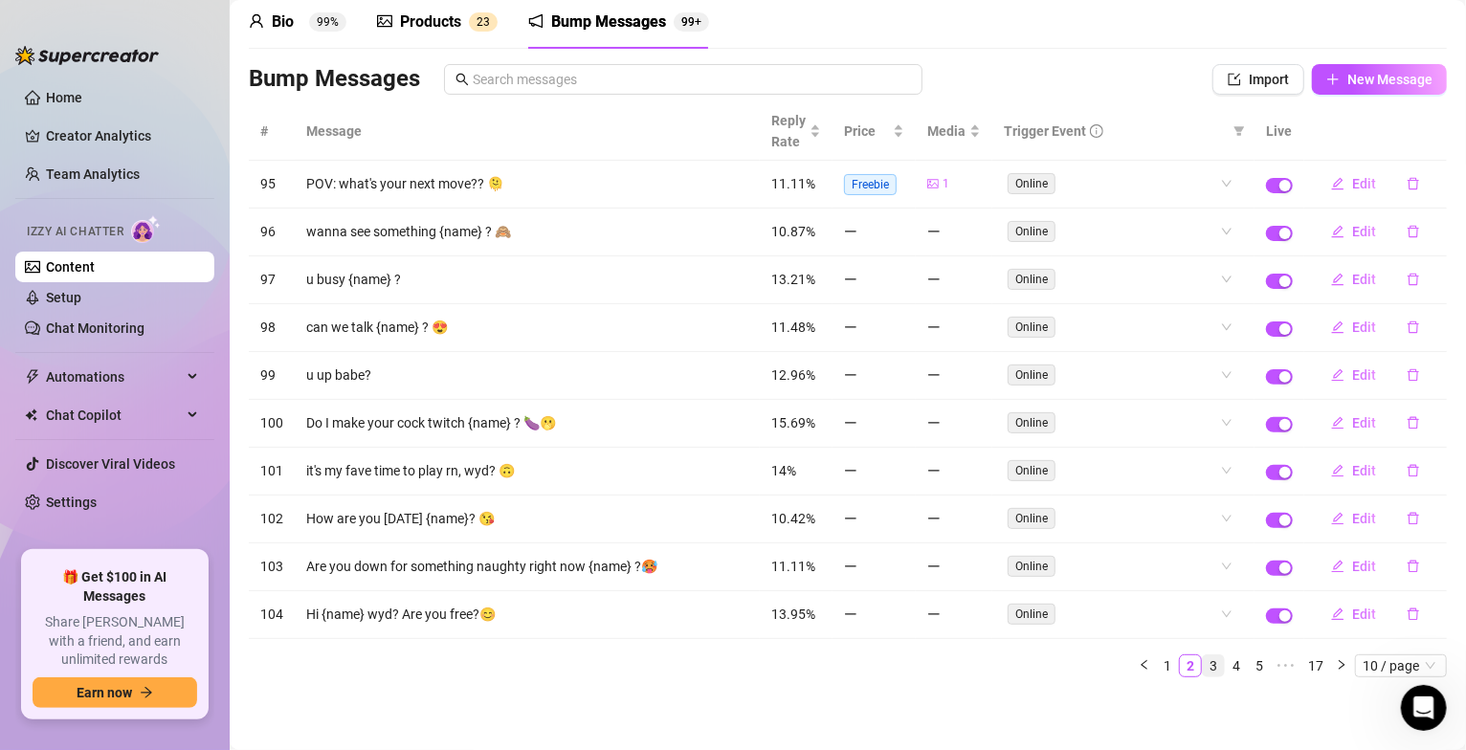
click at [1203, 667] on link "3" at bounding box center [1213, 666] width 21 height 21
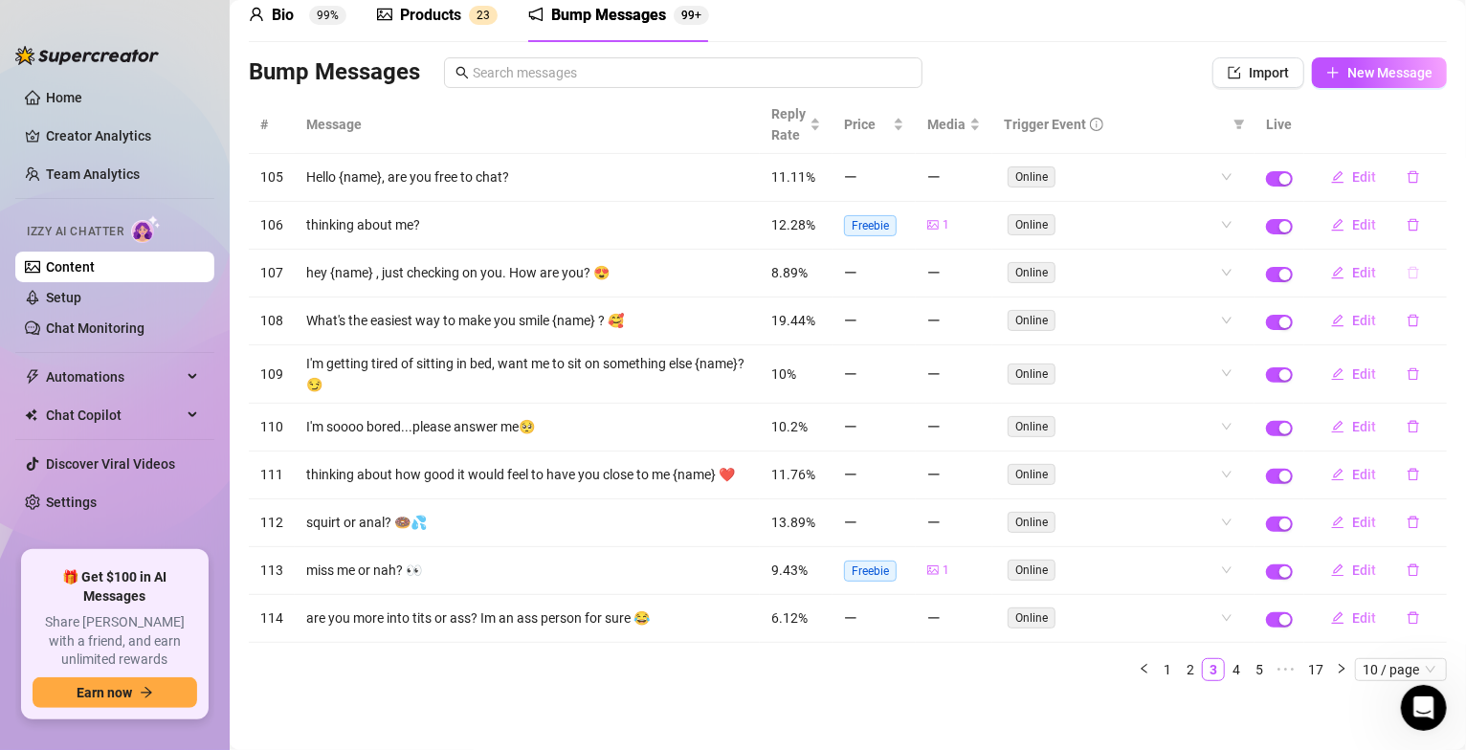
click at [1407, 273] on icon "delete" at bounding box center [1413, 272] width 13 height 13
click at [1442, 225] on span "Yes" at bounding box center [1433, 224] width 23 height 15
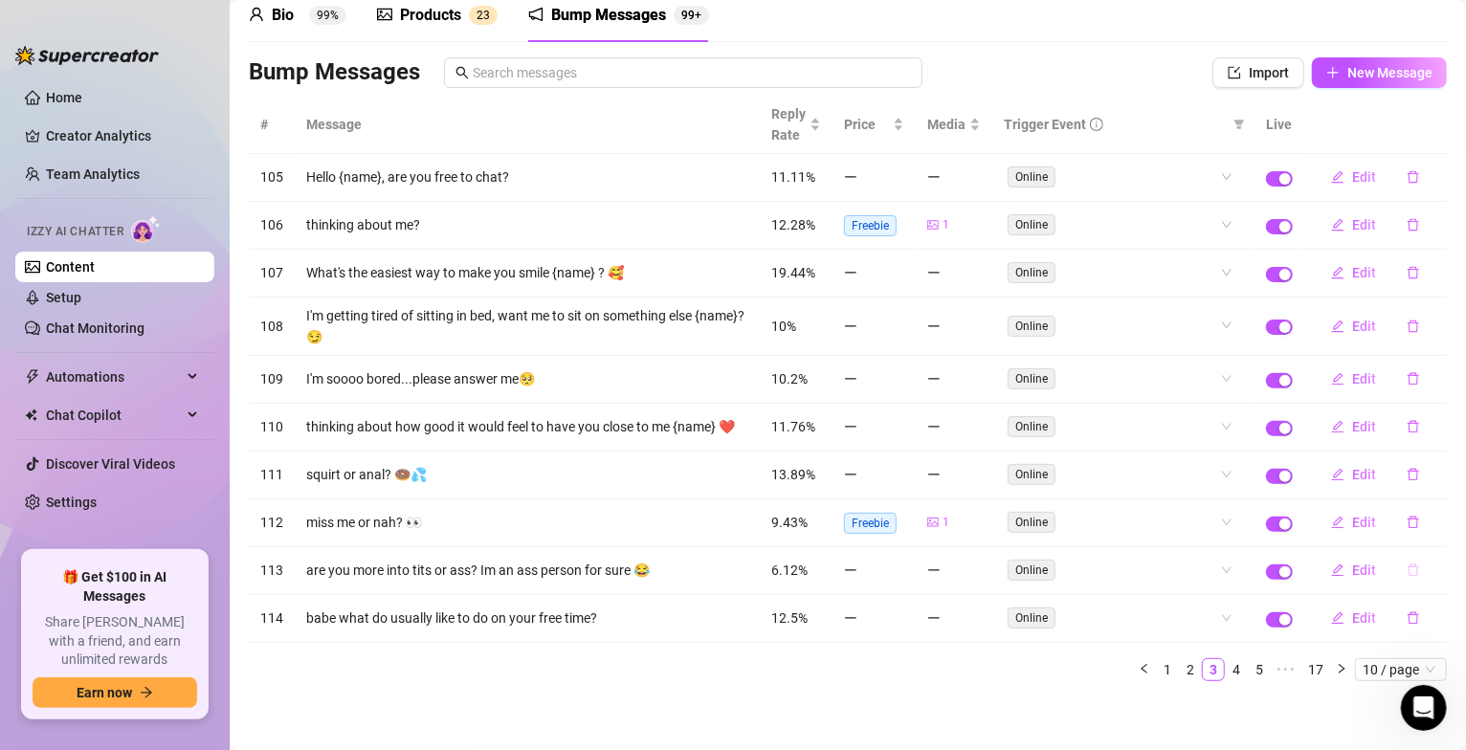
click at [1407, 577] on icon "delete" at bounding box center [1413, 570] width 13 height 13
click at [1437, 540] on span "Yes" at bounding box center [1433, 535] width 23 height 15
click at [1407, 529] on icon "delete" at bounding box center [1413, 522] width 13 height 13
click at [1427, 484] on span "Yes" at bounding box center [1433, 487] width 23 height 15
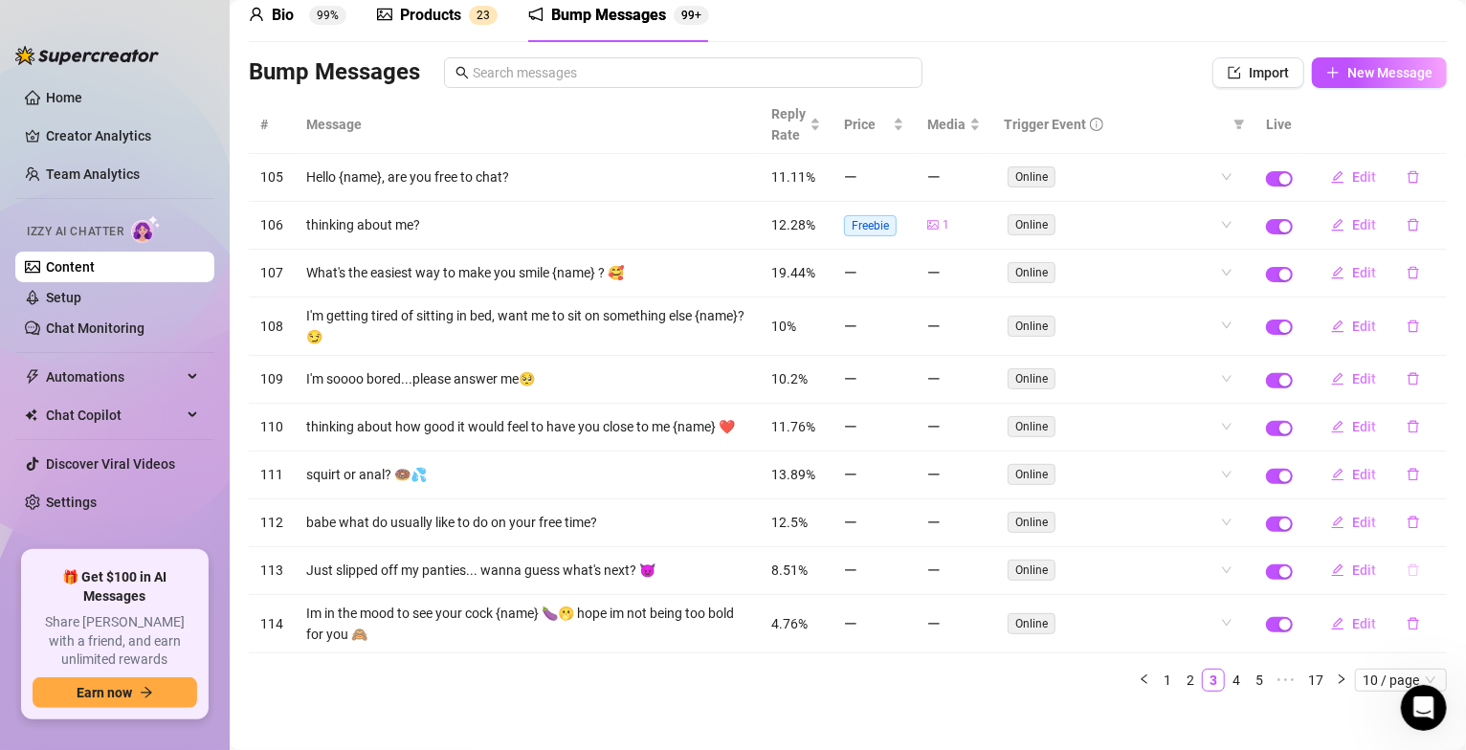
click at [1408, 577] on icon "delete" at bounding box center [1413, 571] width 11 height 12
click at [1426, 531] on span "Yes" at bounding box center [1433, 535] width 23 height 15
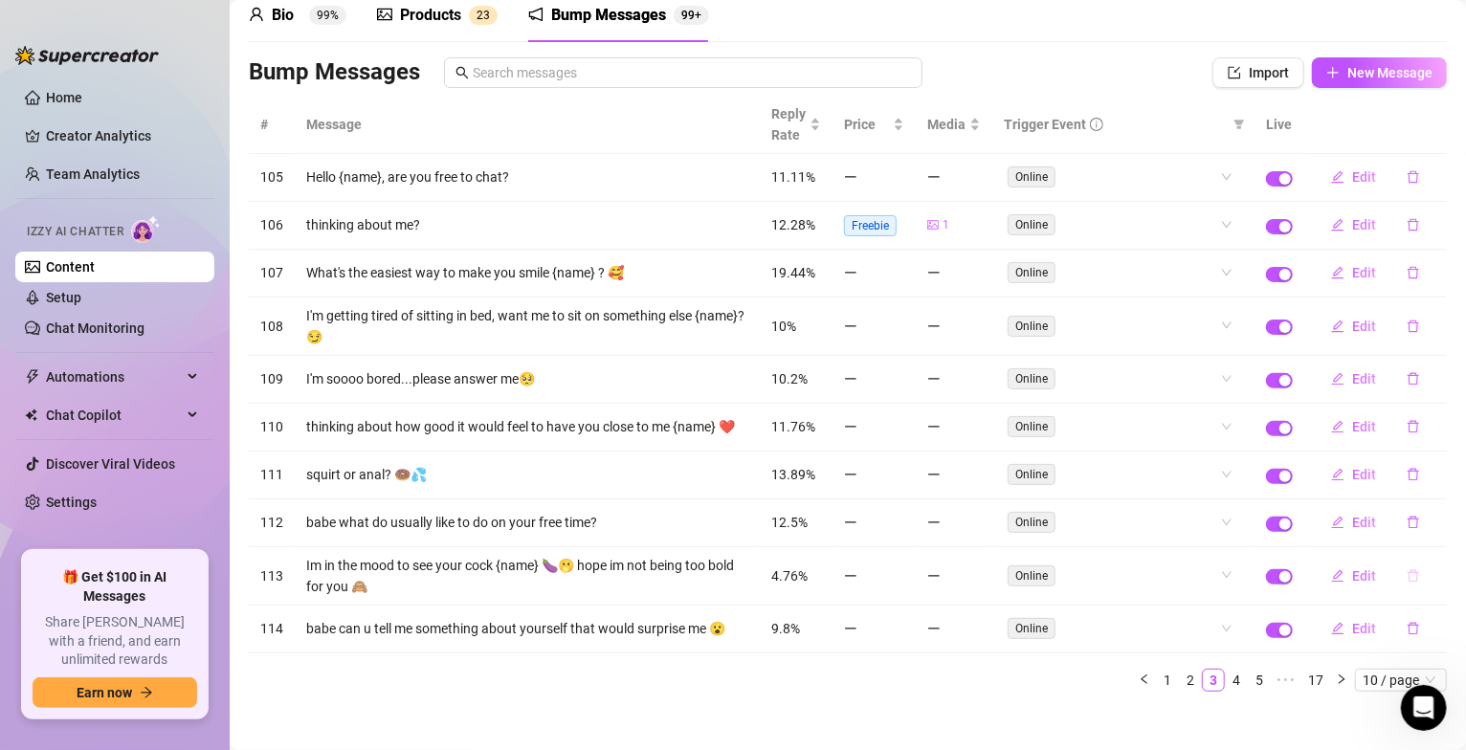
click at [1408, 583] on icon "delete" at bounding box center [1413, 576] width 11 height 12
click at [1430, 531] on button "Yes" at bounding box center [1434, 540] width 36 height 23
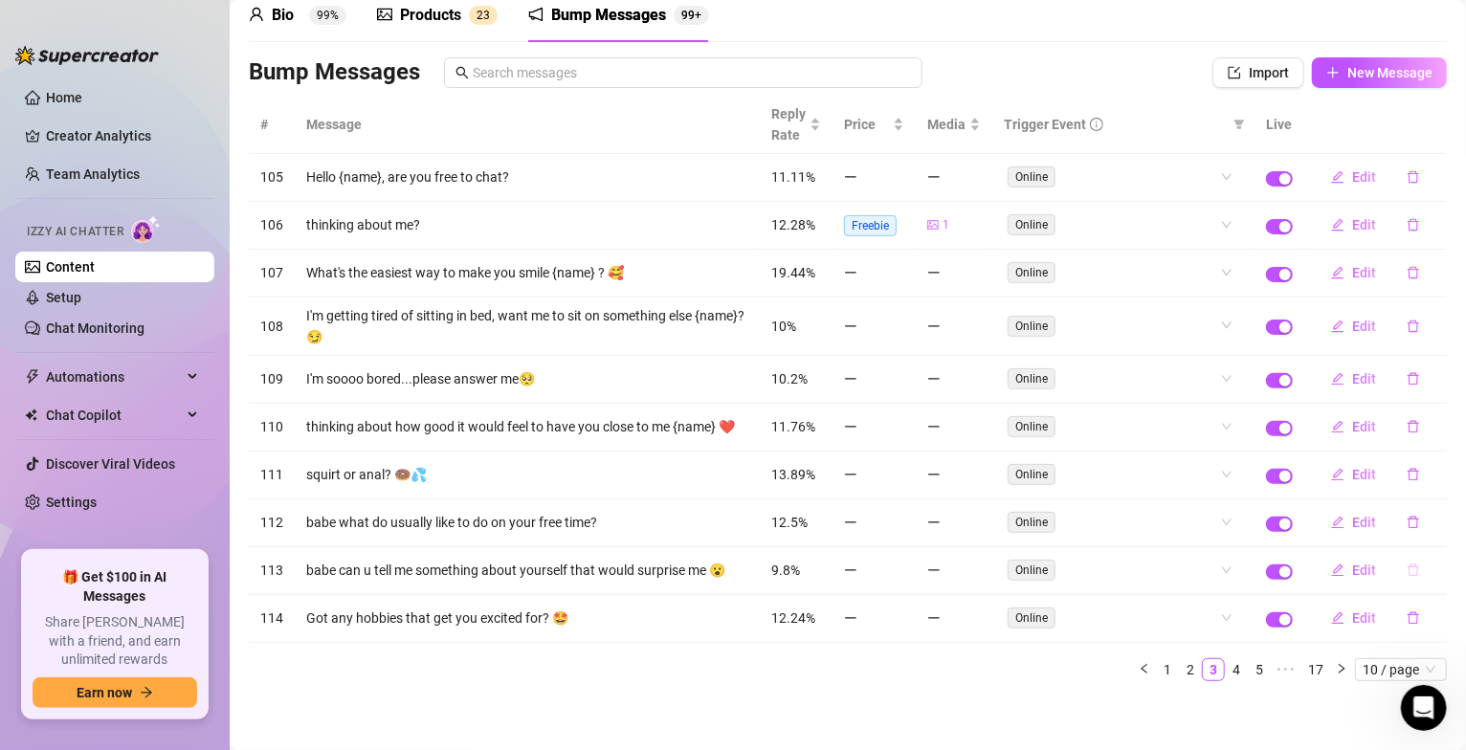
click at [1407, 577] on icon "delete" at bounding box center [1413, 570] width 13 height 13
click at [1430, 541] on span "Yes" at bounding box center [1433, 535] width 23 height 15
click at [1226, 681] on link "4" at bounding box center [1236, 669] width 21 height 21
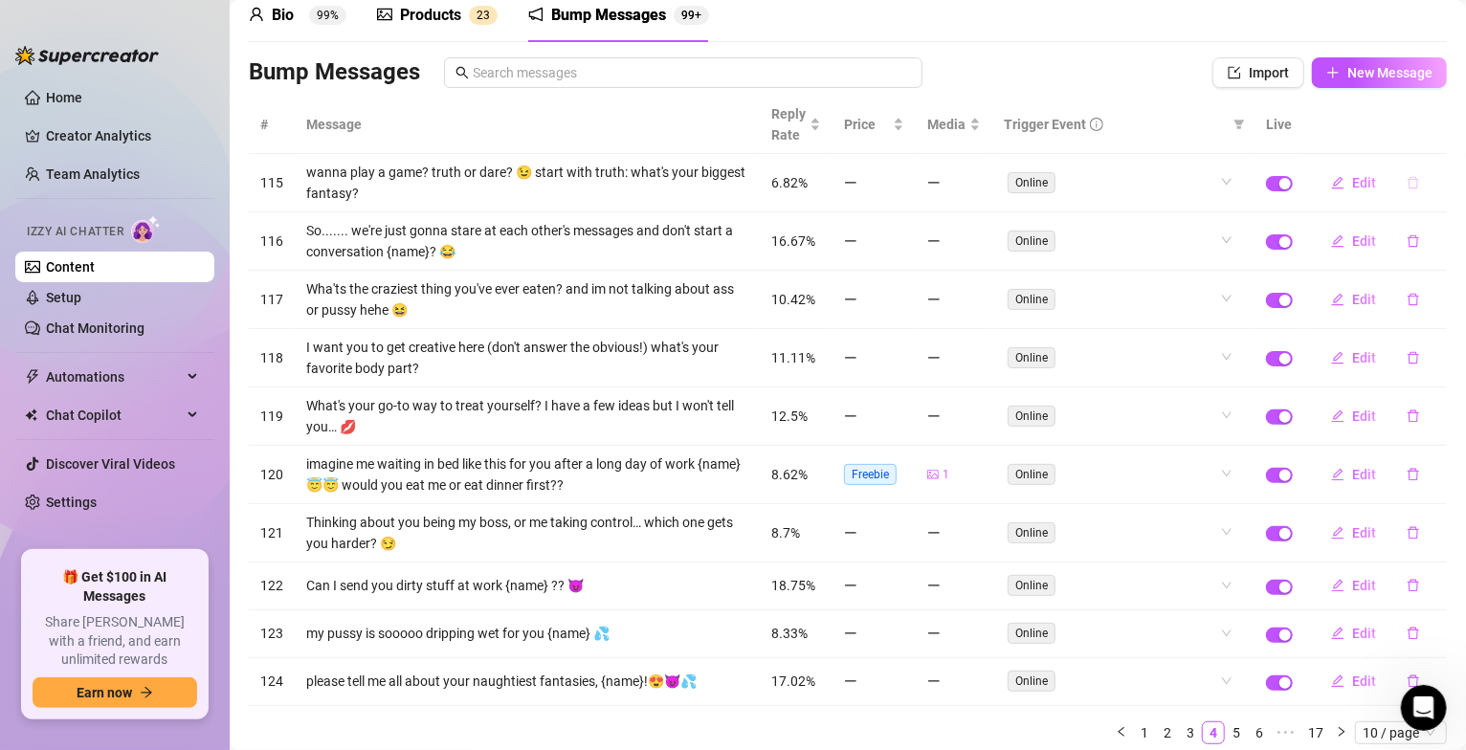
click at [1408, 188] on icon "delete" at bounding box center [1413, 183] width 11 height 12
click at [1427, 138] on span "Yes" at bounding box center [1433, 132] width 23 height 15
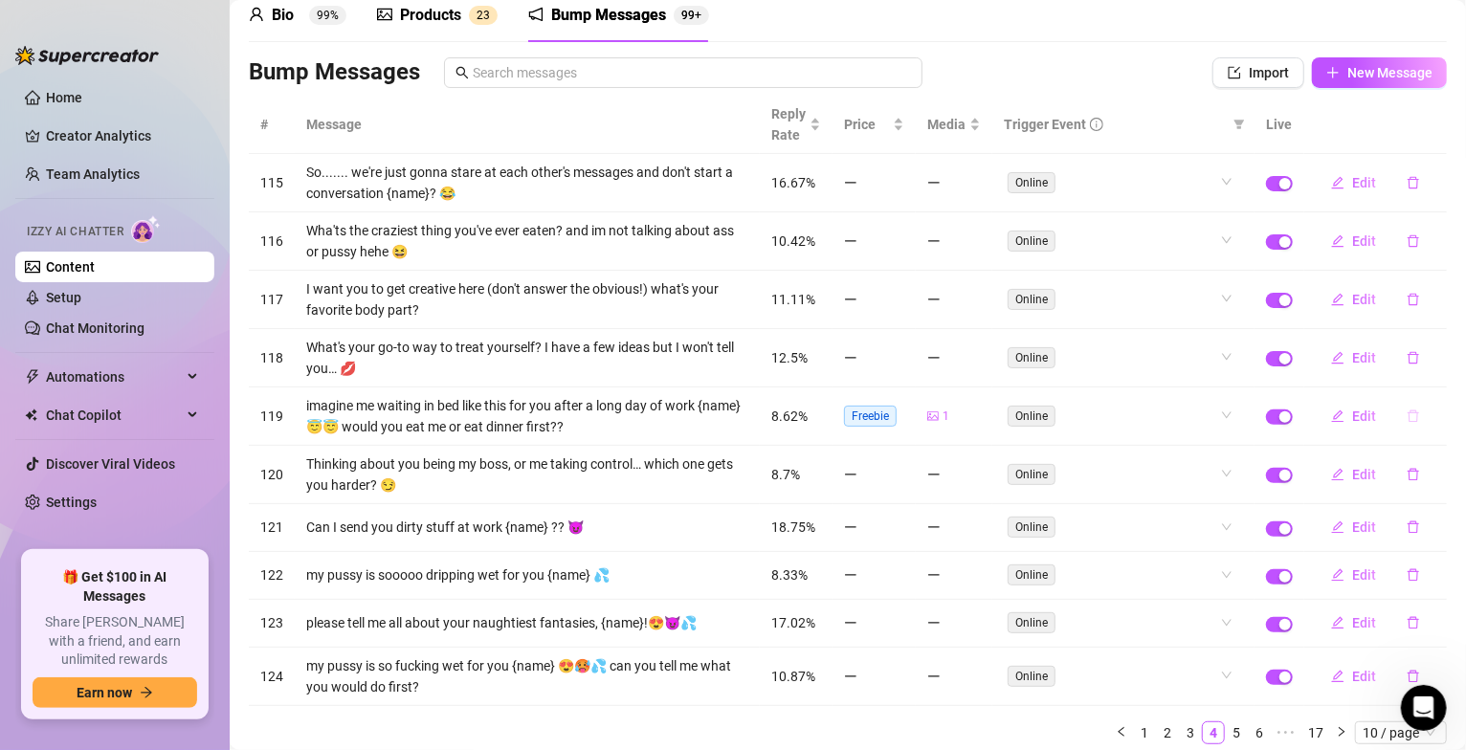
click at [1407, 412] on icon "delete" at bounding box center [1413, 416] width 13 height 13
click at [1426, 373] on span "Yes" at bounding box center [1433, 366] width 23 height 15
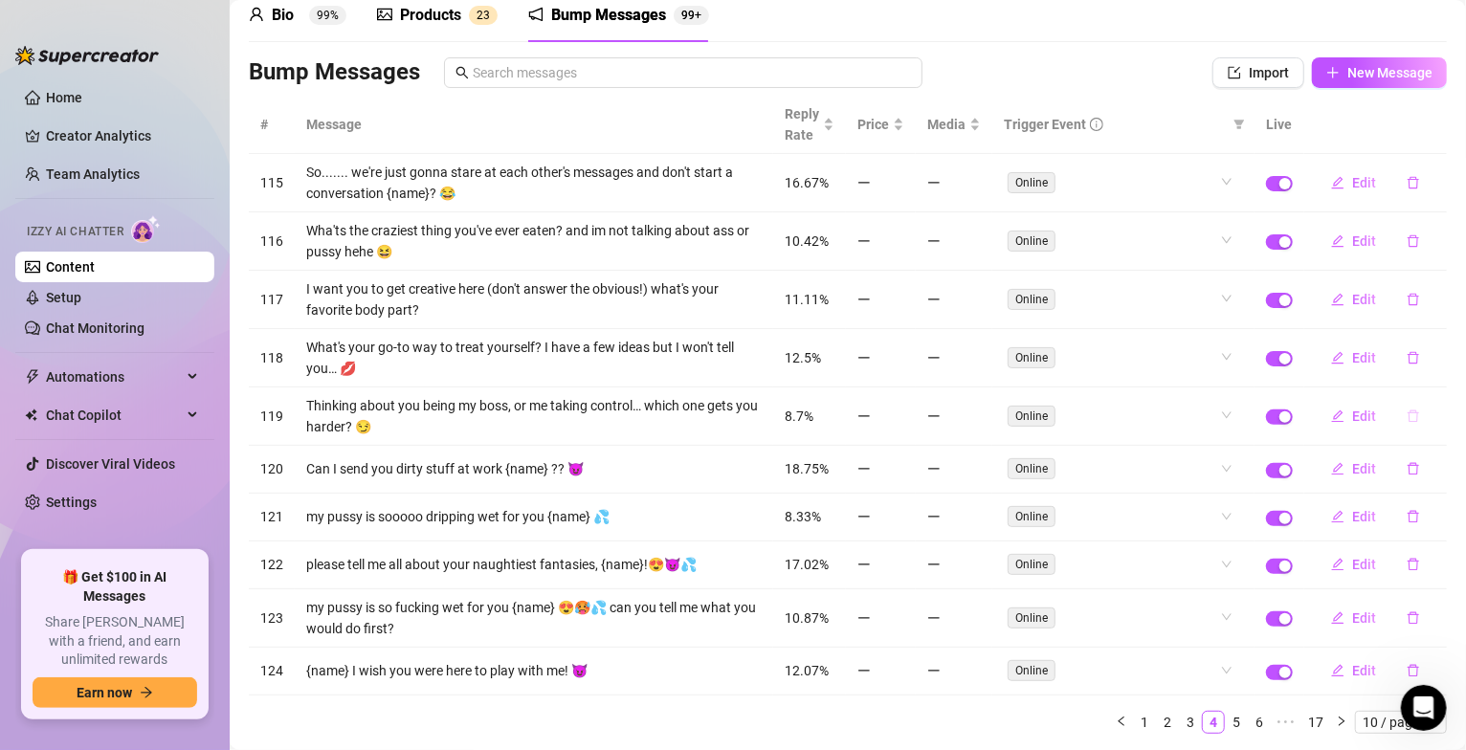
click at [1408, 420] on icon "delete" at bounding box center [1413, 417] width 11 height 12
click at [1430, 365] on span "Yes" at bounding box center [1433, 366] width 23 height 15
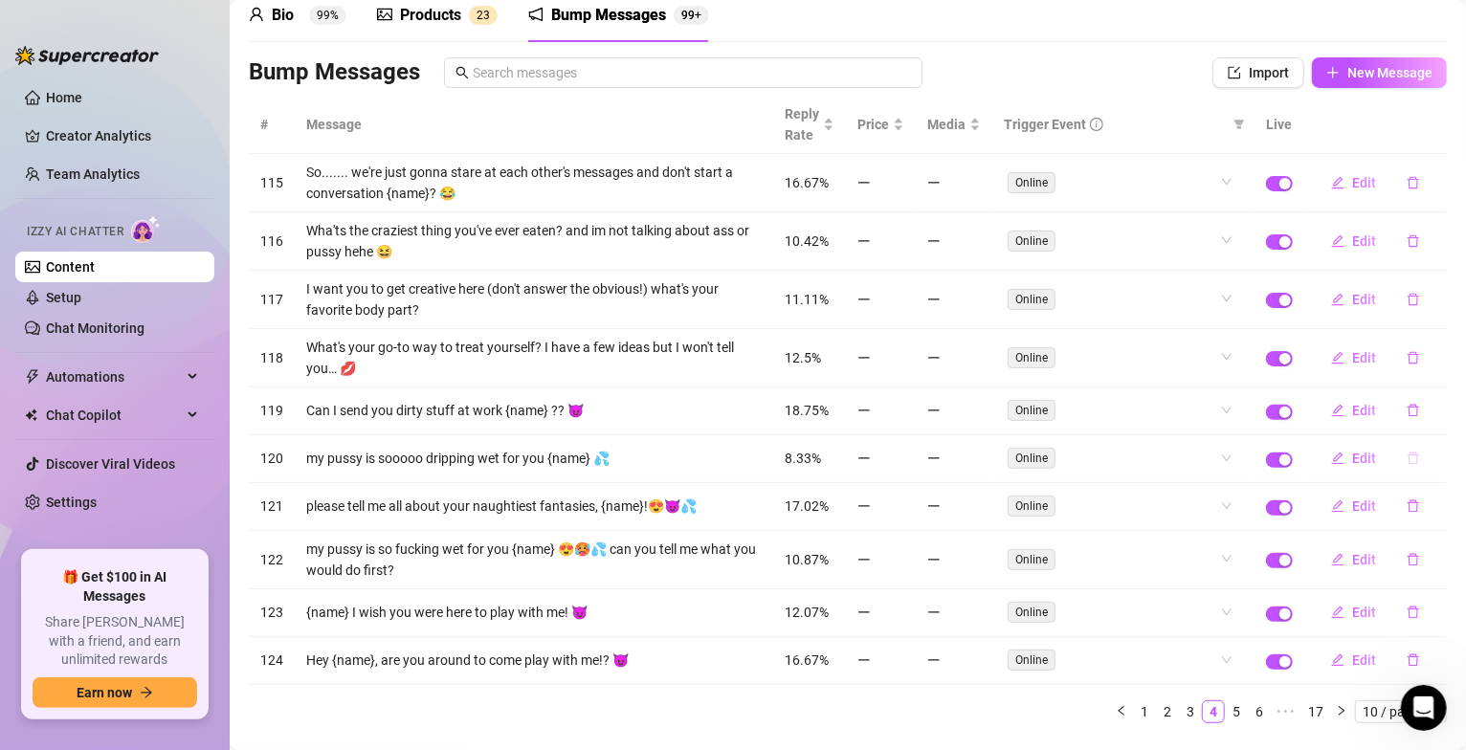
click at [1407, 461] on icon "delete" at bounding box center [1413, 458] width 13 height 13
click at [1431, 405] on span "Yes" at bounding box center [1433, 410] width 23 height 15
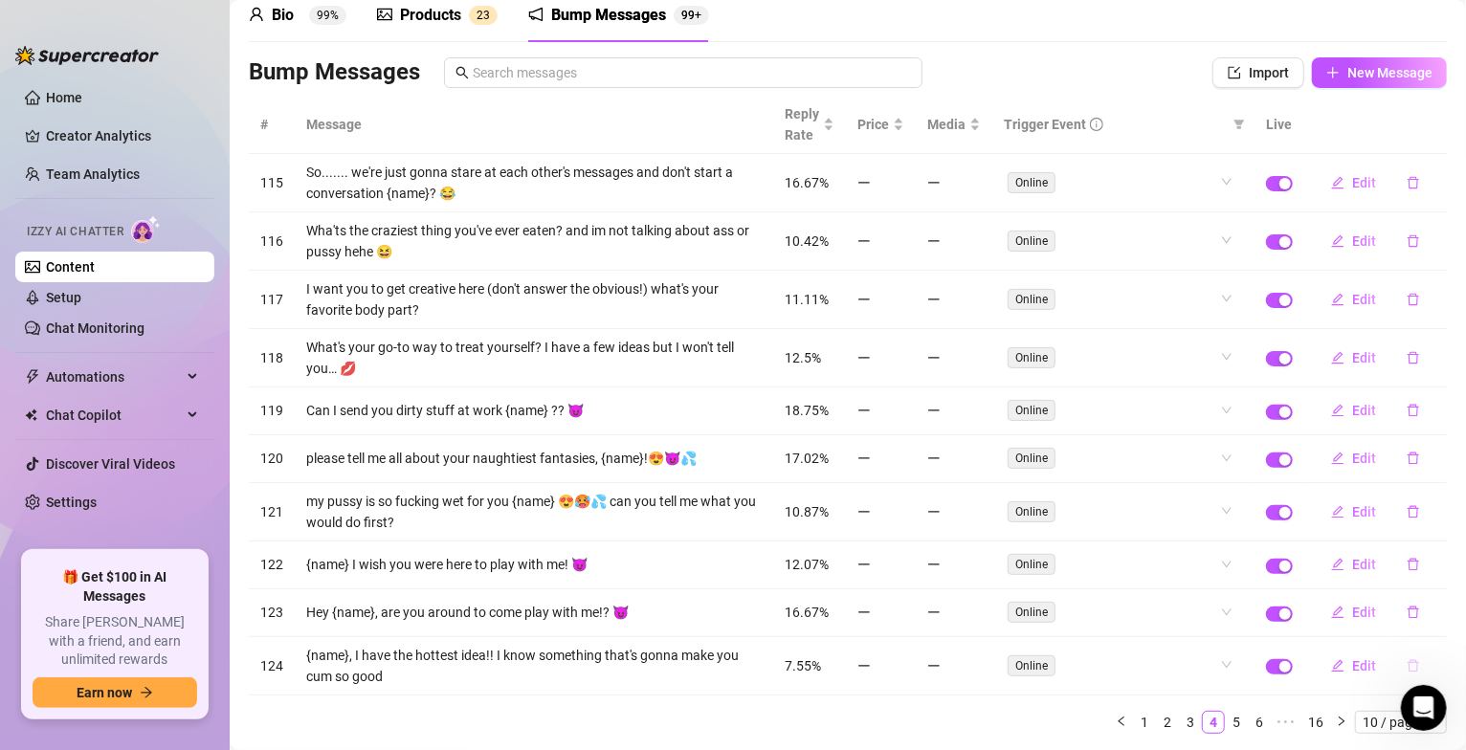
click at [1407, 663] on icon "delete" at bounding box center [1413, 665] width 13 height 13
click at [1439, 620] on span "Yes" at bounding box center [1433, 619] width 23 height 15
click at [1226, 729] on link "5" at bounding box center [1236, 722] width 21 height 21
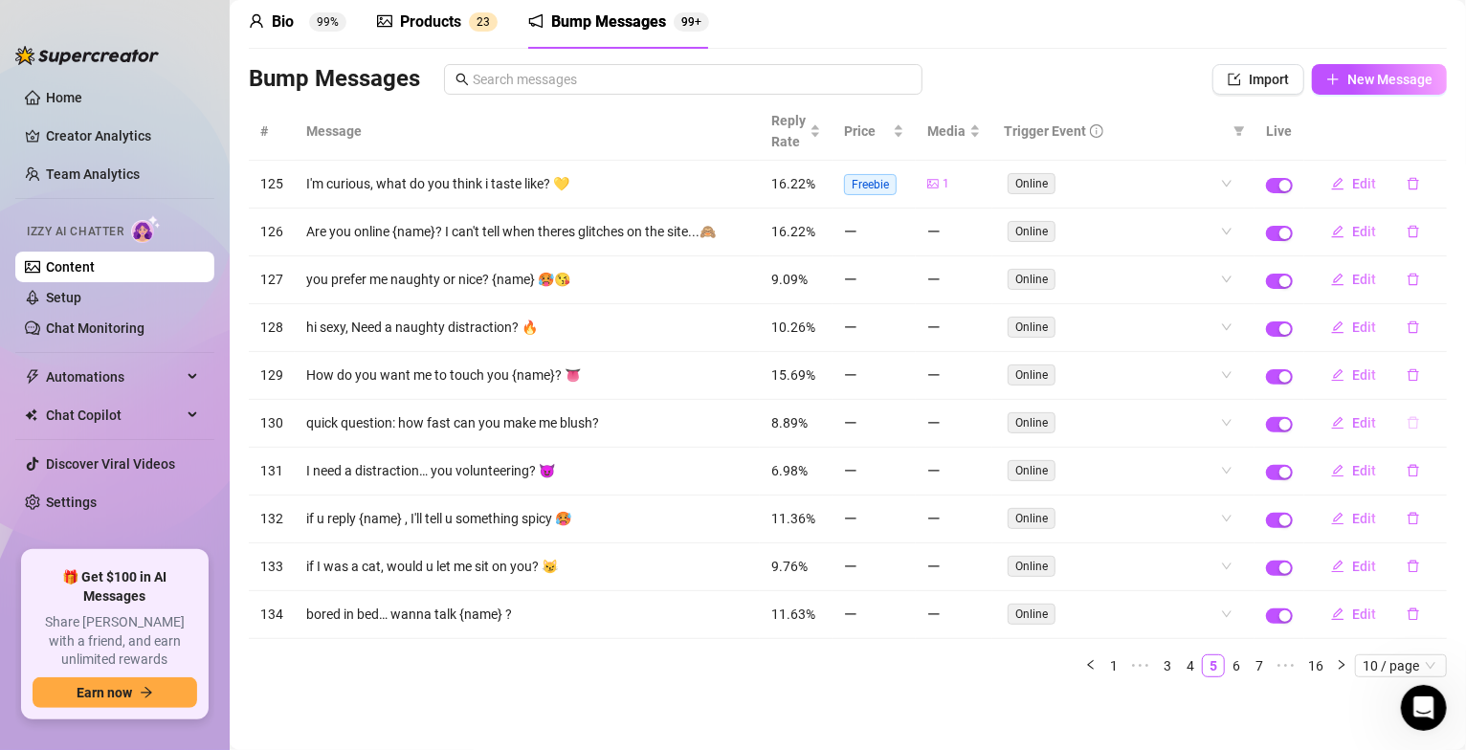
click at [1407, 423] on icon "delete" at bounding box center [1413, 422] width 13 height 13
click at [1427, 375] on span "Yes" at bounding box center [1433, 370] width 23 height 15
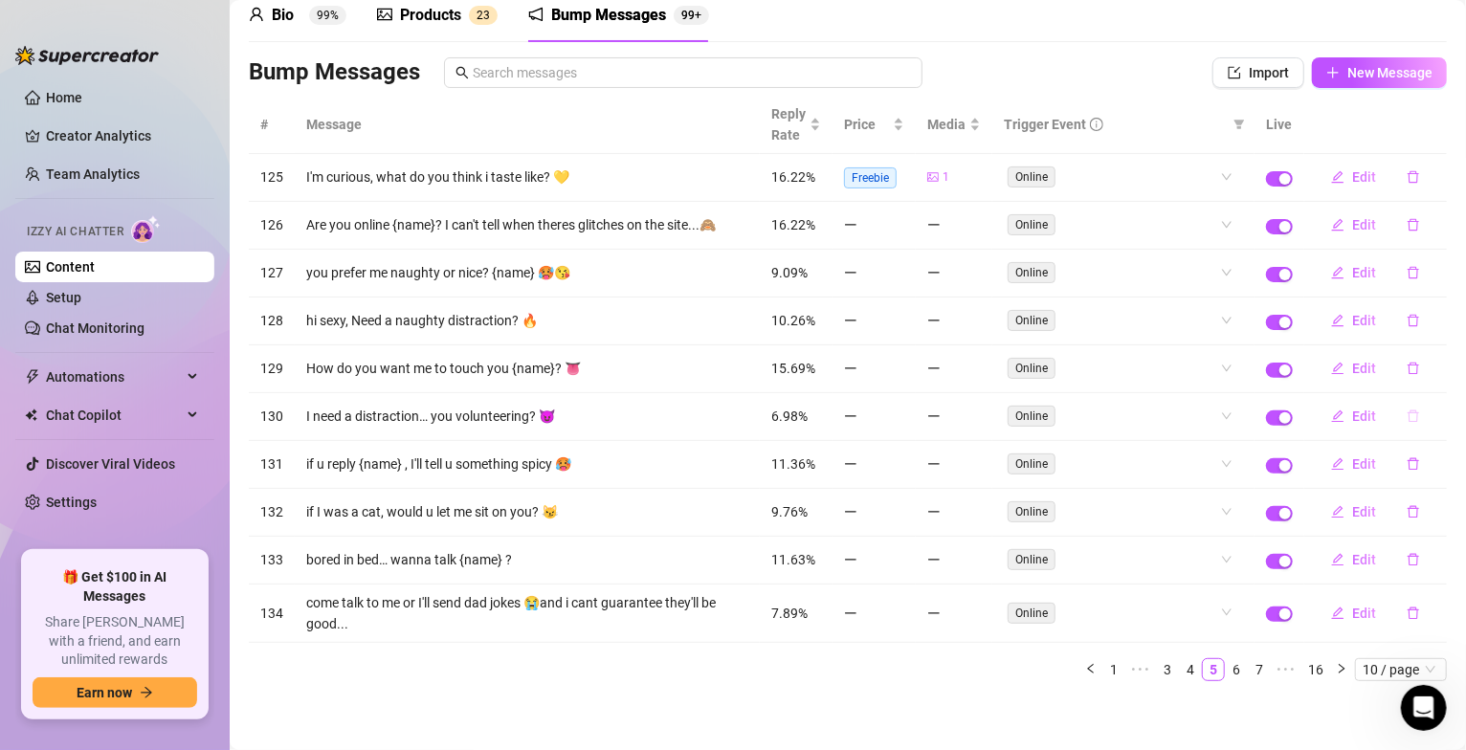
click at [1392, 431] on button "button" at bounding box center [1414, 416] width 44 height 31
click at [1434, 377] on span "Yes" at bounding box center [1433, 370] width 23 height 15
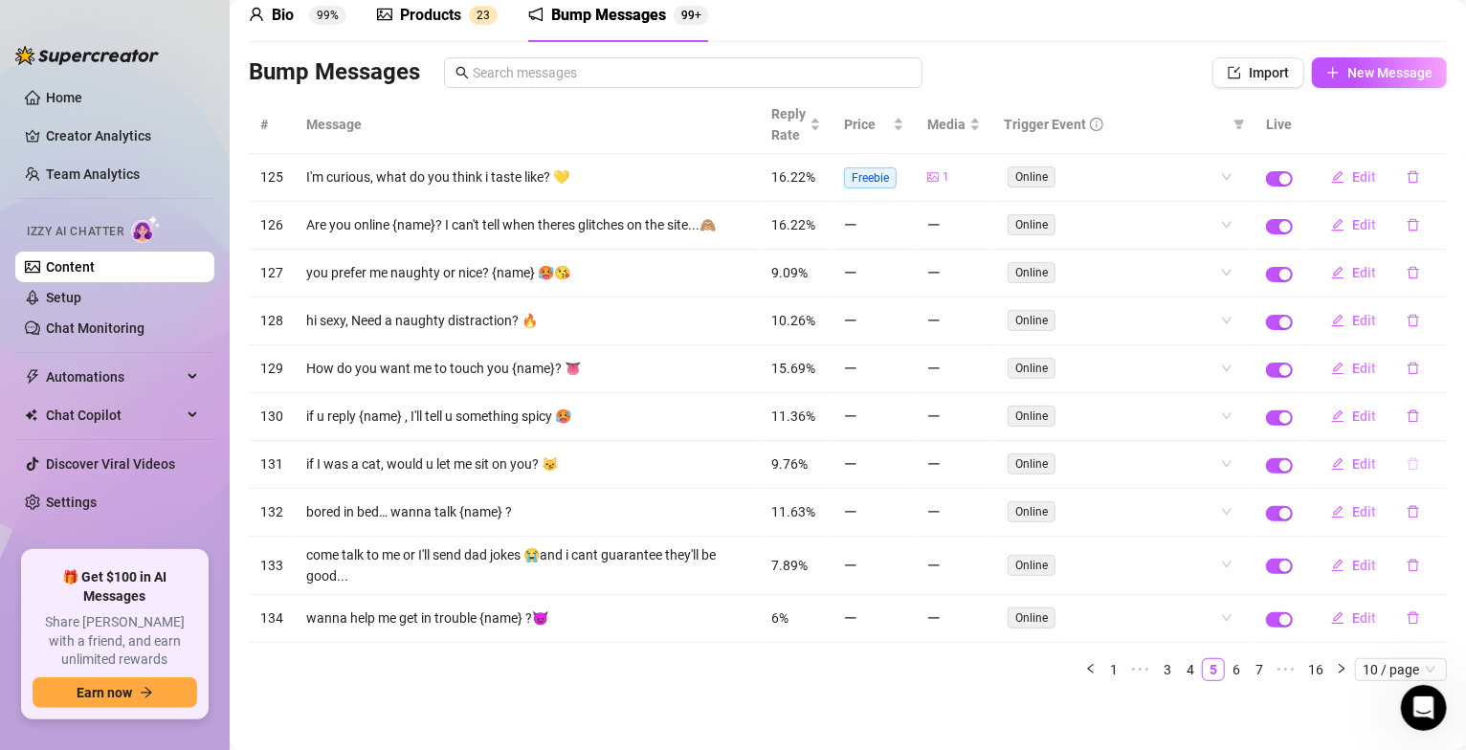
click at [1407, 462] on icon "delete" at bounding box center [1413, 464] width 13 height 13
click at [1442, 422] on span "Yes" at bounding box center [1433, 419] width 23 height 15
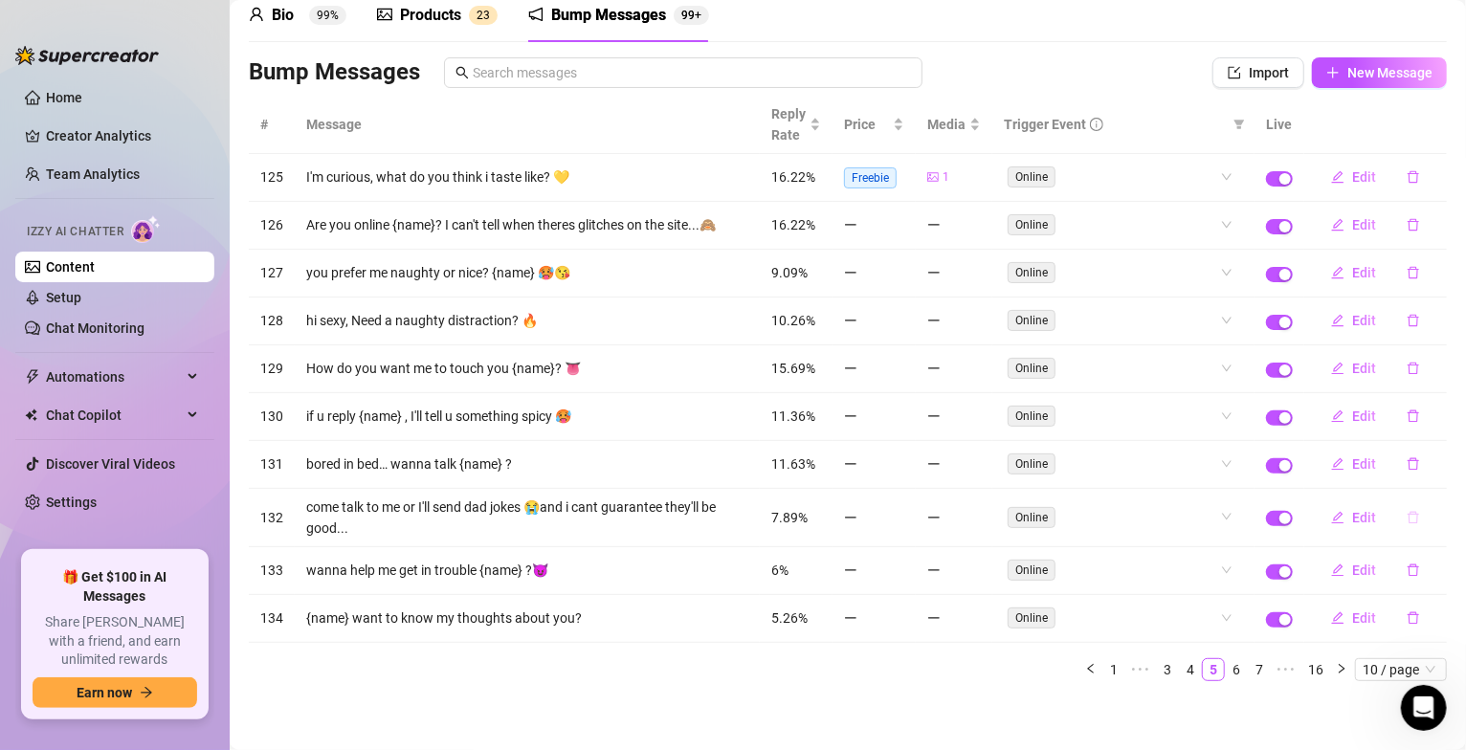
click at [1408, 525] on icon "delete" at bounding box center [1413, 518] width 11 height 12
click at [1426, 478] on span "Yes" at bounding box center [1433, 472] width 23 height 15
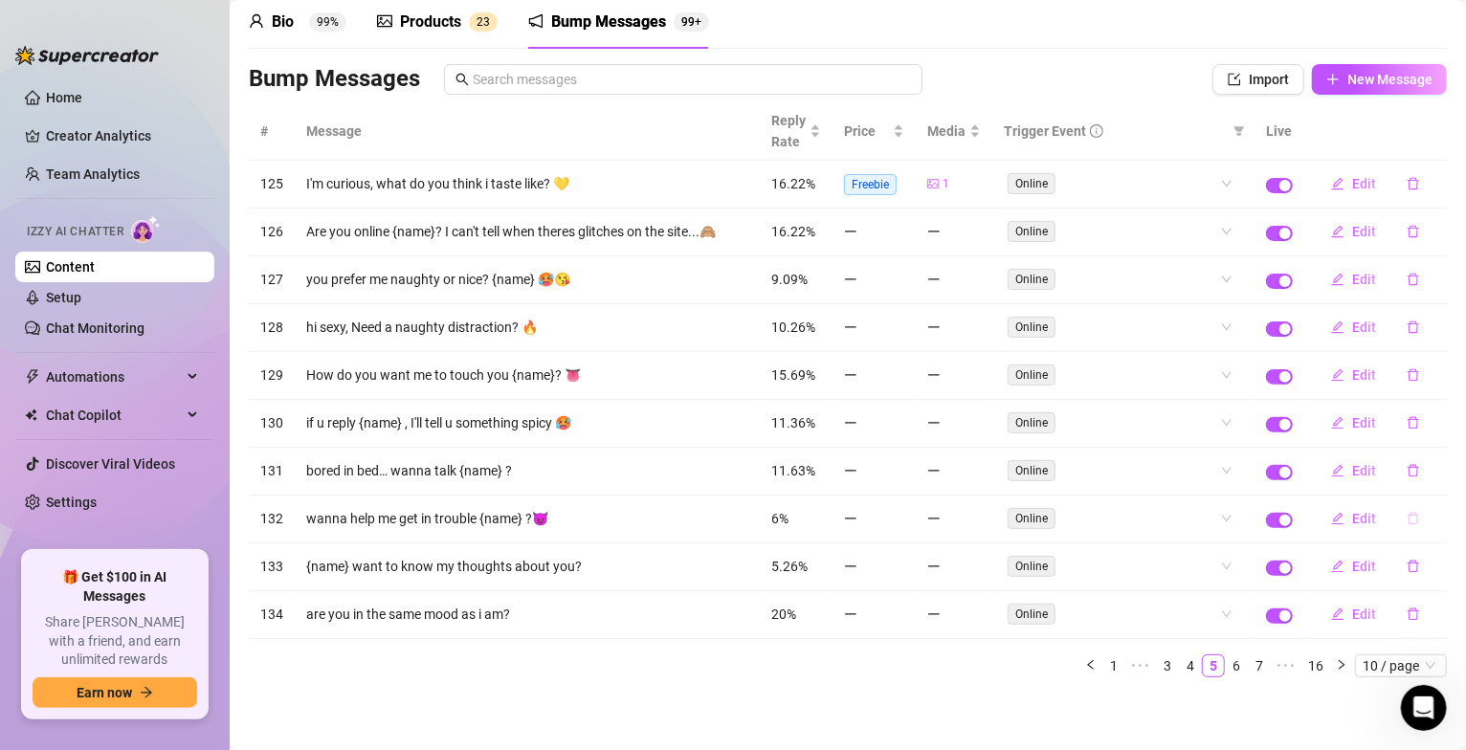
click at [1407, 518] on icon "delete" at bounding box center [1413, 518] width 13 height 13
click at [1438, 467] on span "Yes" at bounding box center [1433, 467] width 23 height 15
click at [1392, 520] on button "button" at bounding box center [1414, 518] width 44 height 31
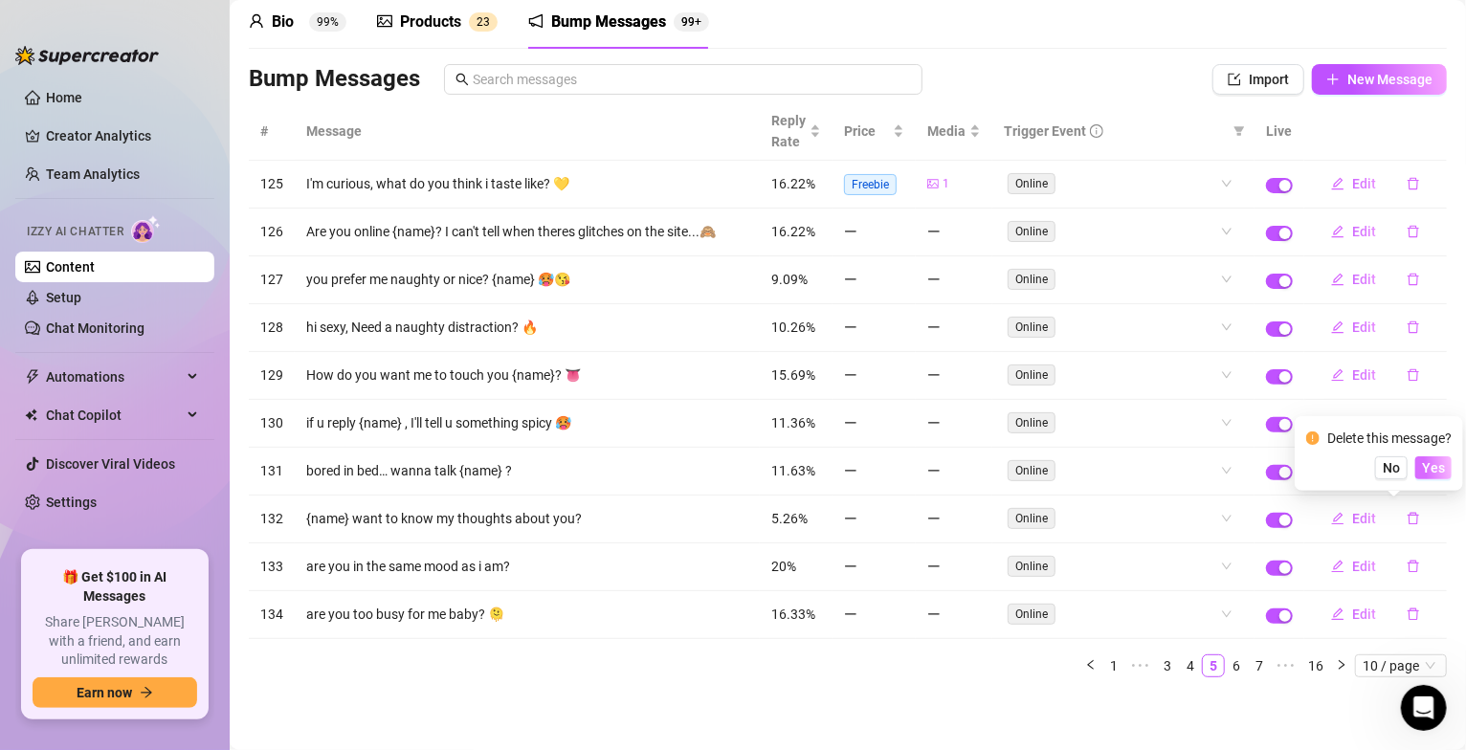
click at [1426, 471] on span "Yes" at bounding box center [1433, 467] width 23 height 15
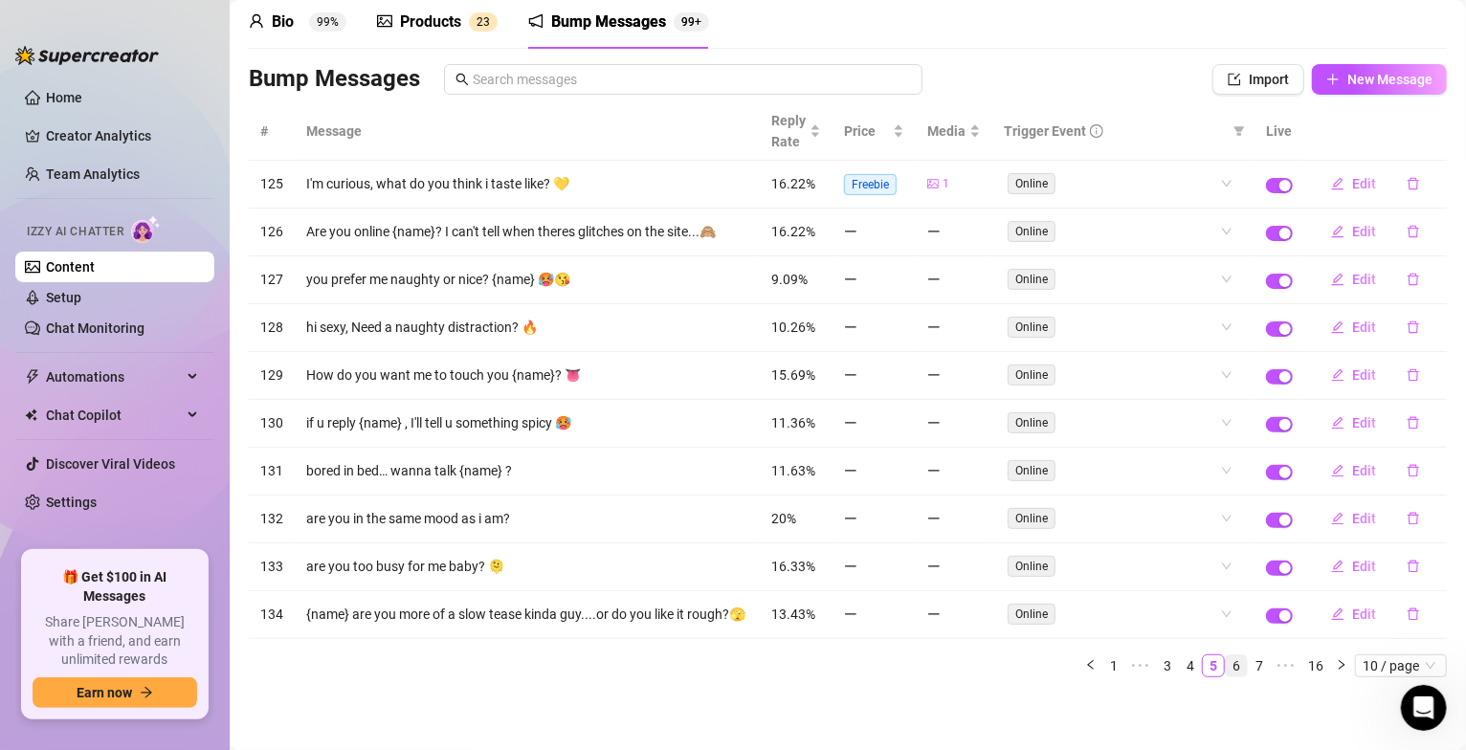
click at [1226, 677] on link "6" at bounding box center [1236, 666] width 21 height 21
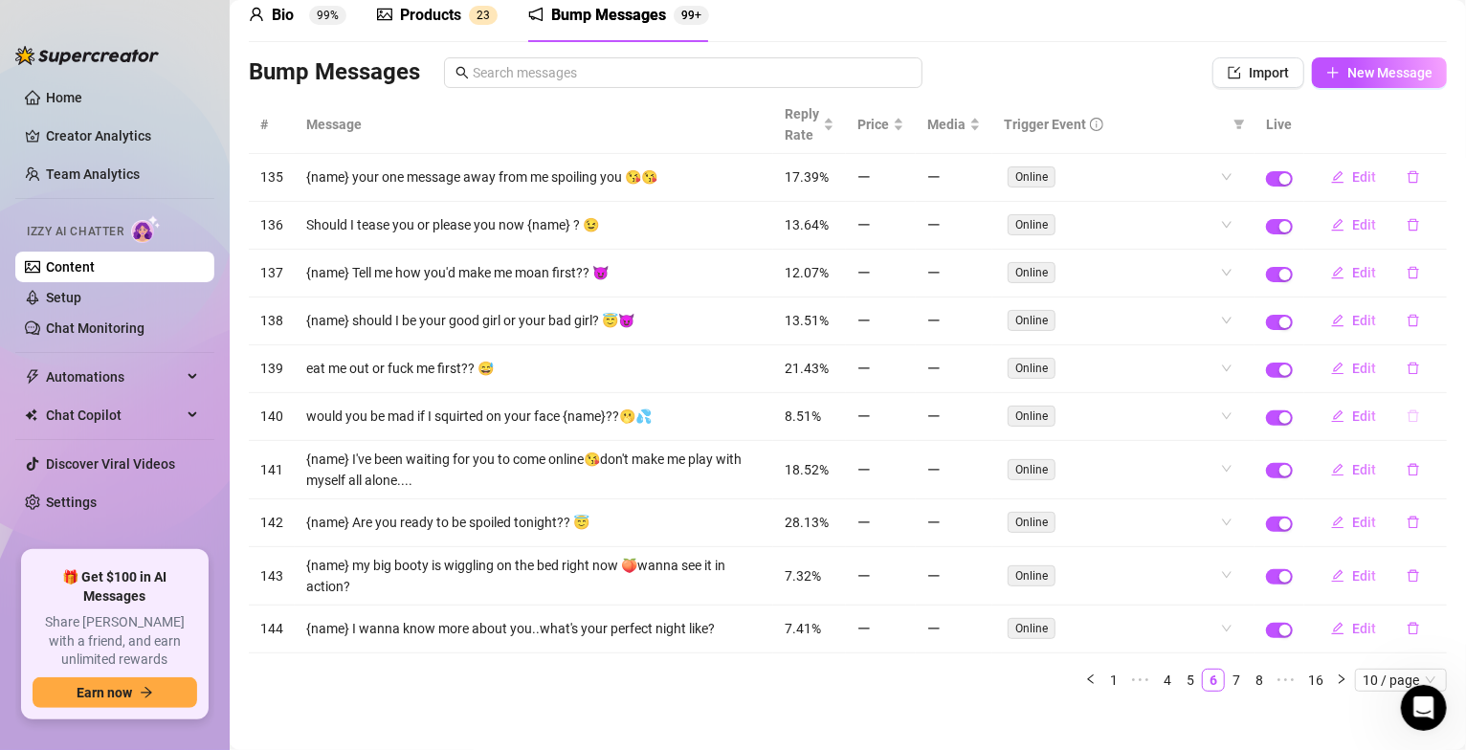
click at [1407, 422] on icon "delete" at bounding box center [1413, 416] width 13 height 13
click at [1439, 368] on span "Yes" at bounding box center [1433, 370] width 23 height 15
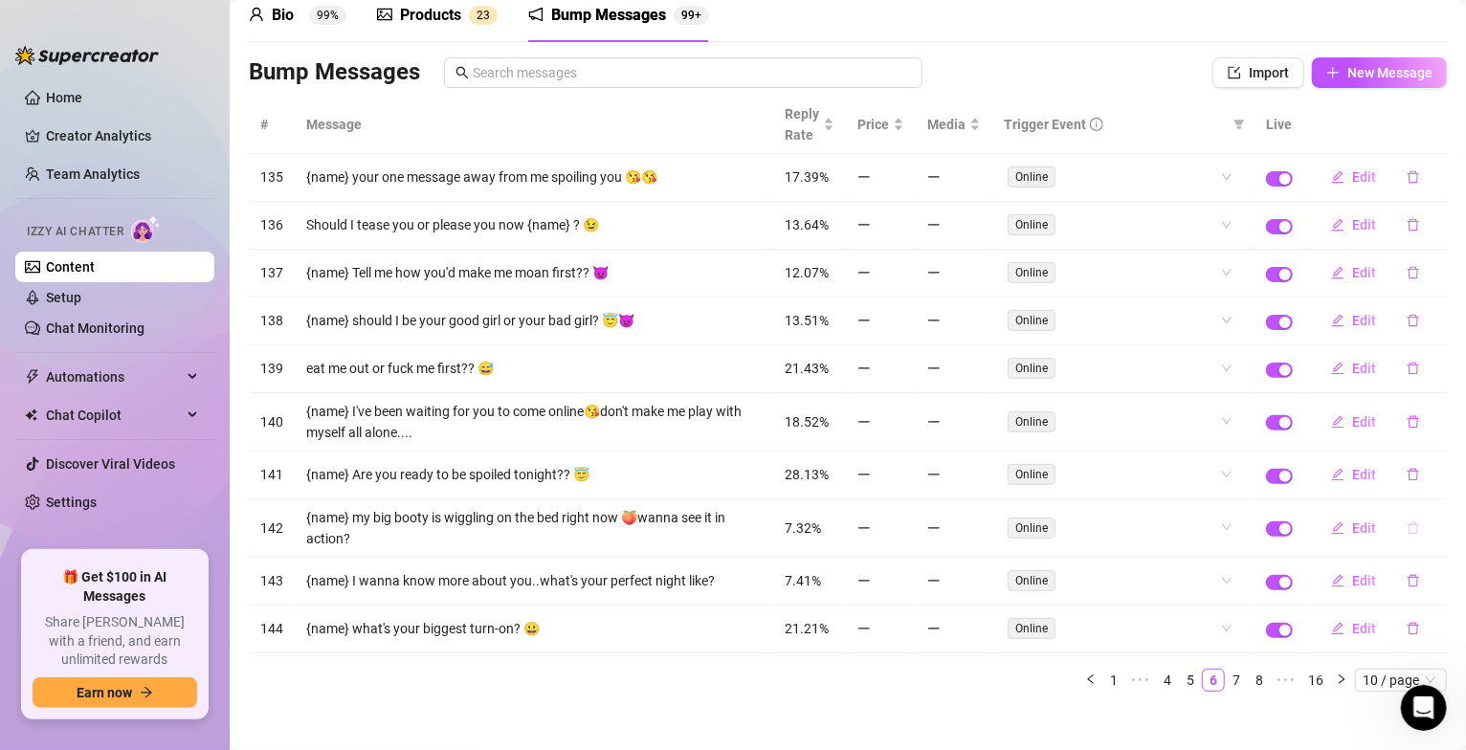
click at [1407, 534] on icon "delete" at bounding box center [1413, 528] width 13 height 13
click at [1430, 483] on span "Yes" at bounding box center [1433, 482] width 23 height 15
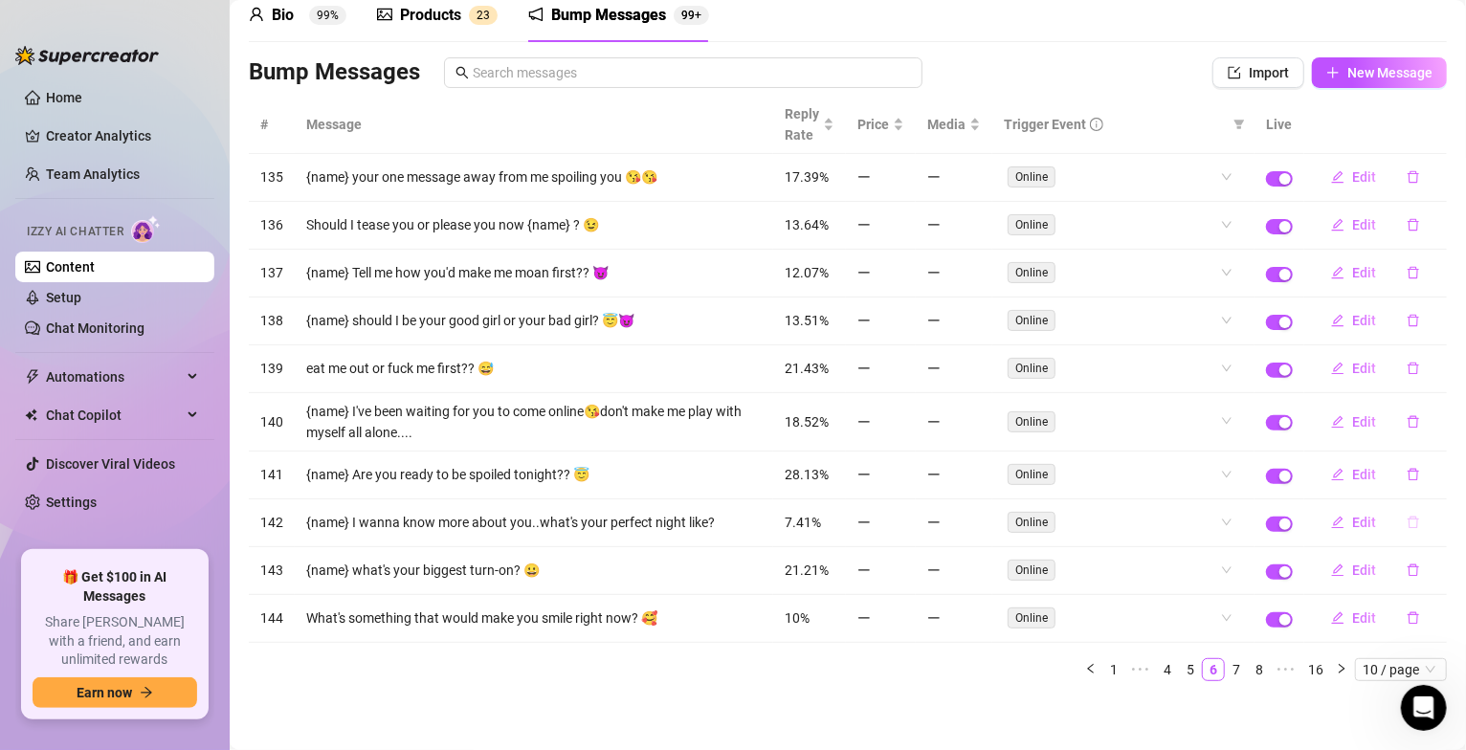
click at [1407, 528] on icon "delete" at bounding box center [1413, 522] width 13 height 13
click at [1434, 485] on span "Yes" at bounding box center [1433, 477] width 23 height 15
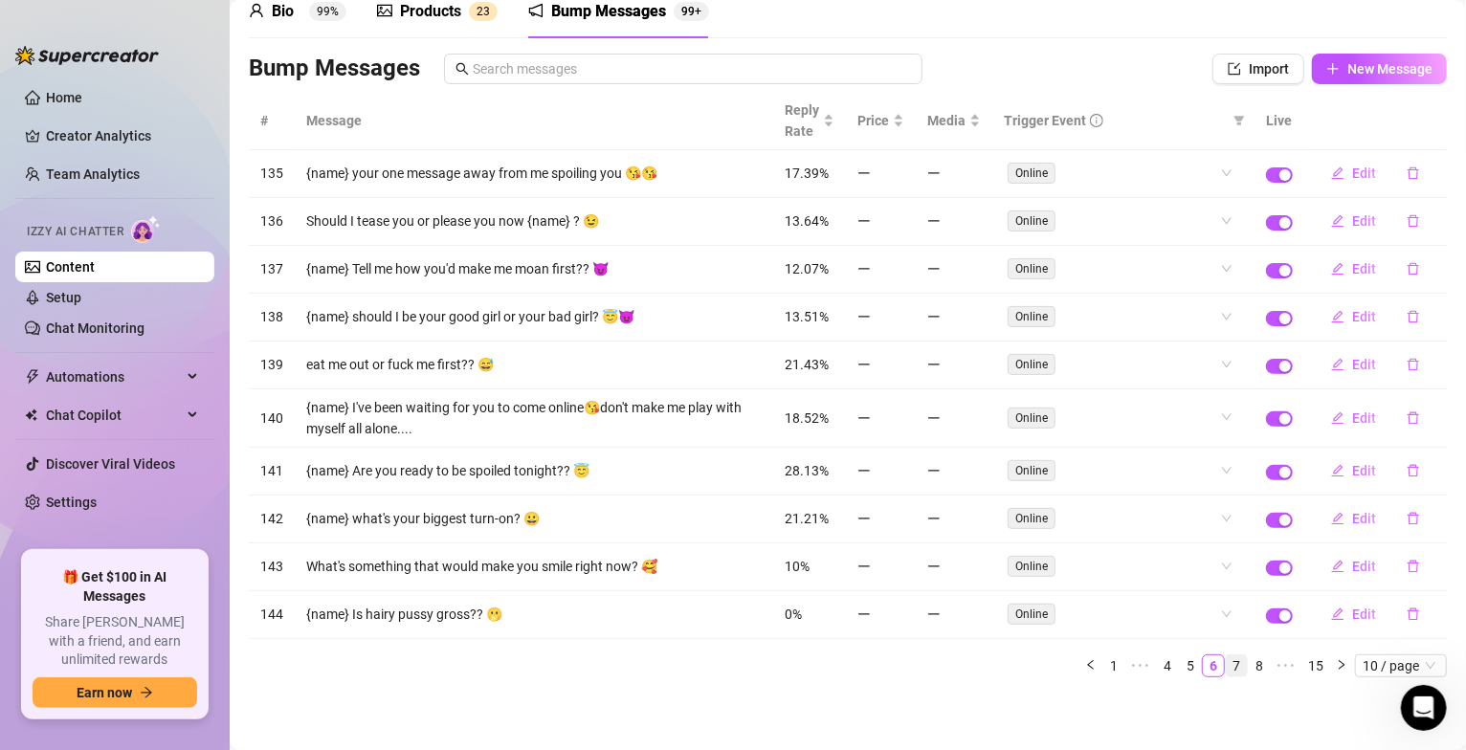
click at [1226, 670] on link "7" at bounding box center [1236, 666] width 21 height 21
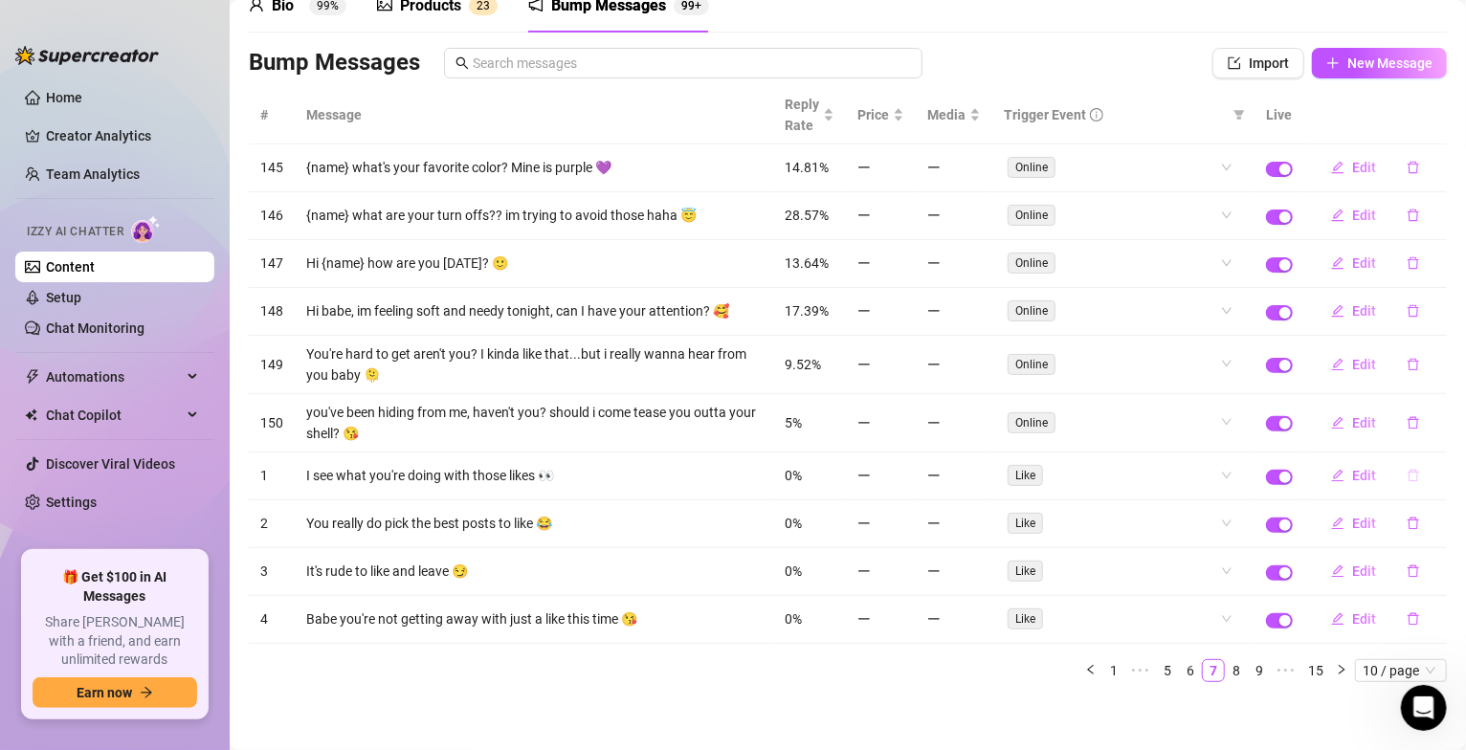
click at [1407, 482] on icon "delete" at bounding box center [1413, 475] width 13 height 13
click at [979, 698] on div "# Message Reply Rate Price Media Trigger Event Live 145 {name} what's your favo…" at bounding box center [848, 392] width 1198 height 612
click at [791, 697] on div "# Message Reply Rate Price Media Trigger Event Live 145 {name} what's your favo…" at bounding box center [848, 392] width 1198 height 612
click at [1226, 676] on link "8" at bounding box center [1236, 670] width 21 height 21
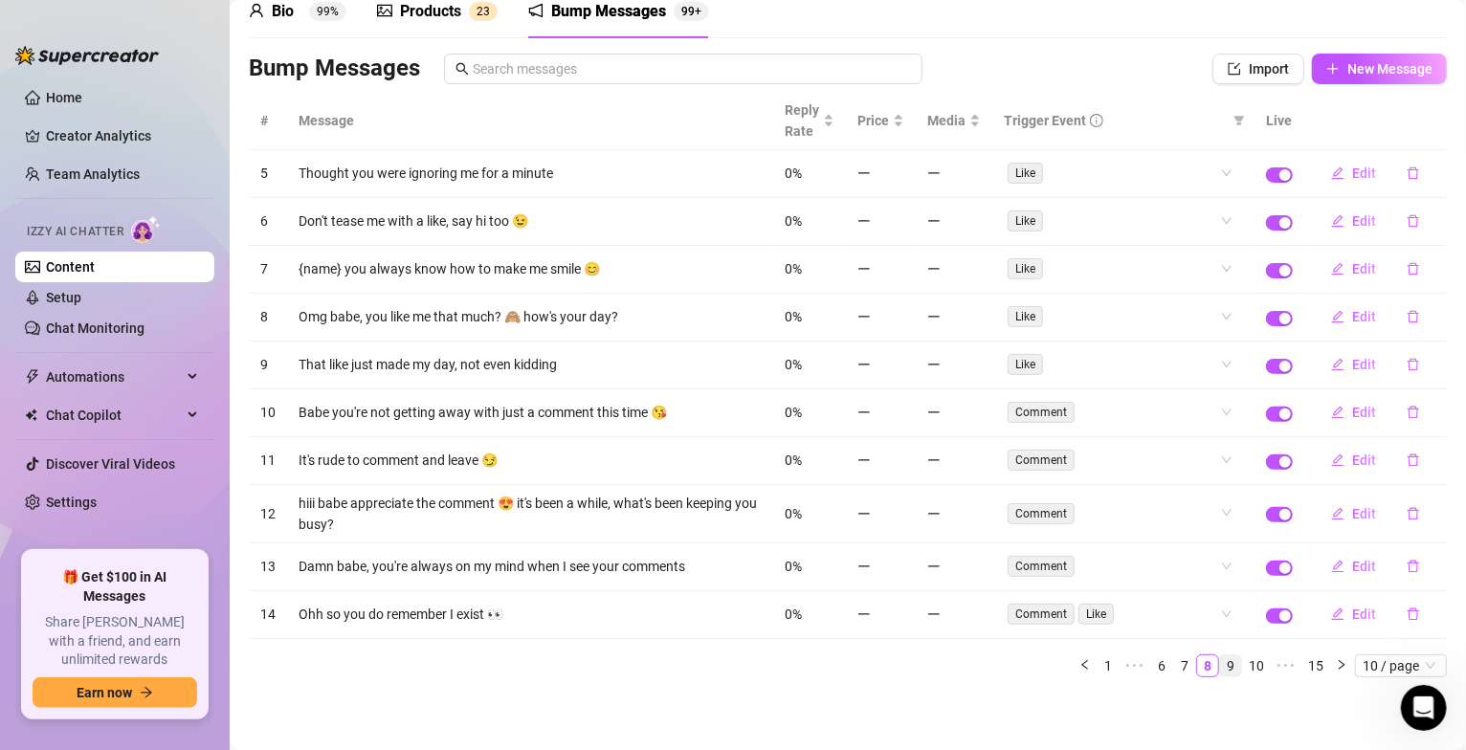
click at [1220, 667] on link "9" at bounding box center [1230, 666] width 21 height 21
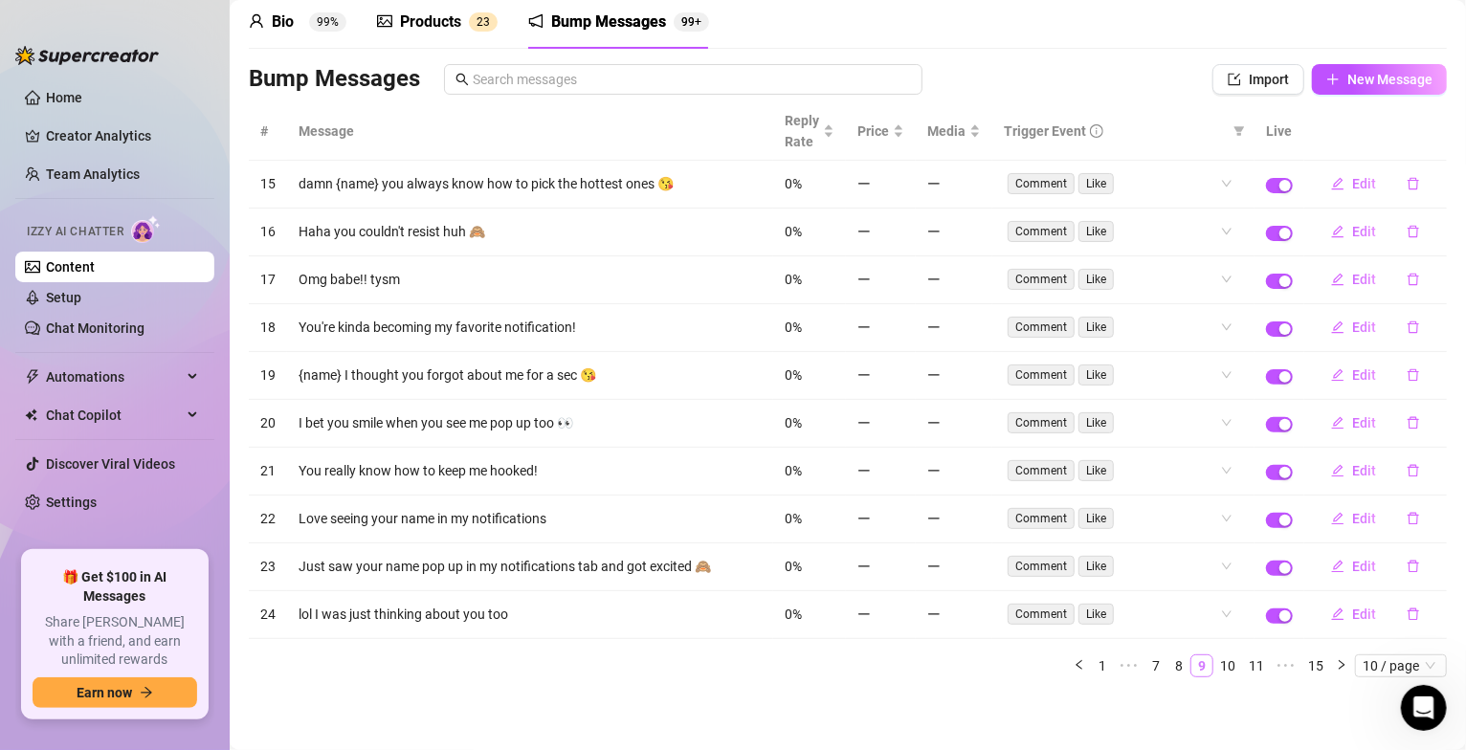
scroll to position [86, 0]
click at [1215, 667] on link "10" at bounding box center [1228, 666] width 27 height 21
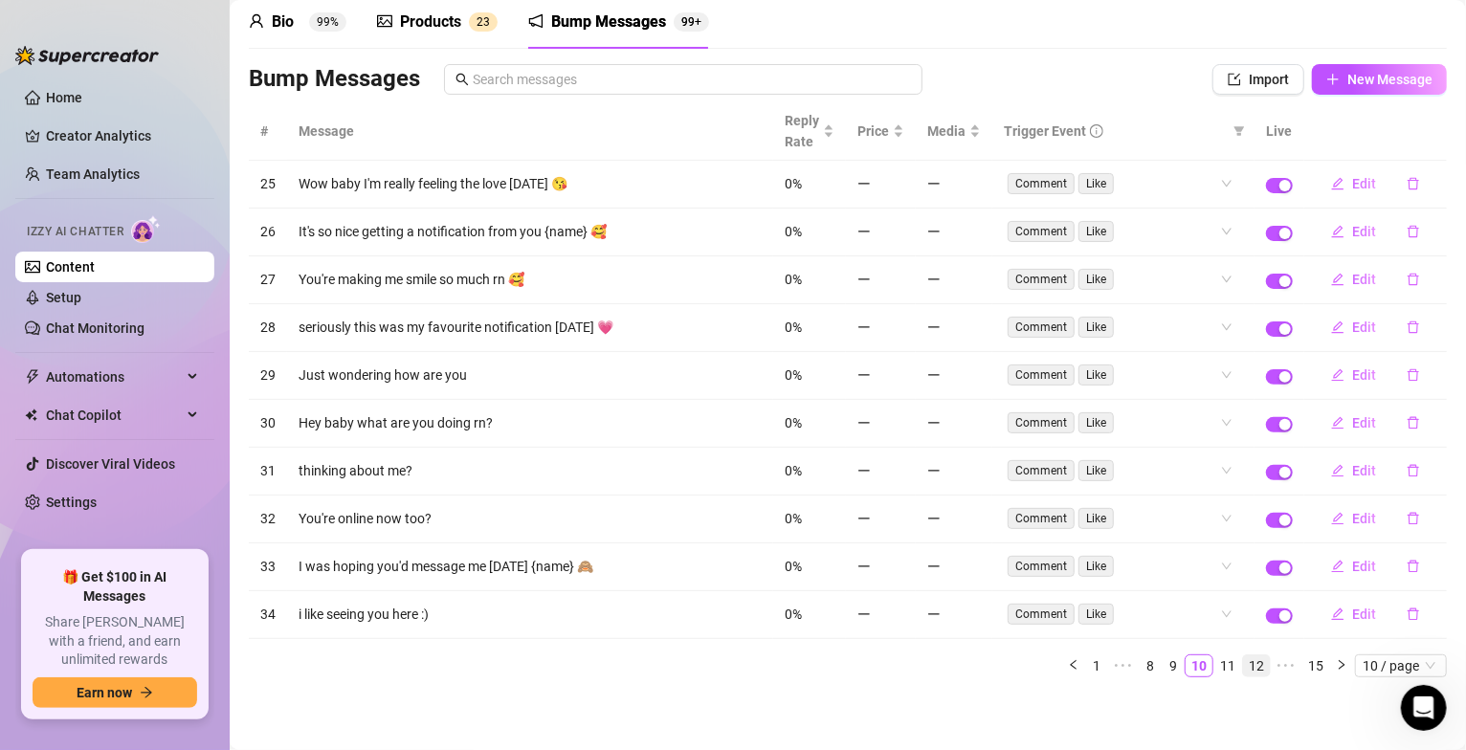
click at [1243, 663] on link "12" at bounding box center [1256, 666] width 27 height 21
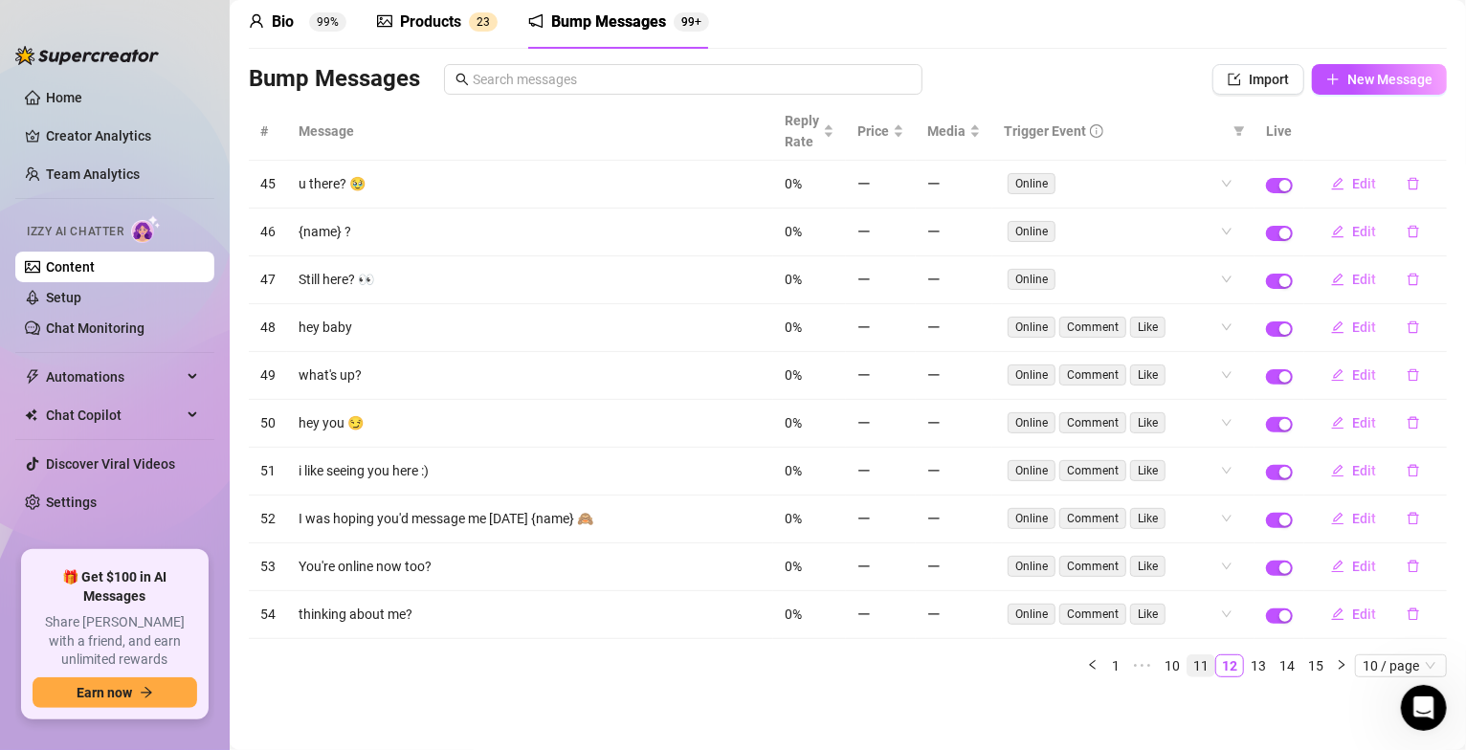
click at [1188, 672] on link "11" at bounding box center [1201, 666] width 27 height 21
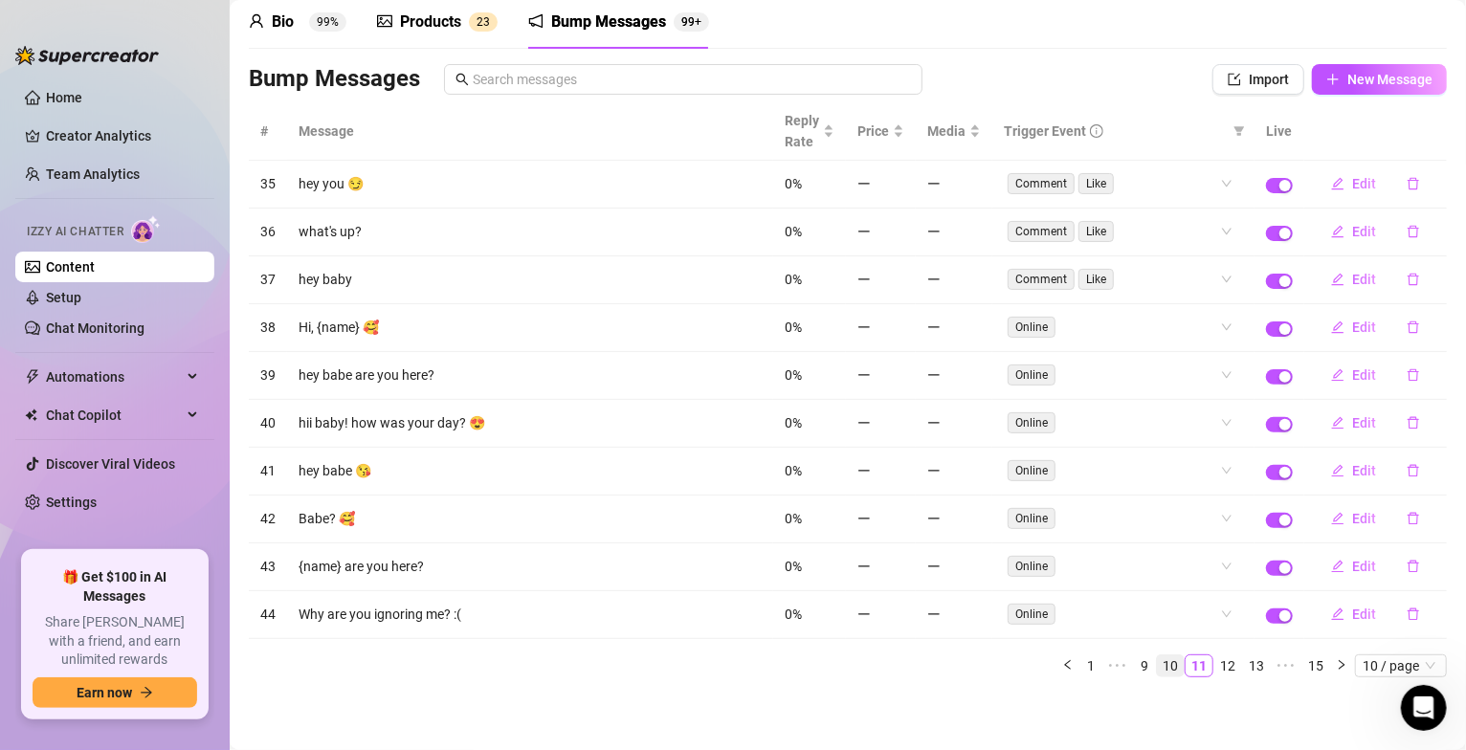
click at [1157, 670] on link "10" at bounding box center [1170, 666] width 27 height 21
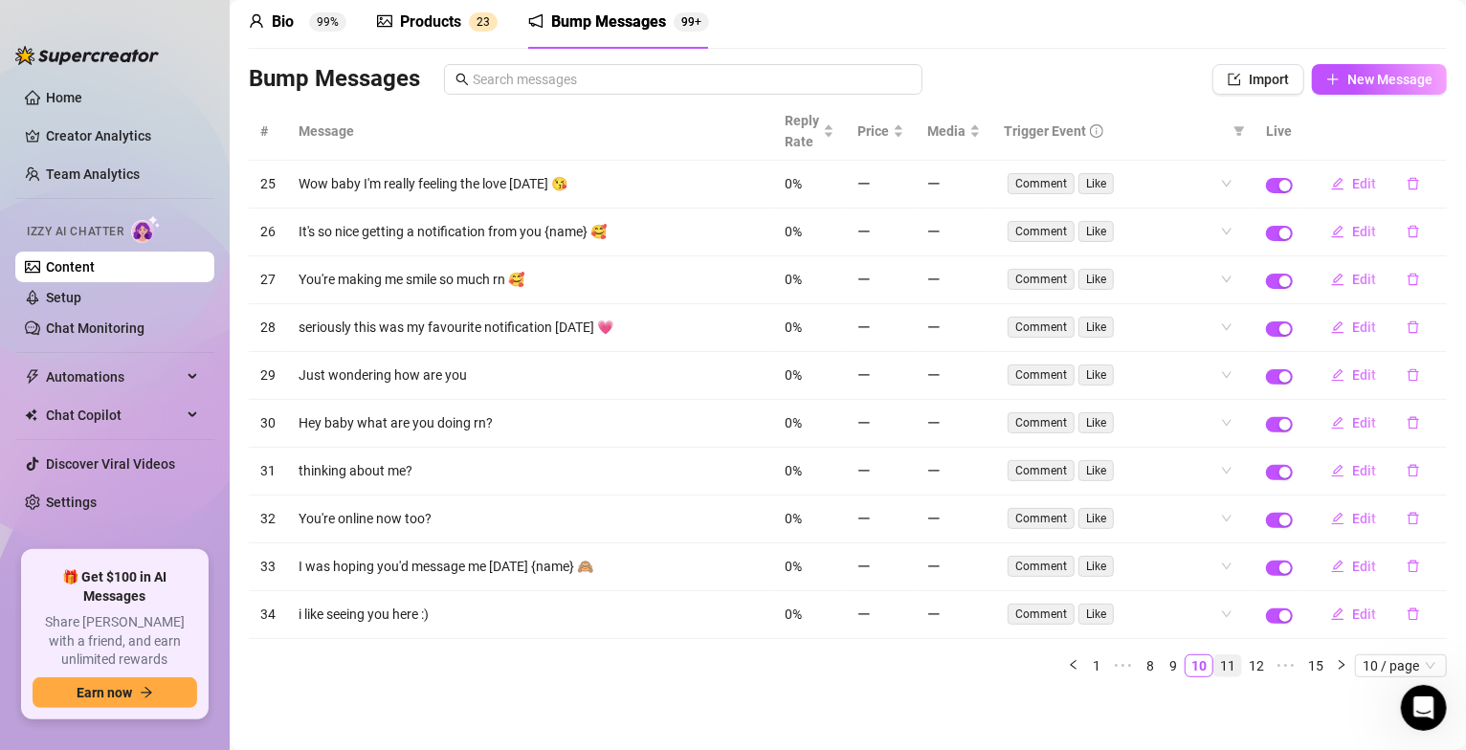
click at [1215, 670] on link "11" at bounding box center [1228, 666] width 27 height 21
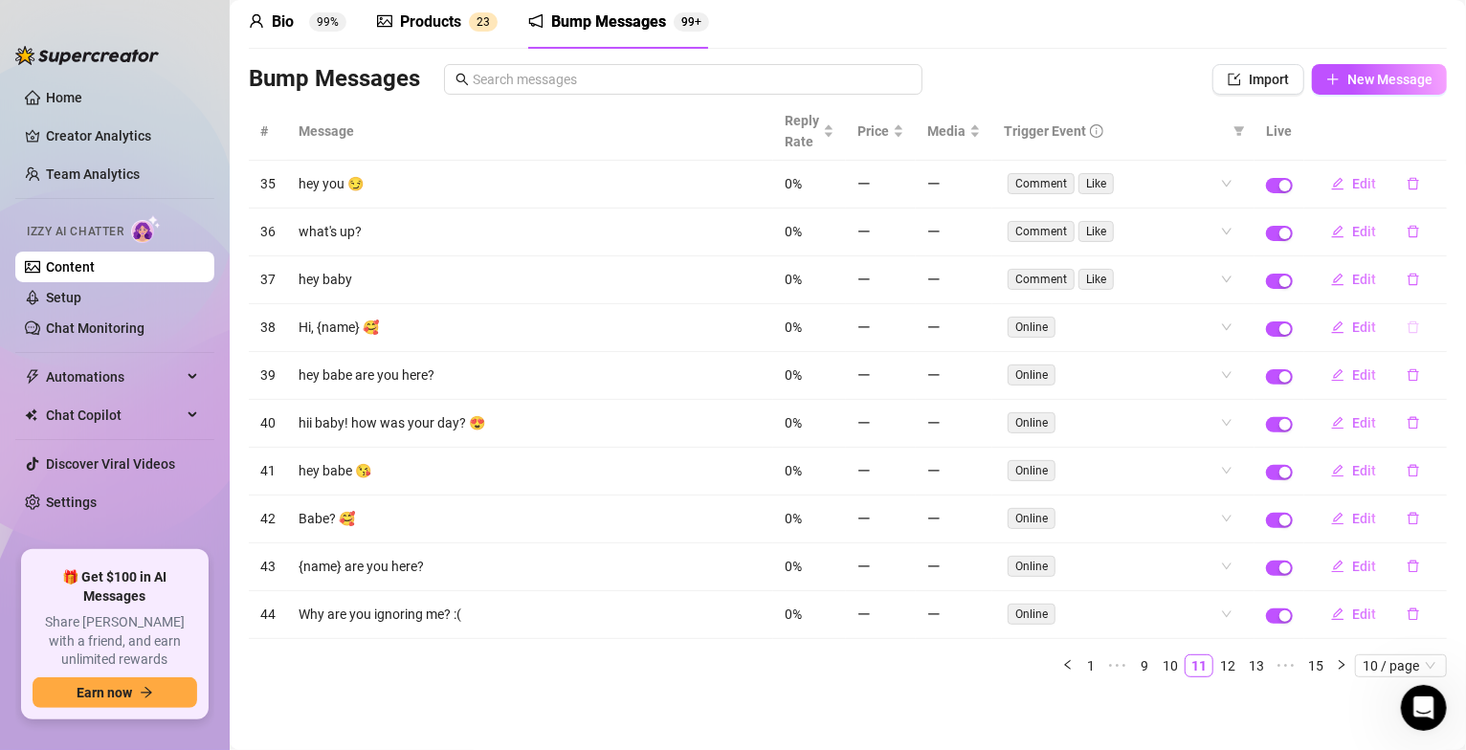
click at [1407, 324] on icon "delete" at bounding box center [1413, 327] width 13 height 13
click at [1440, 274] on span "Yes" at bounding box center [1433, 273] width 23 height 15
click at [1407, 324] on icon "delete" at bounding box center [1413, 327] width 13 height 13
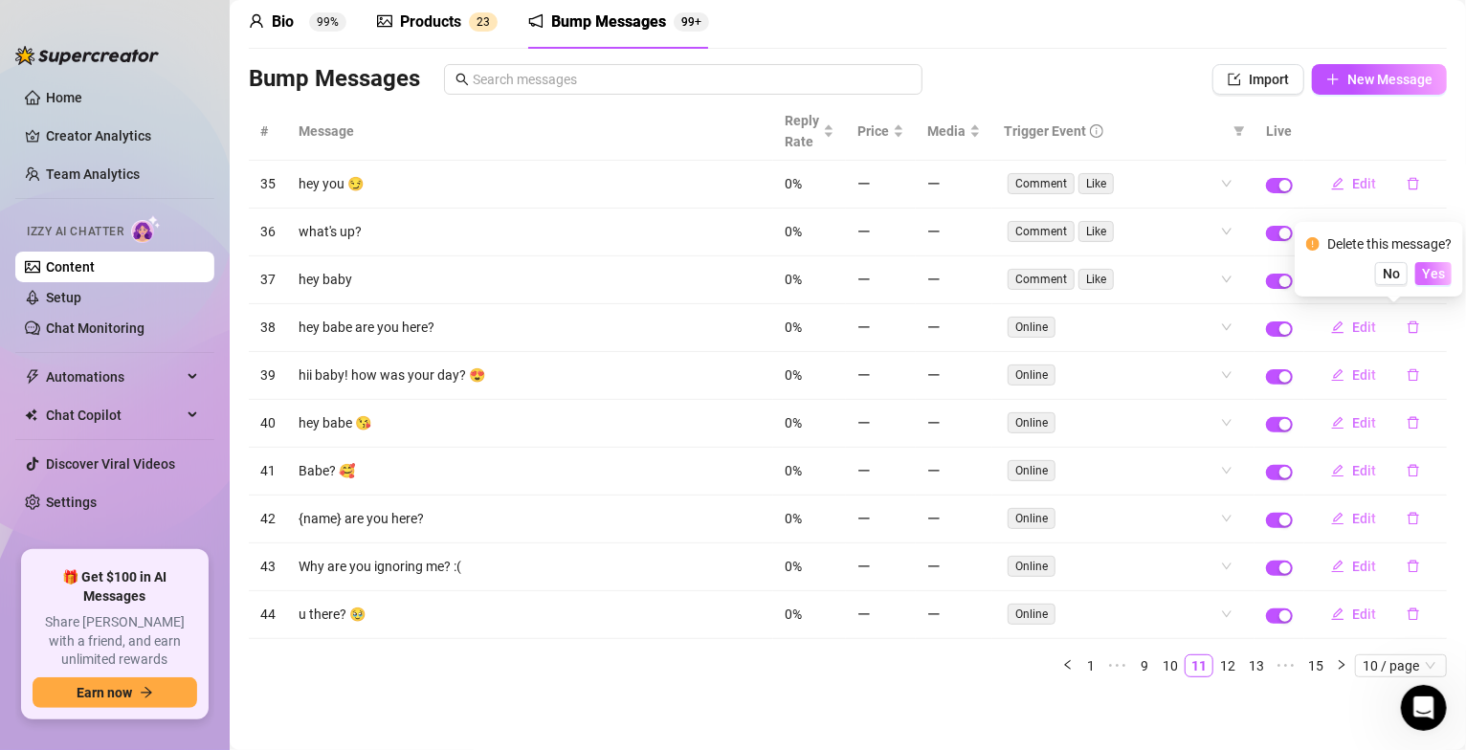
click at [1432, 277] on span "Yes" at bounding box center [1433, 273] width 23 height 15
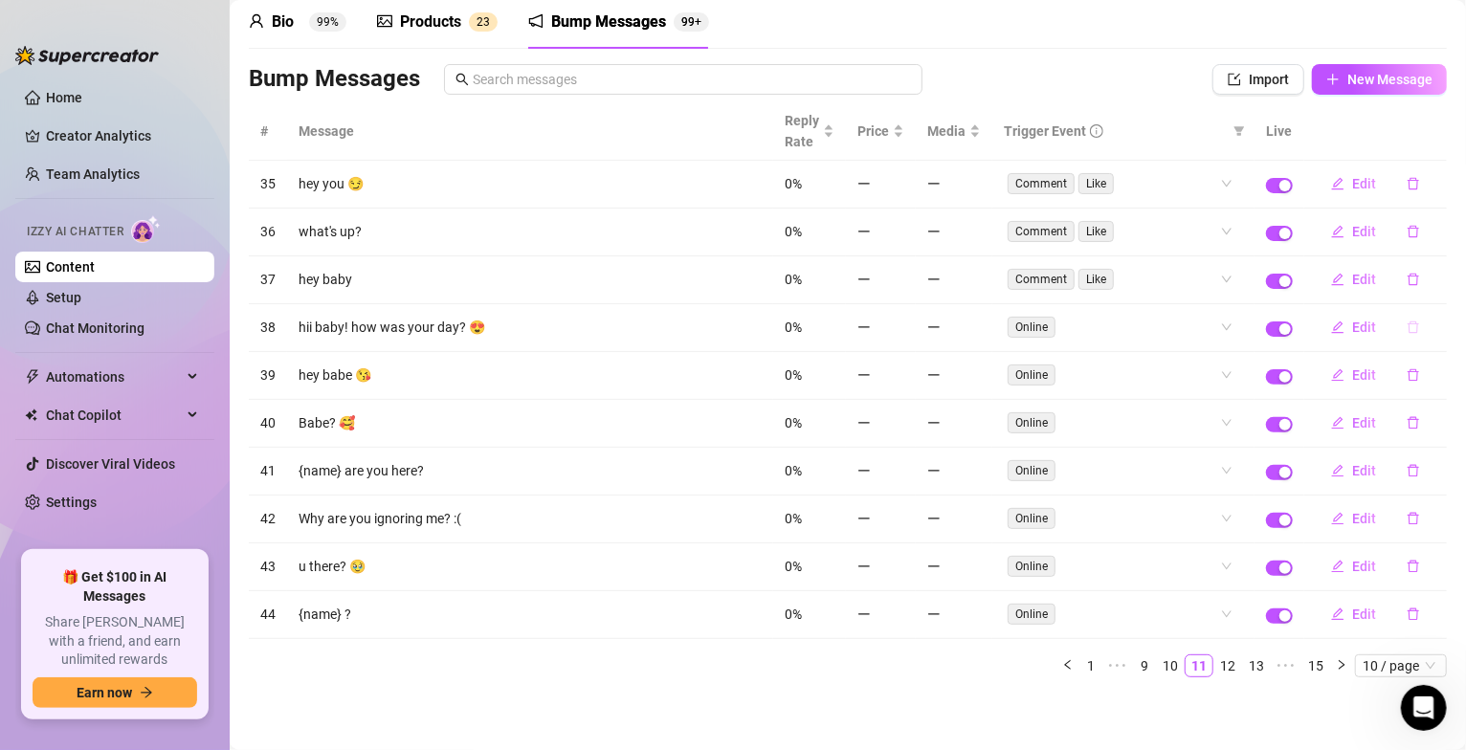
click at [1397, 330] on button "button" at bounding box center [1414, 327] width 44 height 31
click at [1434, 276] on span "Yes" at bounding box center [1433, 273] width 23 height 15
click at [1407, 327] on icon "delete" at bounding box center [1413, 327] width 13 height 13
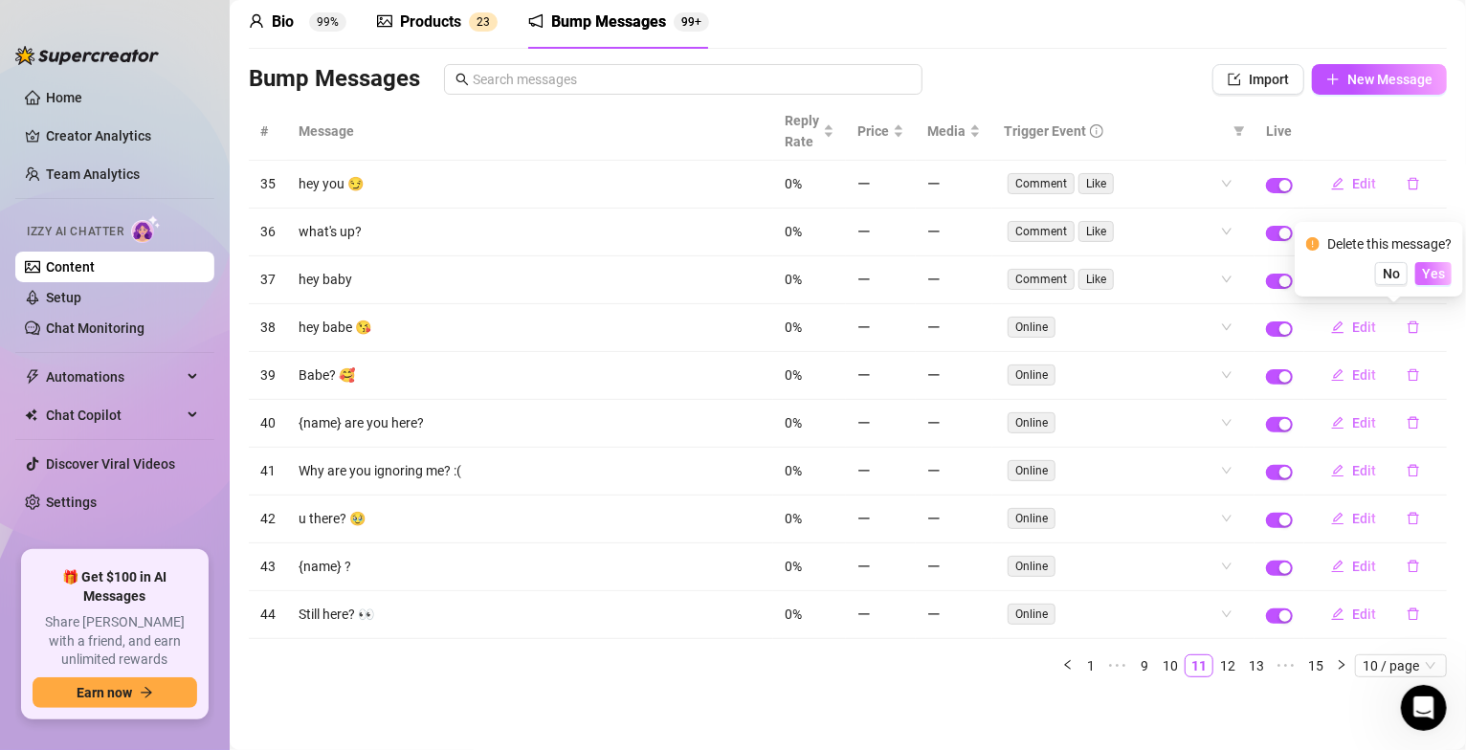
click at [1442, 277] on span "Yes" at bounding box center [1433, 273] width 23 height 15
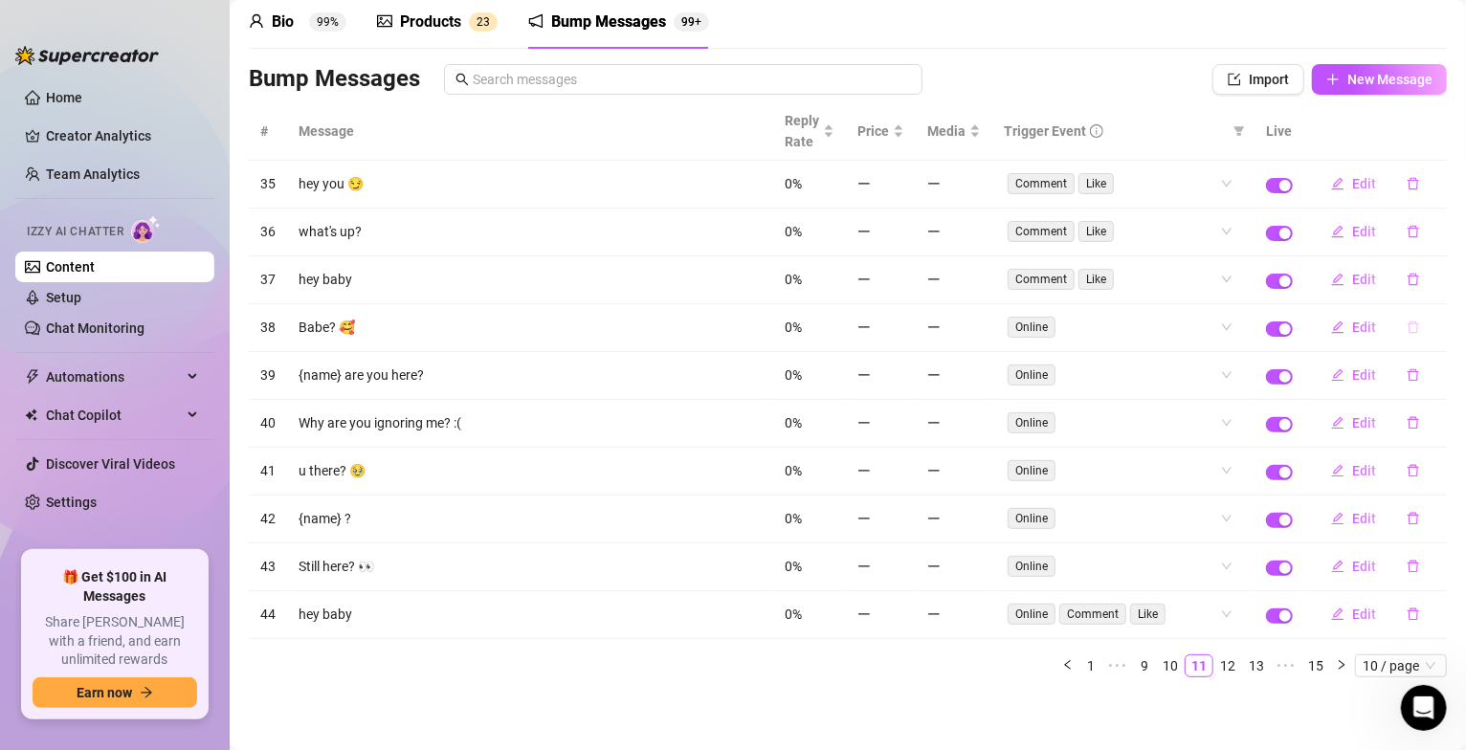
click at [1407, 324] on icon "delete" at bounding box center [1413, 327] width 13 height 13
click at [1440, 281] on span "Yes" at bounding box center [1433, 273] width 23 height 15
click at [1407, 328] on icon "delete" at bounding box center [1413, 327] width 13 height 13
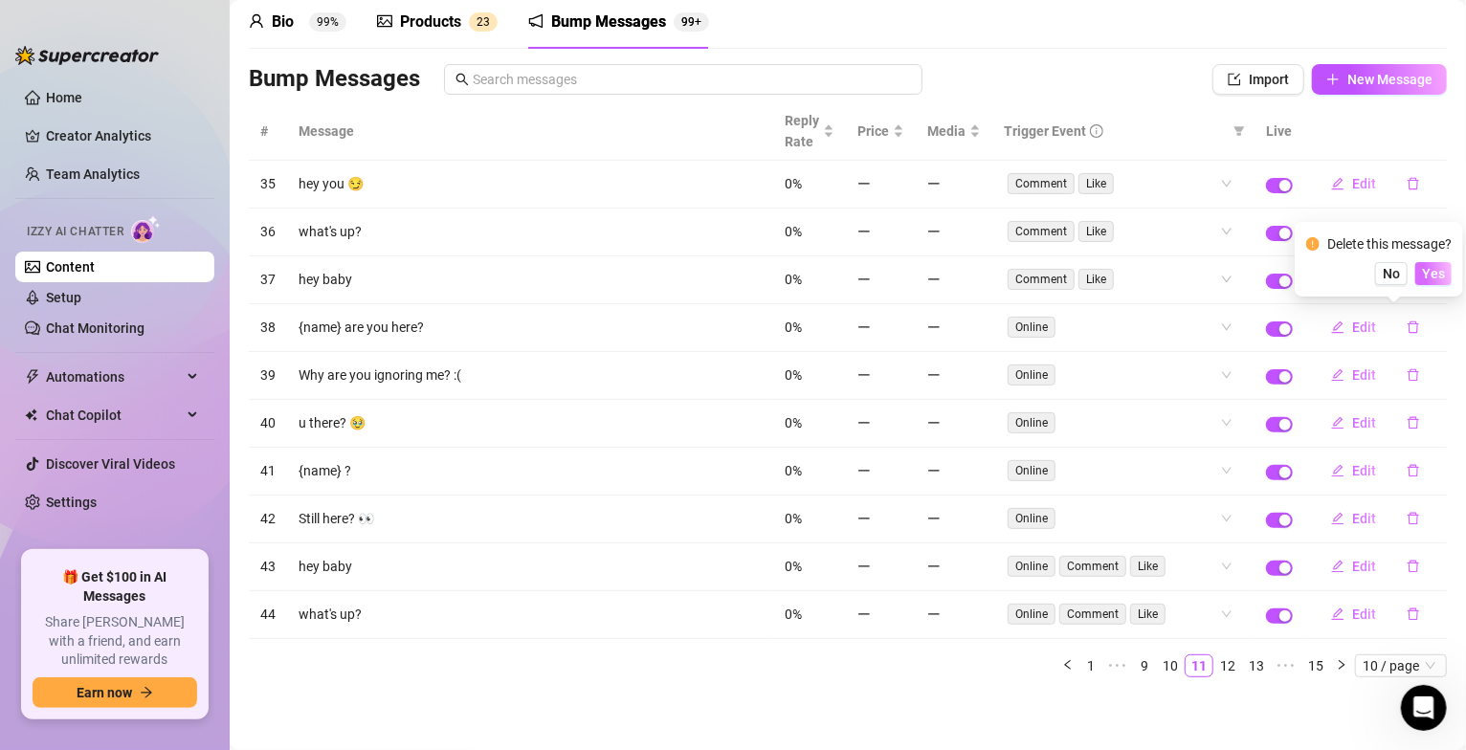
click at [1438, 270] on span "Yes" at bounding box center [1433, 273] width 23 height 15
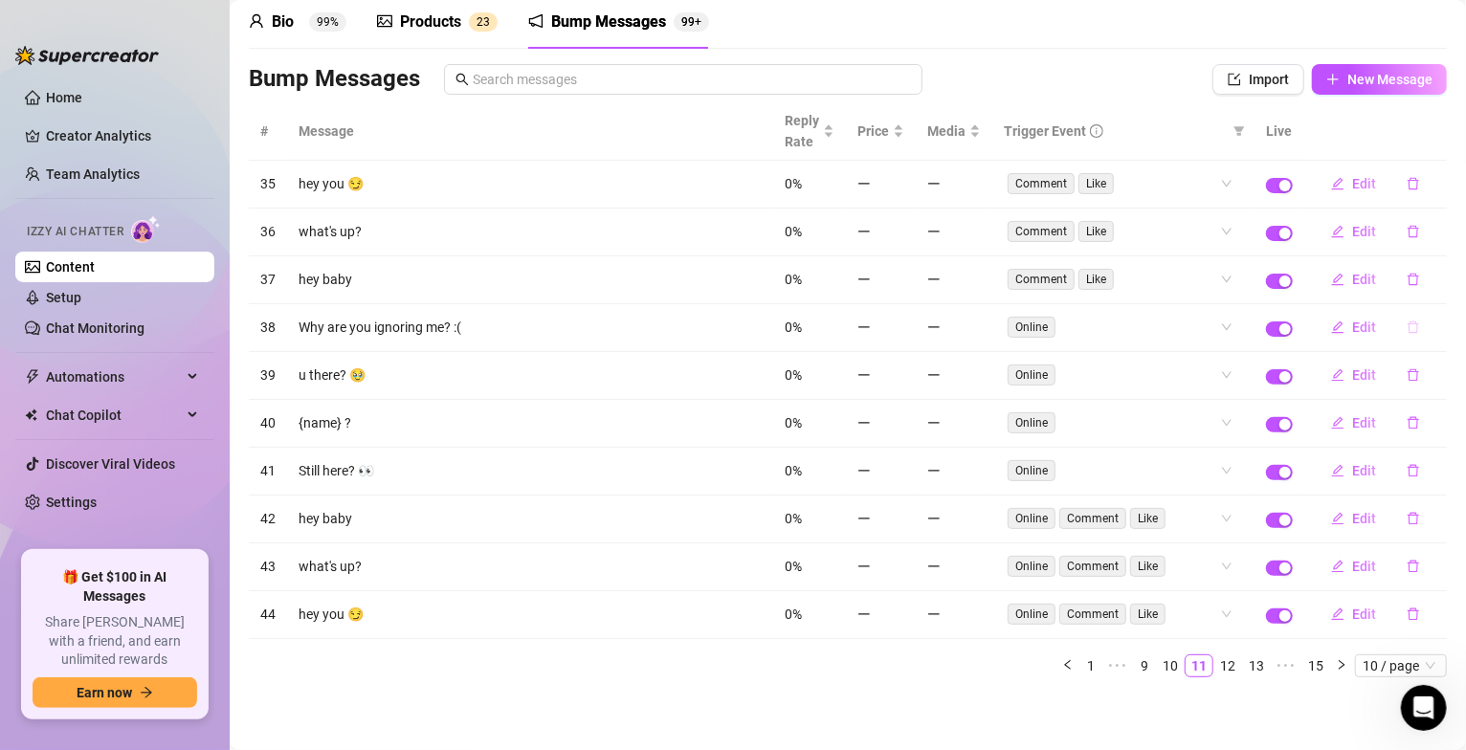
click at [1407, 323] on icon "delete" at bounding box center [1413, 327] width 13 height 13
click at [1439, 273] on span "Yes" at bounding box center [1433, 273] width 23 height 15
click at [1407, 325] on icon "delete" at bounding box center [1413, 327] width 13 height 13
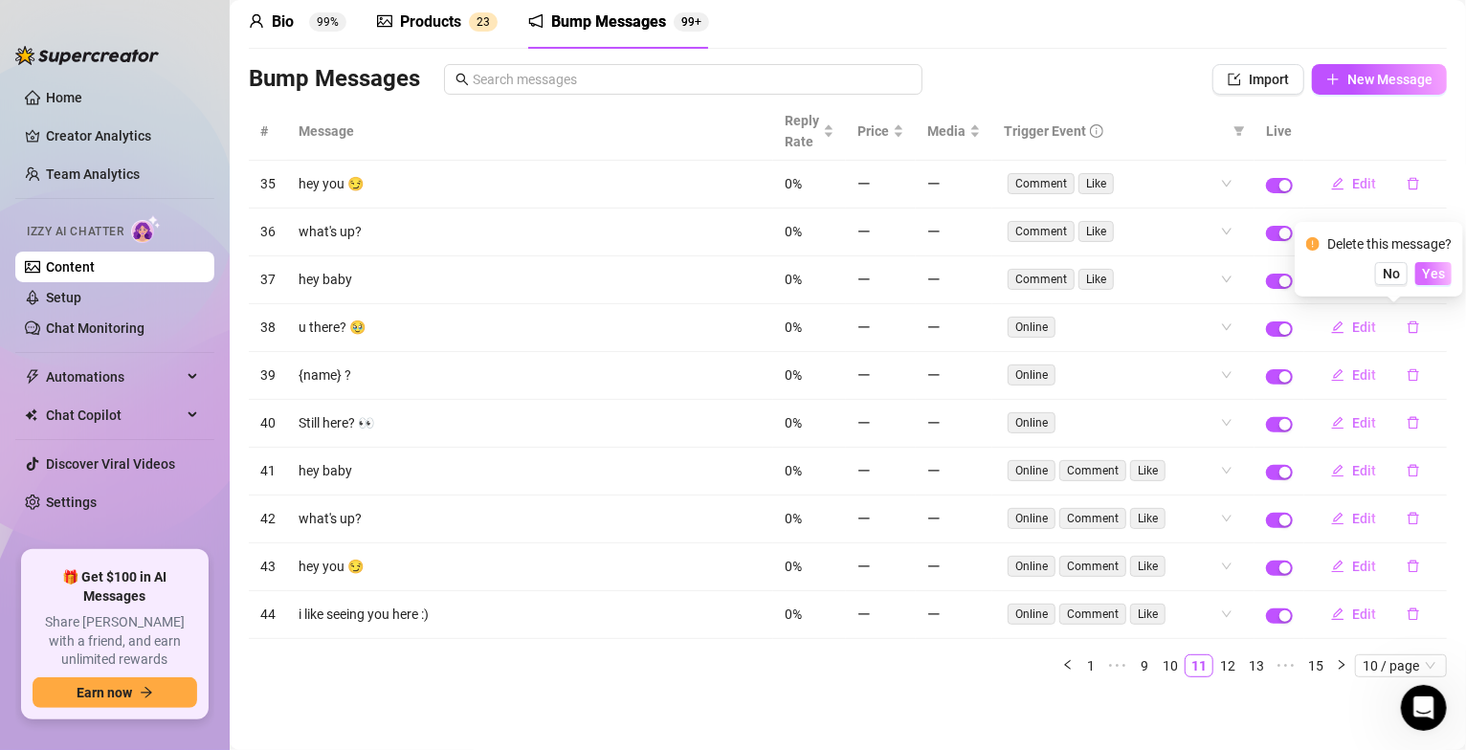
click at [1439, 277] on span "Yes" at bounding box center [1433, 273] width 23 height 15
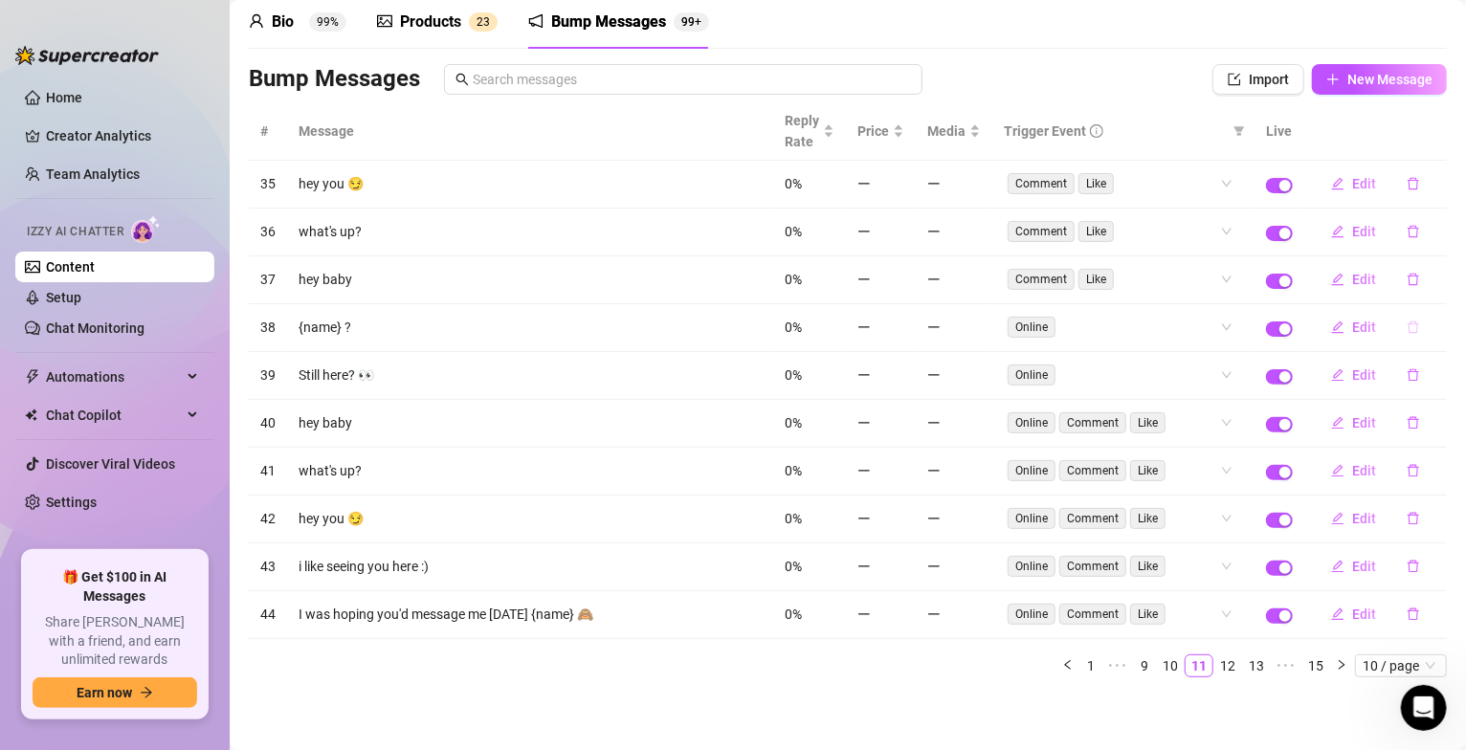
click at [1407, 324] on icon "delete" at bounding box center [1413, 327] width 13 height 13
click at [1437, 278] on span "Yes" at bounding box center [1433, 273] width 23 height 15
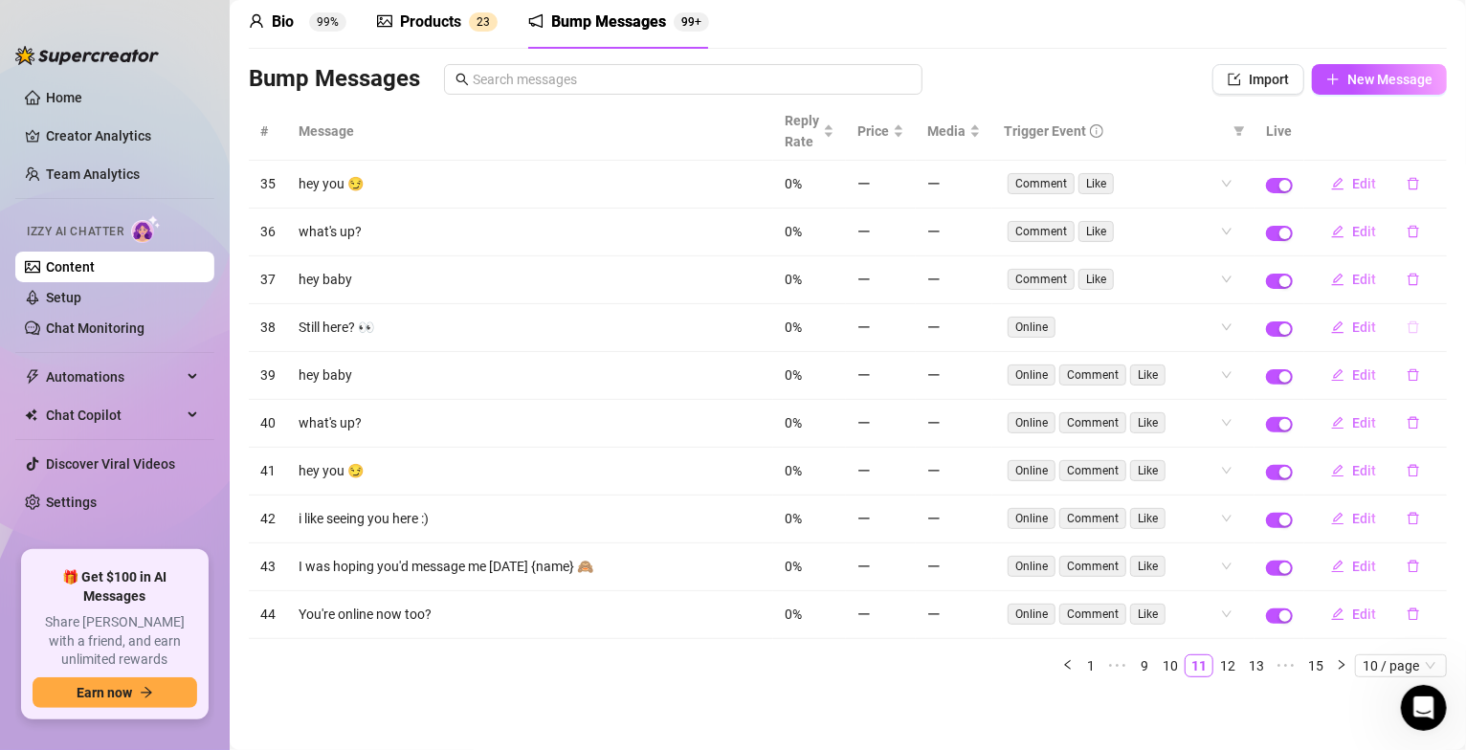
click at [1407, 324] on icon "delete" at bounding box center [1413, 327] width 13 height 13
click at [1437, 272] on span "Yes" at bounding box center [1433, 273] width 23 height 15
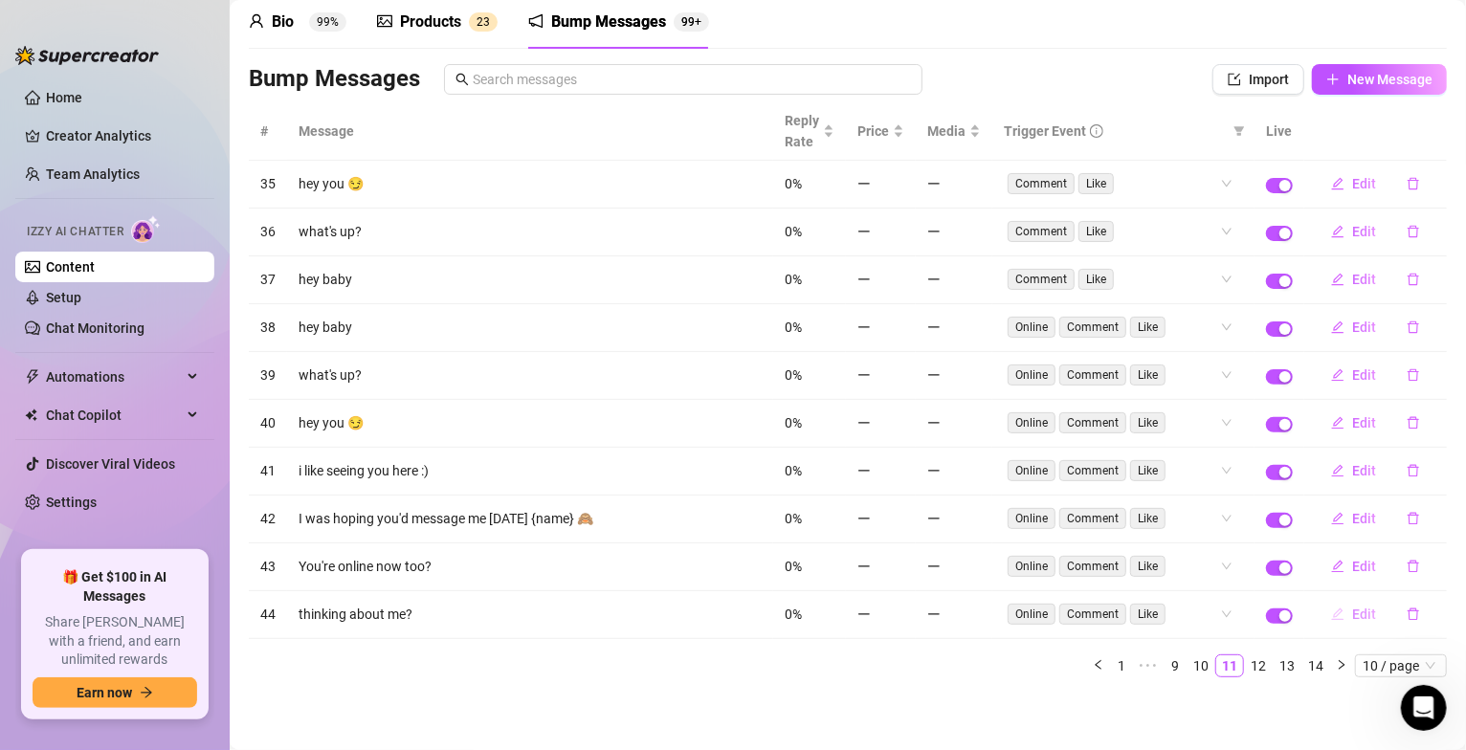
click at [1352, 615] on span "Edit" at bounding box center [1364, 614] width 24 height 15
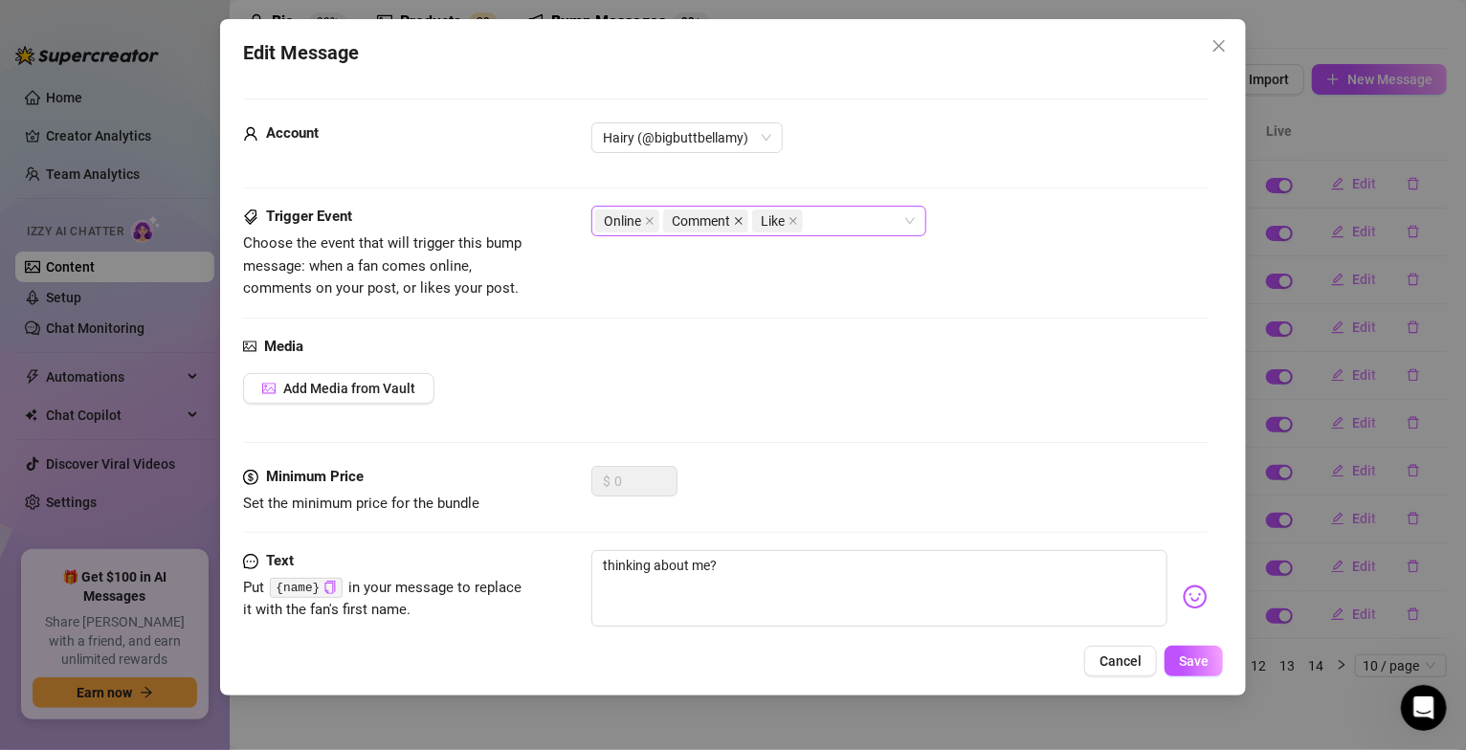
click at [739, 220] on icon "close" at bounding box center [739, 221] width 10 height 10
click at [704, 220] on icon "close" at bounding box center [705, 221] width 10 height 10
click at [727, 564] on textarea "thinking about me?" at bounding box center [880, 588] width 576 height 77
type textarea "thinking about me?"
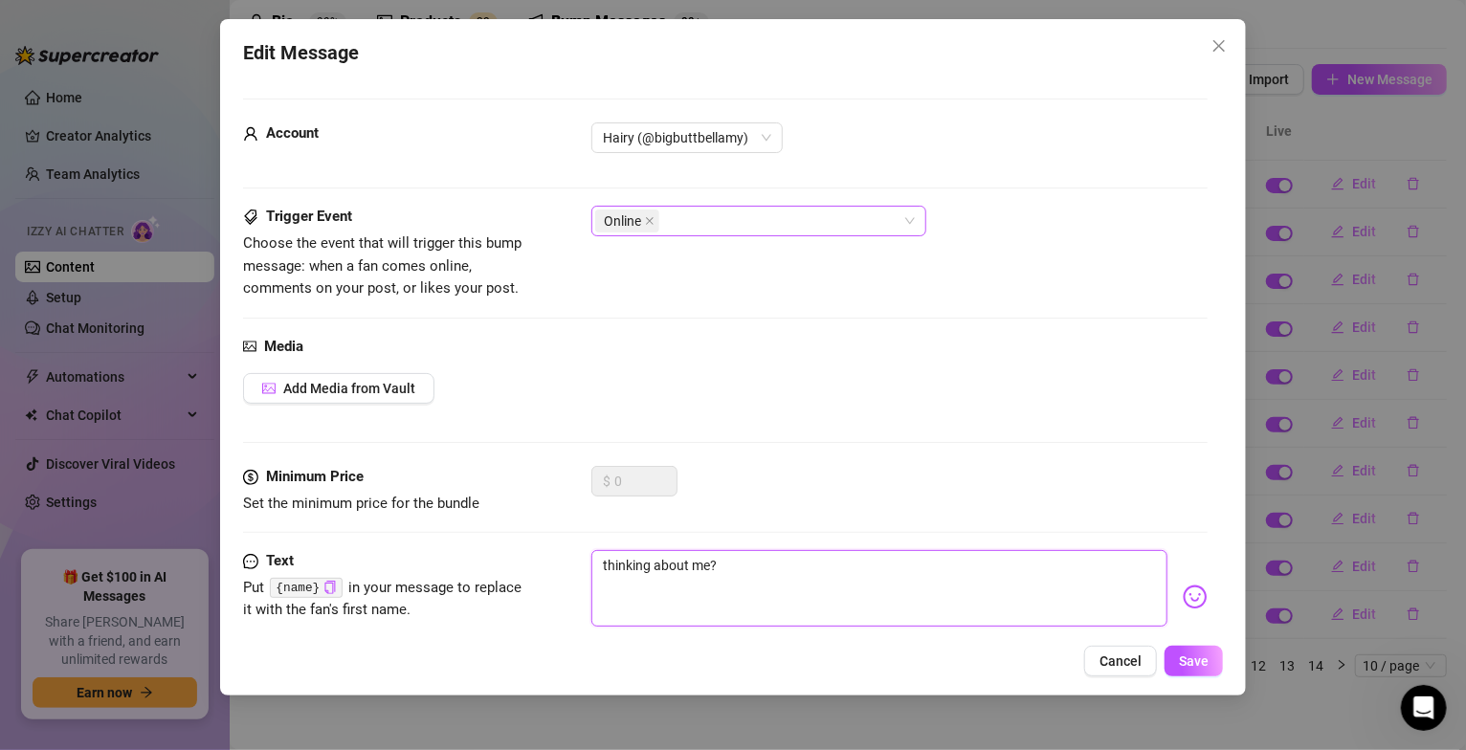
paste textarea "{name}"
type textarea "thinking about me? {name}"
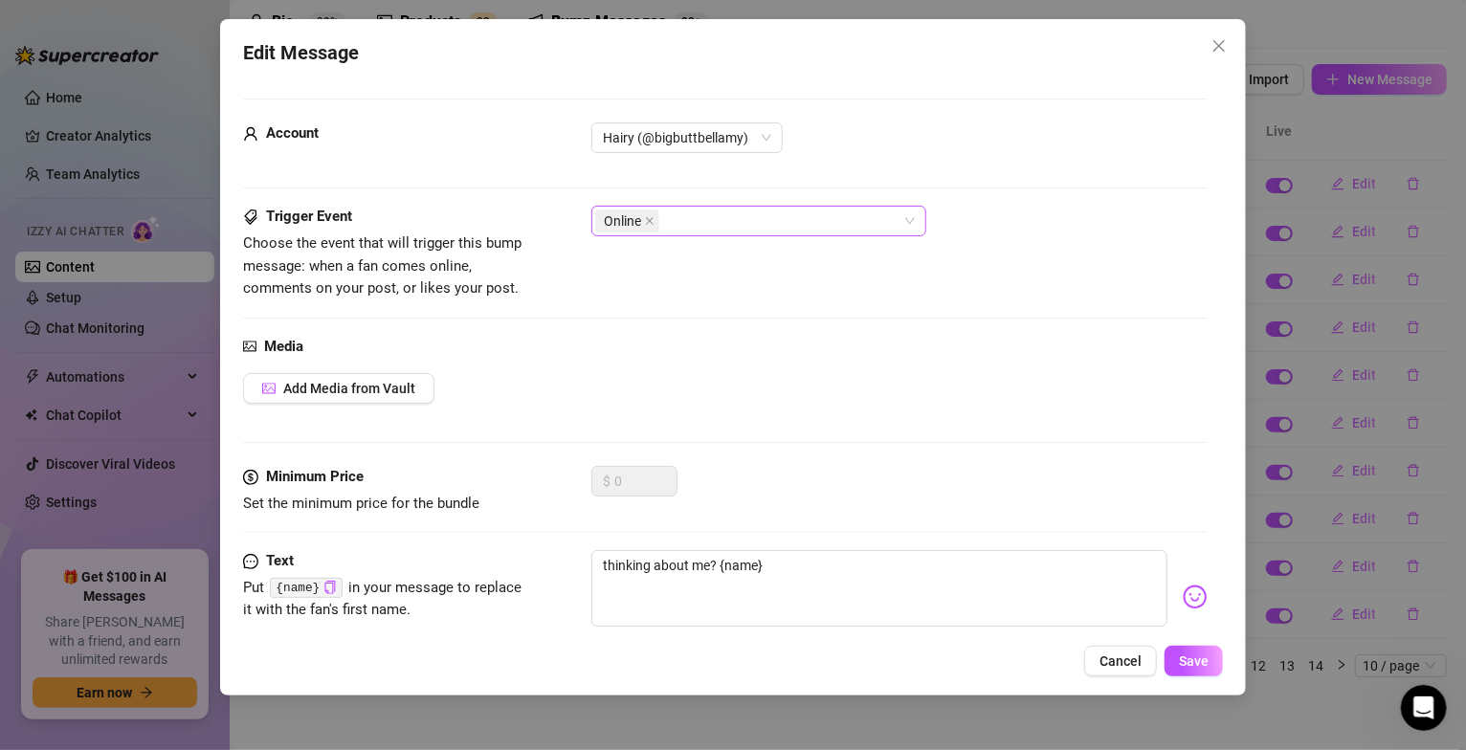
click at [1183, 598] on img at bounding box center [1195, 597] width 25 height 25
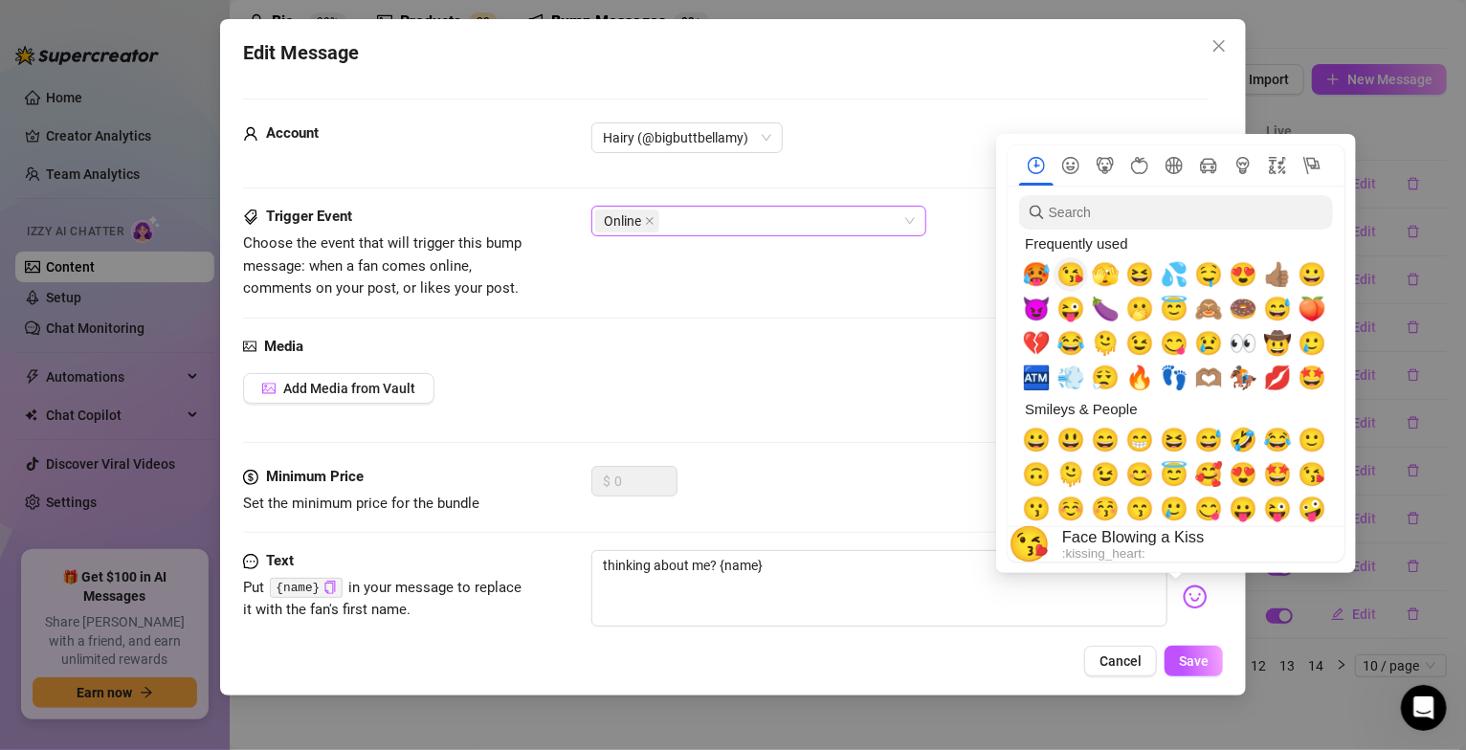
click at [1068, 278] on span "😘" at bounding box center [1071, 274] width 29 height 27
type textarea "thinking about me? {name} 😘"
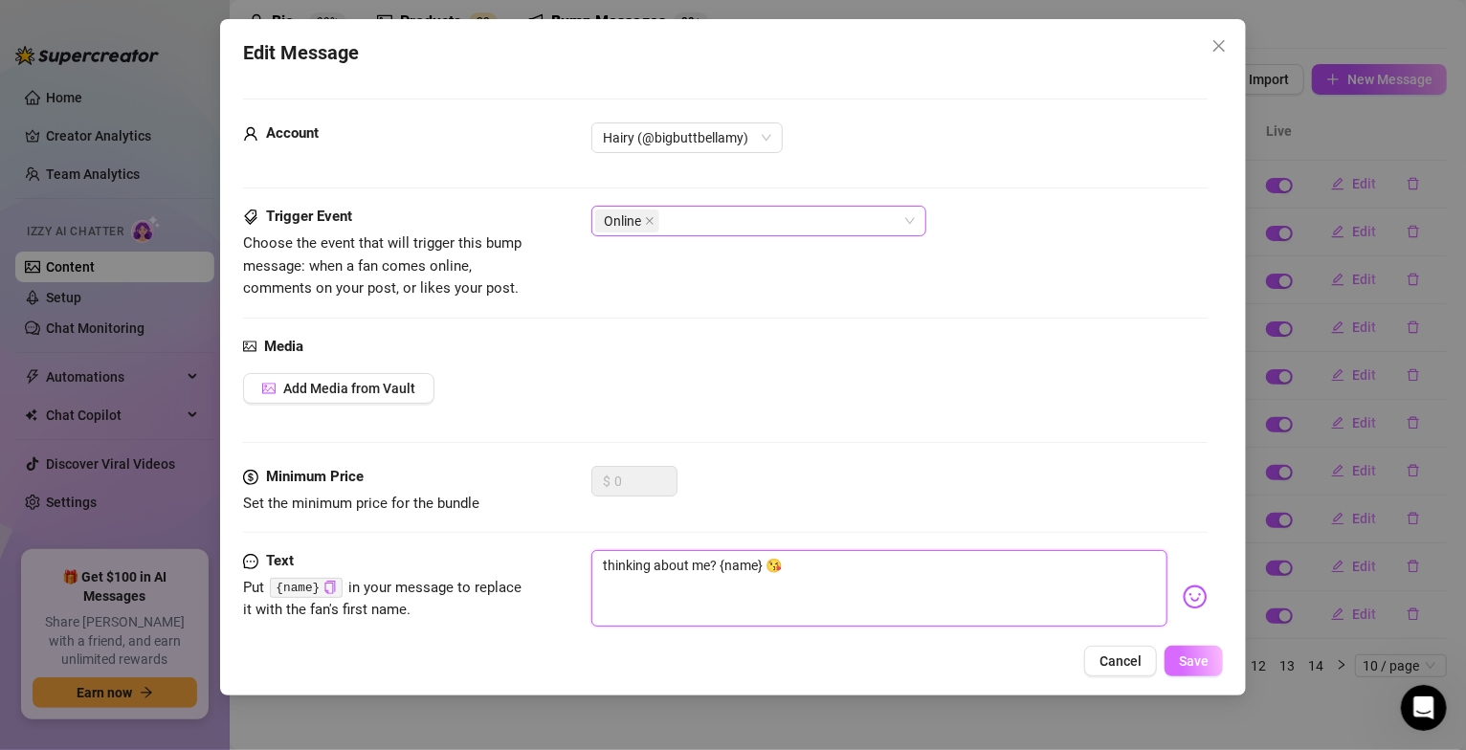
type textarea "thinking about me? {name} 😘"
click at [1189, 668] on span "Save" at bounding box center [1194, 661] width 30 height 15
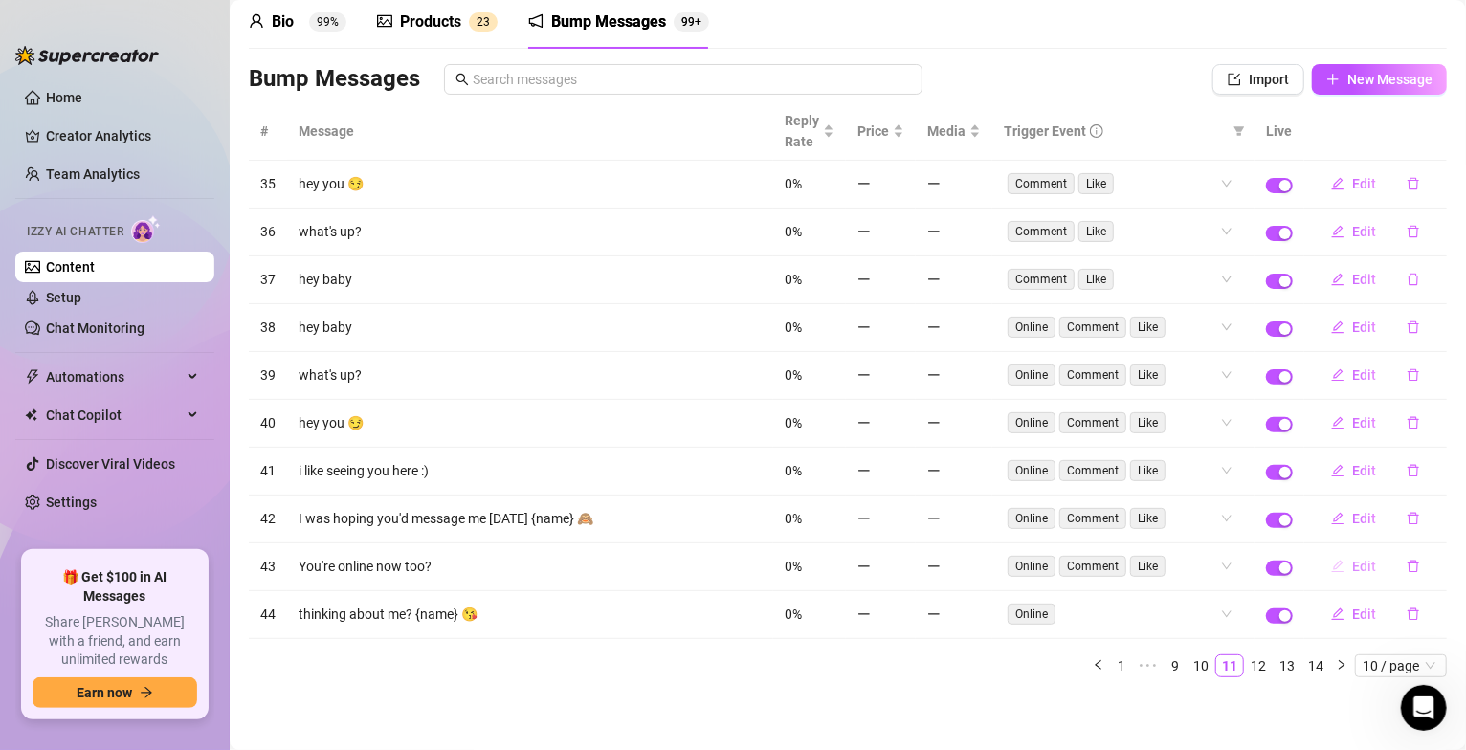
click at [1352, 570] on span "Edit" at bounding box center [1364, 566] width 24 height 15
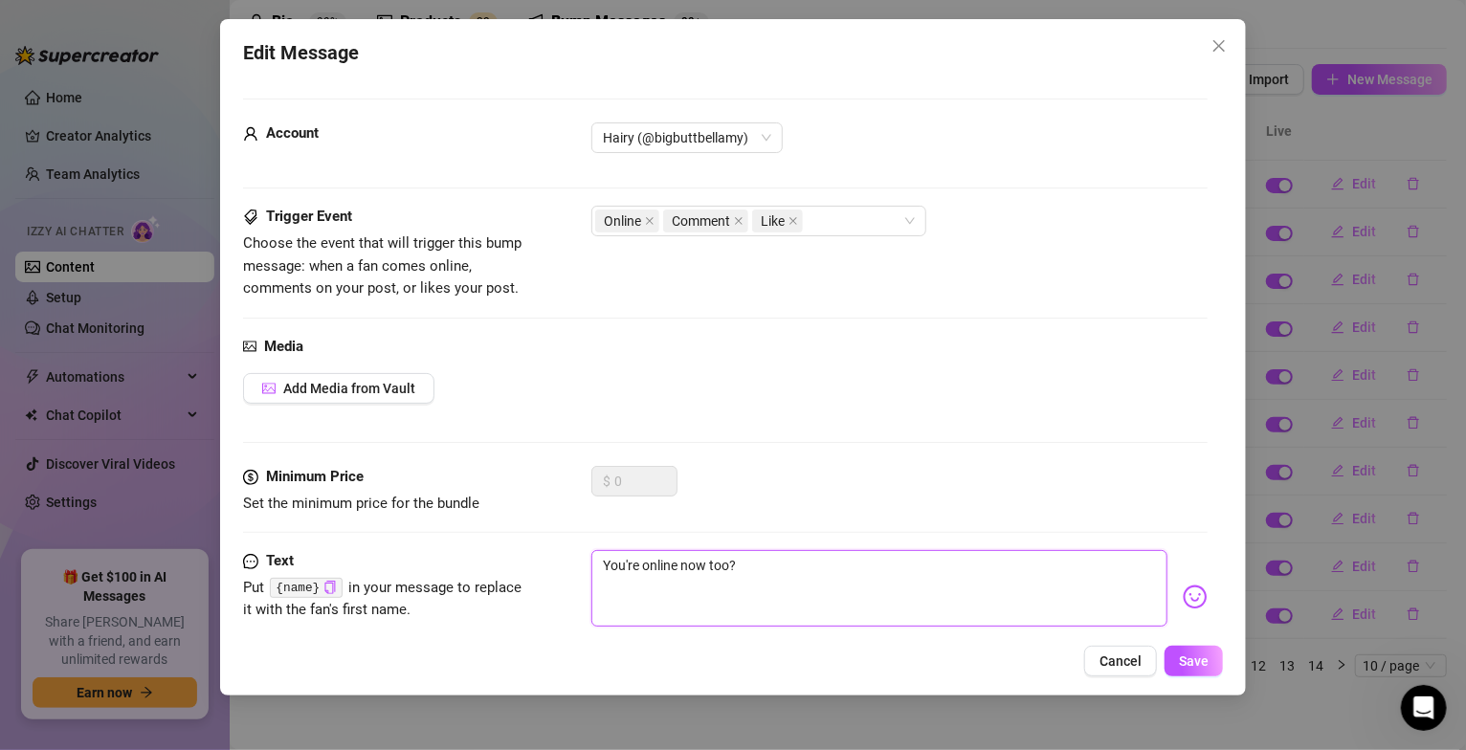
click at [749, 570] on textarea "You're online now too?" at bounding box center [880, 588] width 576 height 77
type textarea "You're online now too?"
paste textarea "{name}"
type textarea "You're online now too? {name}"
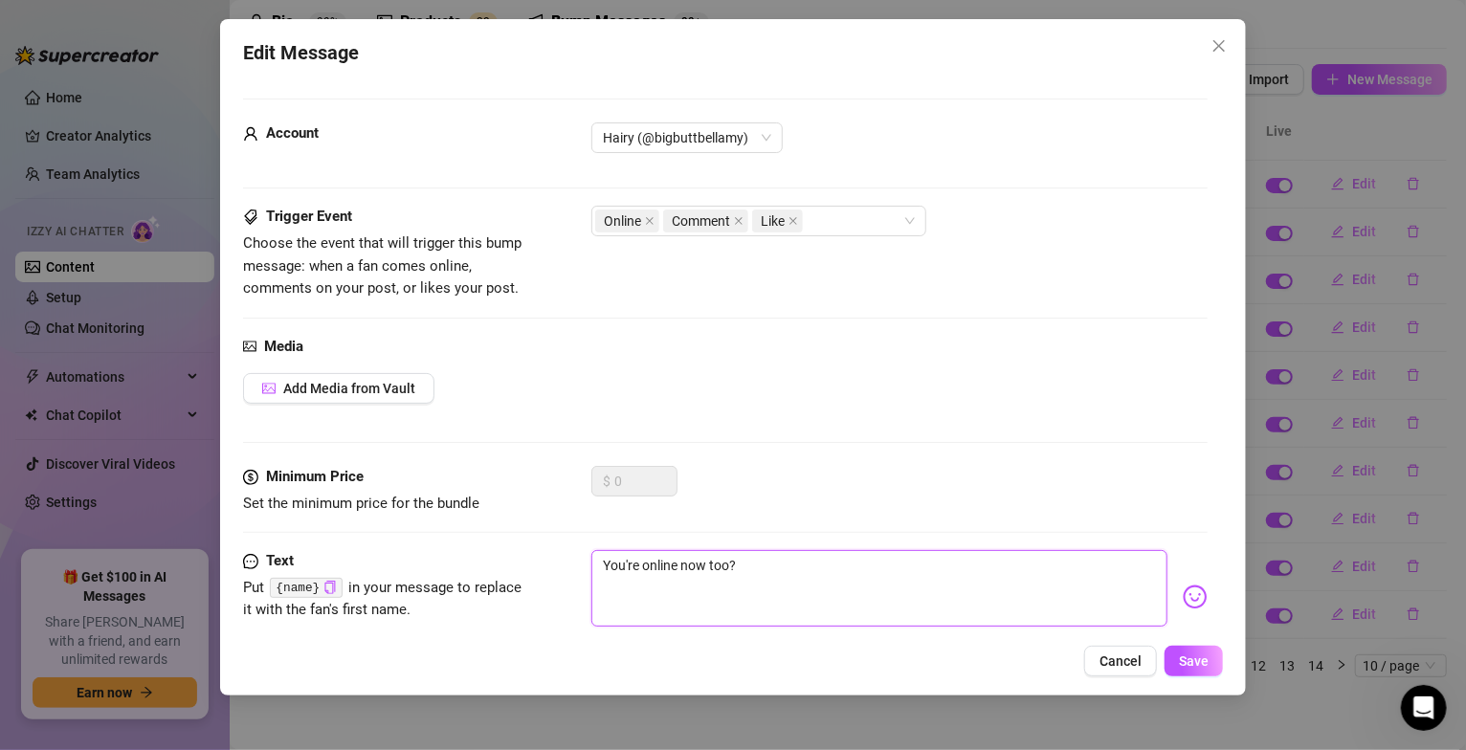
type textarea "You're online now too? {name}"
click at [1183, 599] on img at bounding box center [1195, 597] width 25 height 25
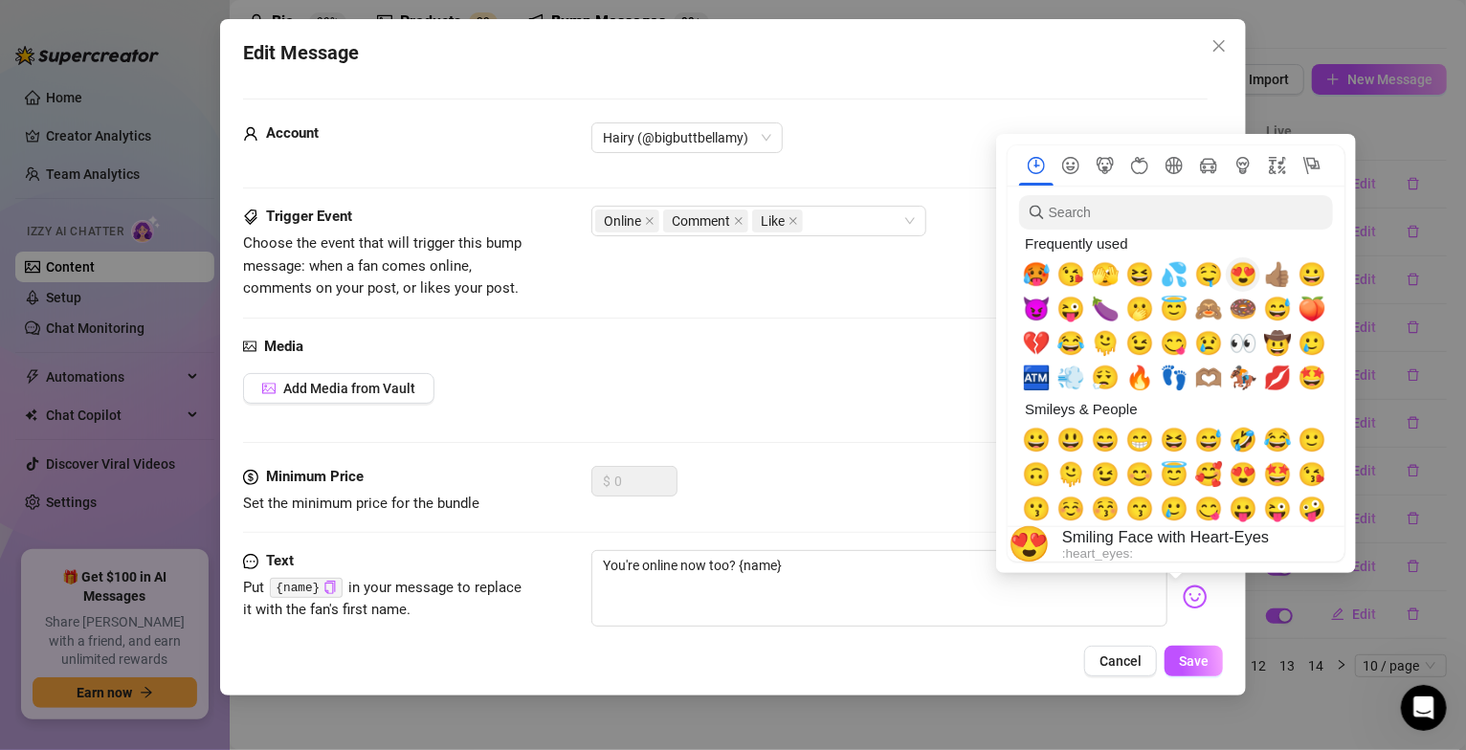
click at [1242, 274] on span "😍" at bounding box center [1243, 274] width 29 height 27
type textarea "You're online now too? {name} 😍"
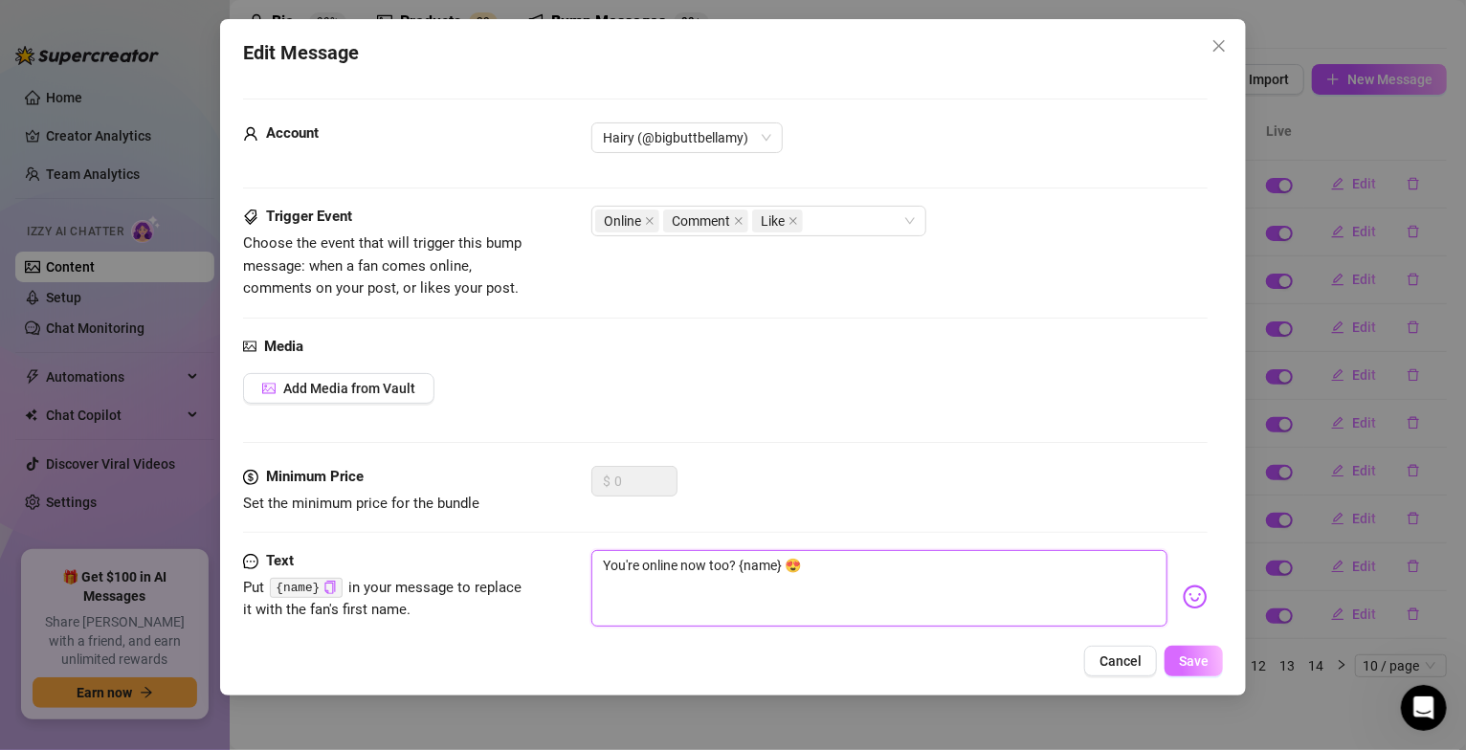
type textarea "You're online now too? {name} 😍"
click at [1201, 656] on span "Save" at bounding box center [1194, 661] width 30 height 15
